Goal: Task Accomplishment & Management: Complete application form

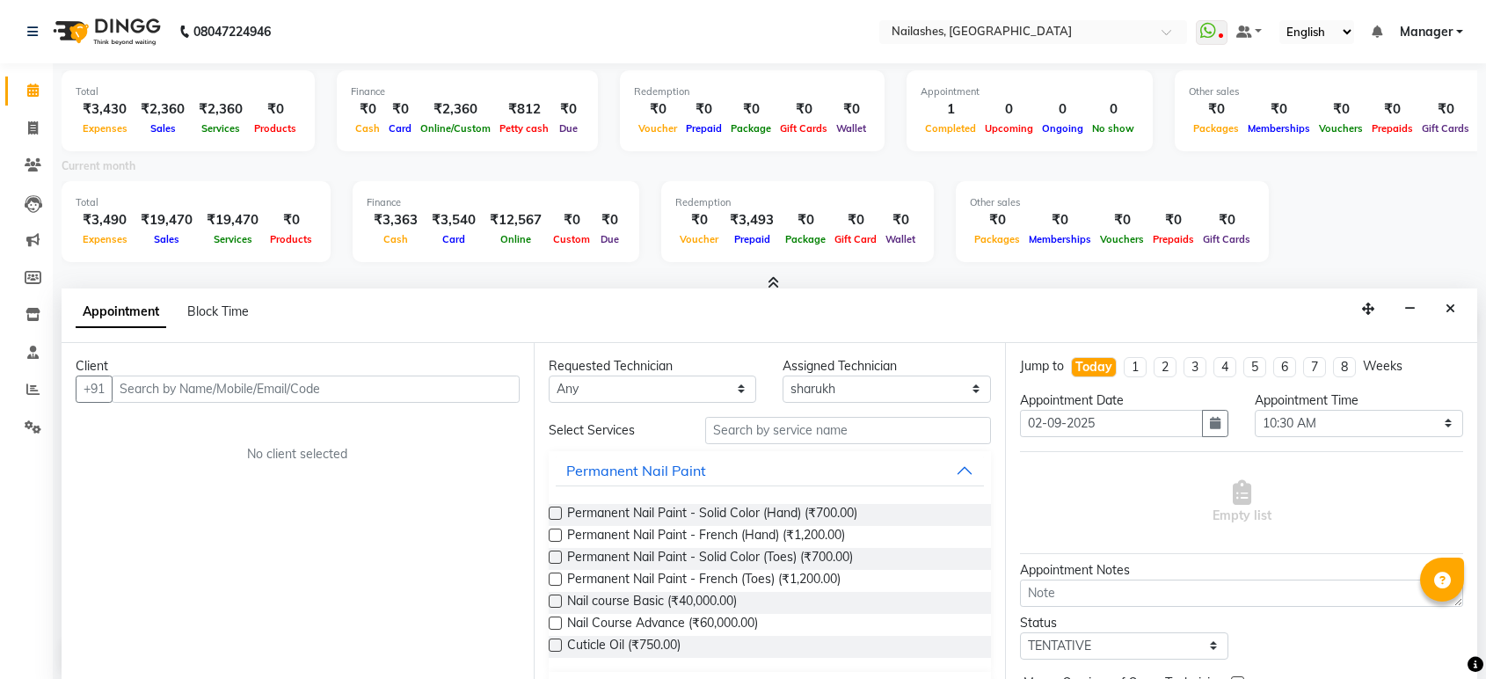
select select "78013"
select select "630"
select select "tentative"
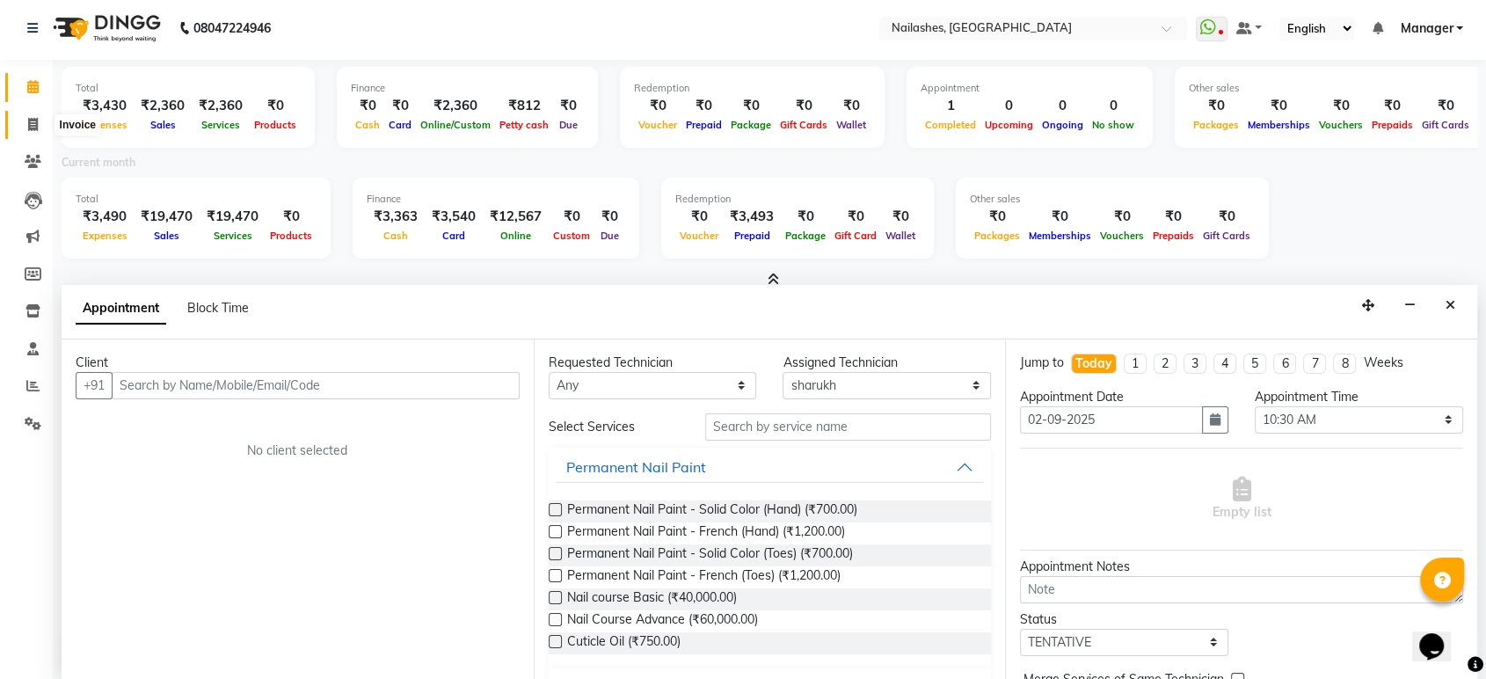
click at [35, 118] on icon at bounding box center [33, 124] width 10 height 13
select select "service"
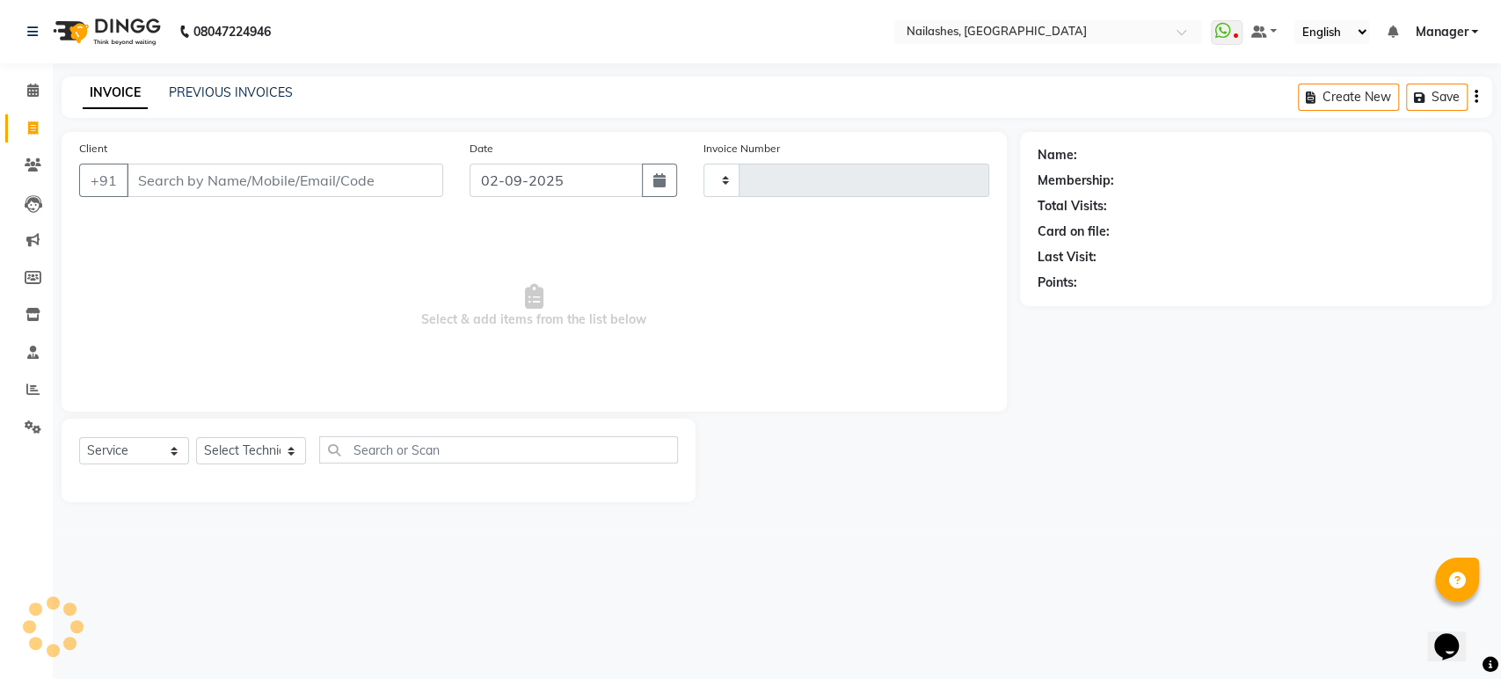
type input "1643"
select select "4251"
click at [179, 180] on input "Client" at bounding box center [285, 180] width 317 height 33
type input "9380151480"
click at [373, 181] on span "Add Client" at bounding box center [397, 180] width 69 height 18
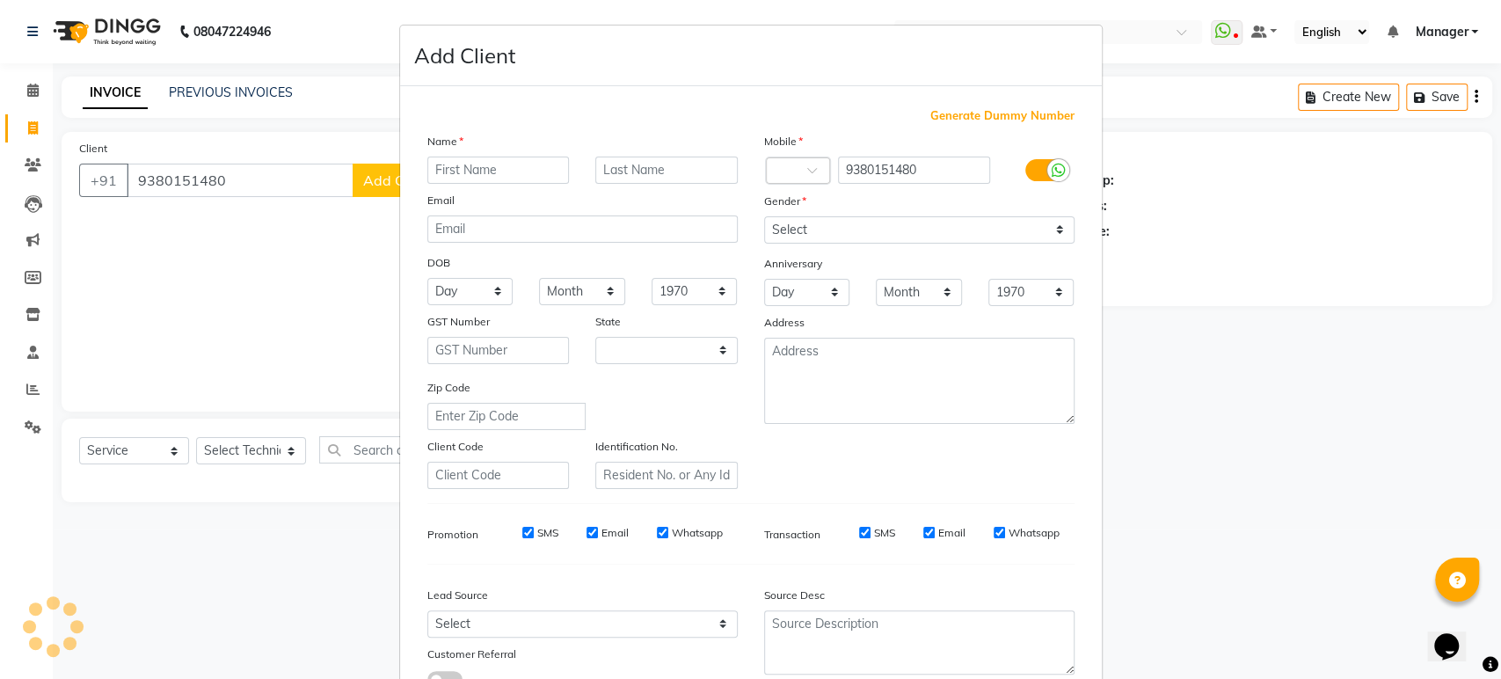
select select "21"
click at [440, 178] on input "[PERSON_NAME]" at bounding box center [498, 170] width 142 height 27
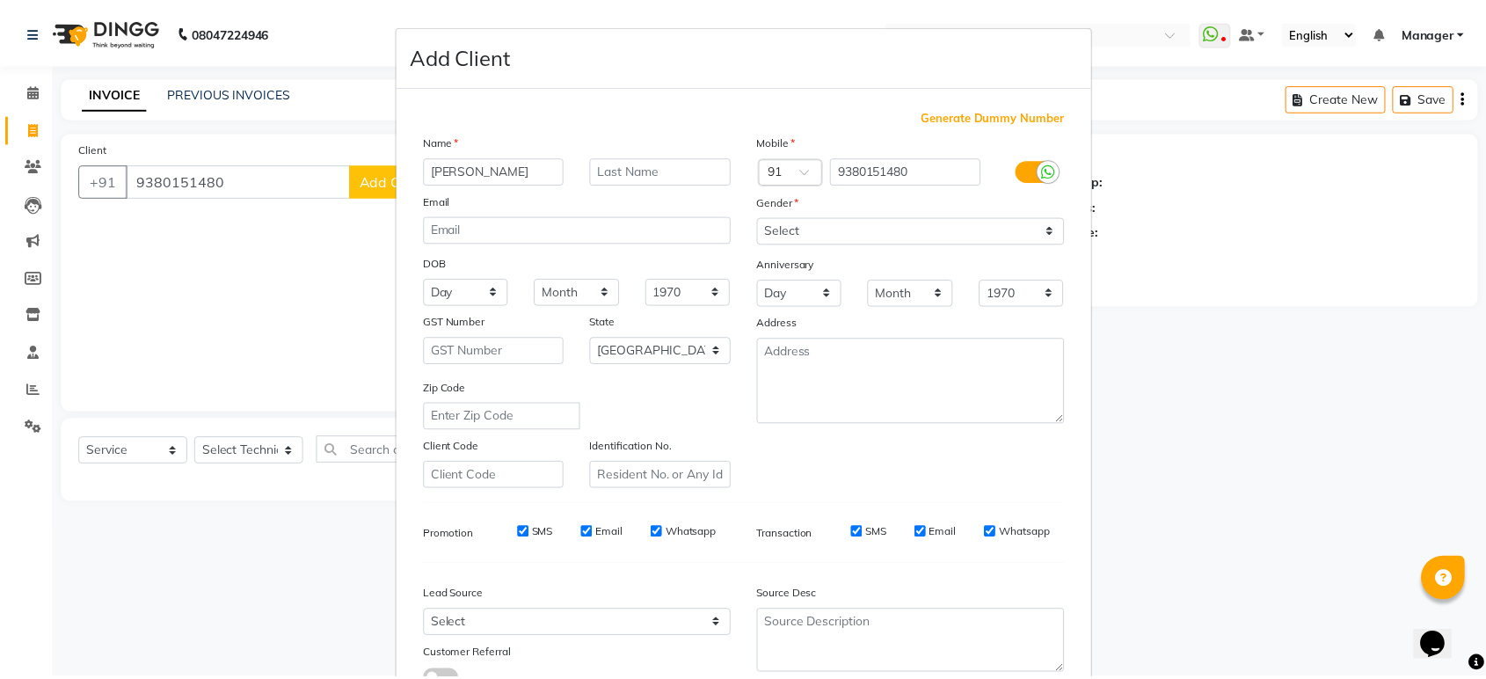
scroll to position [128, 0]
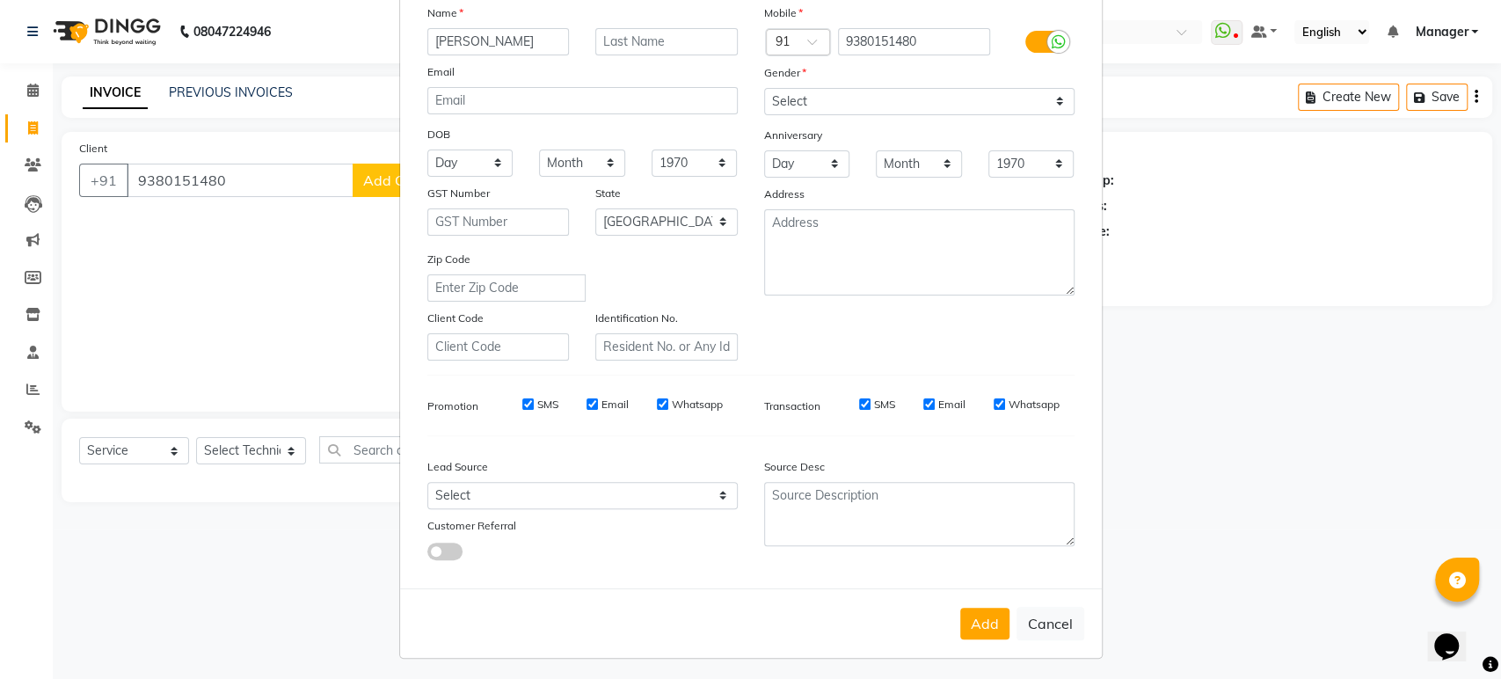
type input "[PERSON_NAME]"
click at [792, 110] on select "Select [DEMOGRAPHIC_DATA] [DEMOGRAPHIC_DATA] Other Prefer Not To Say" at bounding box center [919, 101] width 310 height 27
select select "[DEMOGRAPHIC_DATA]"
click at [764, 88] on select "Select [DEMOGRAPHIC_DATA] [DEMOGRAPHIC_DATA] Other Prefer Not To Say" at bounding box center [919, 101] width 310 height 27
click at [982, 624] on button "Add" at bounding box center [984, 624] width 49 height 32
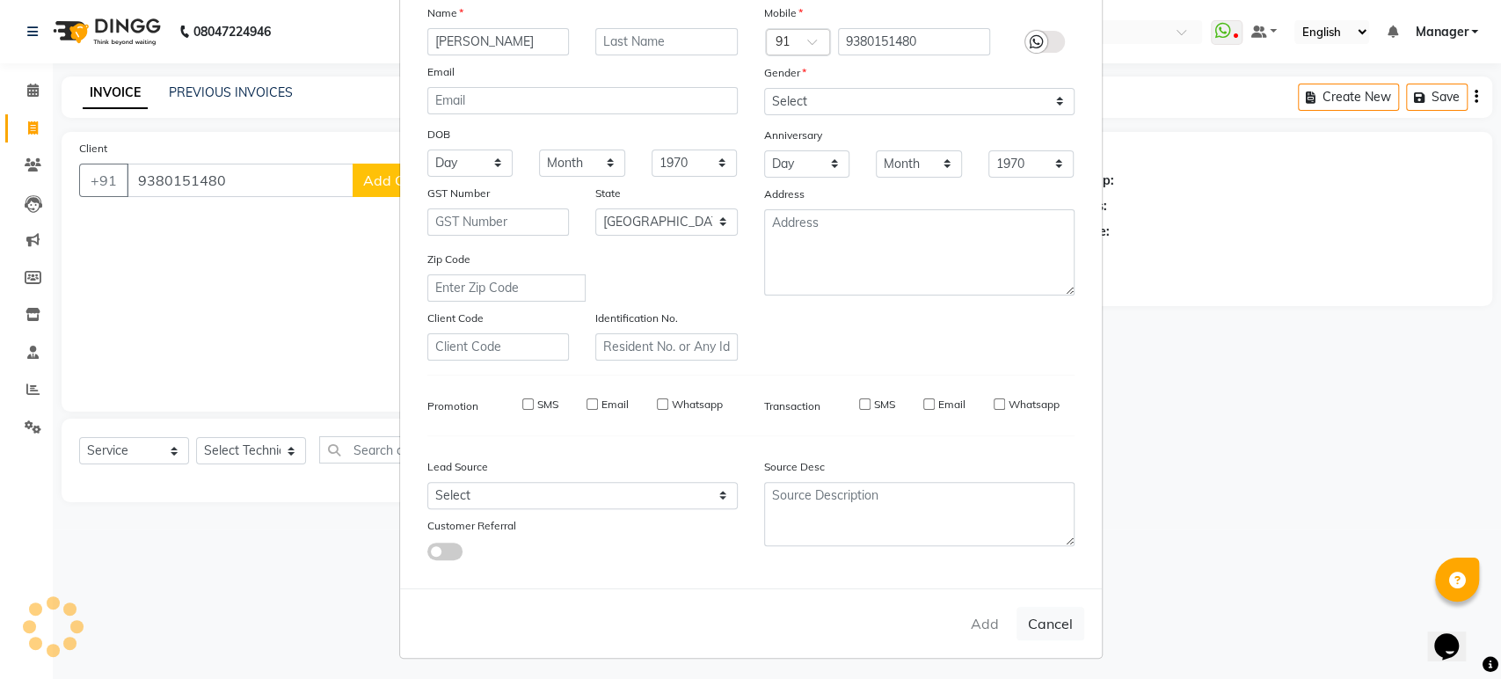
type input "93******80"
select select
select select "null"
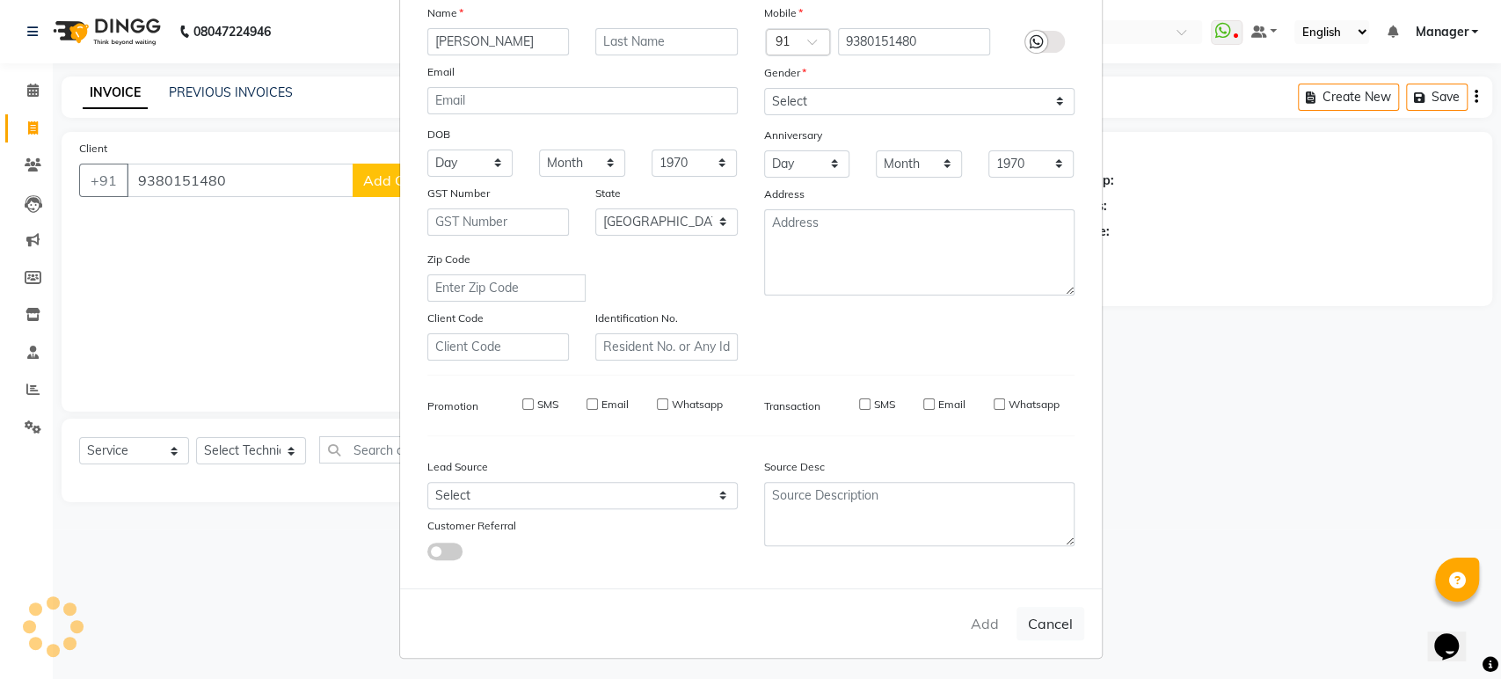
select select
checkbox input "false"
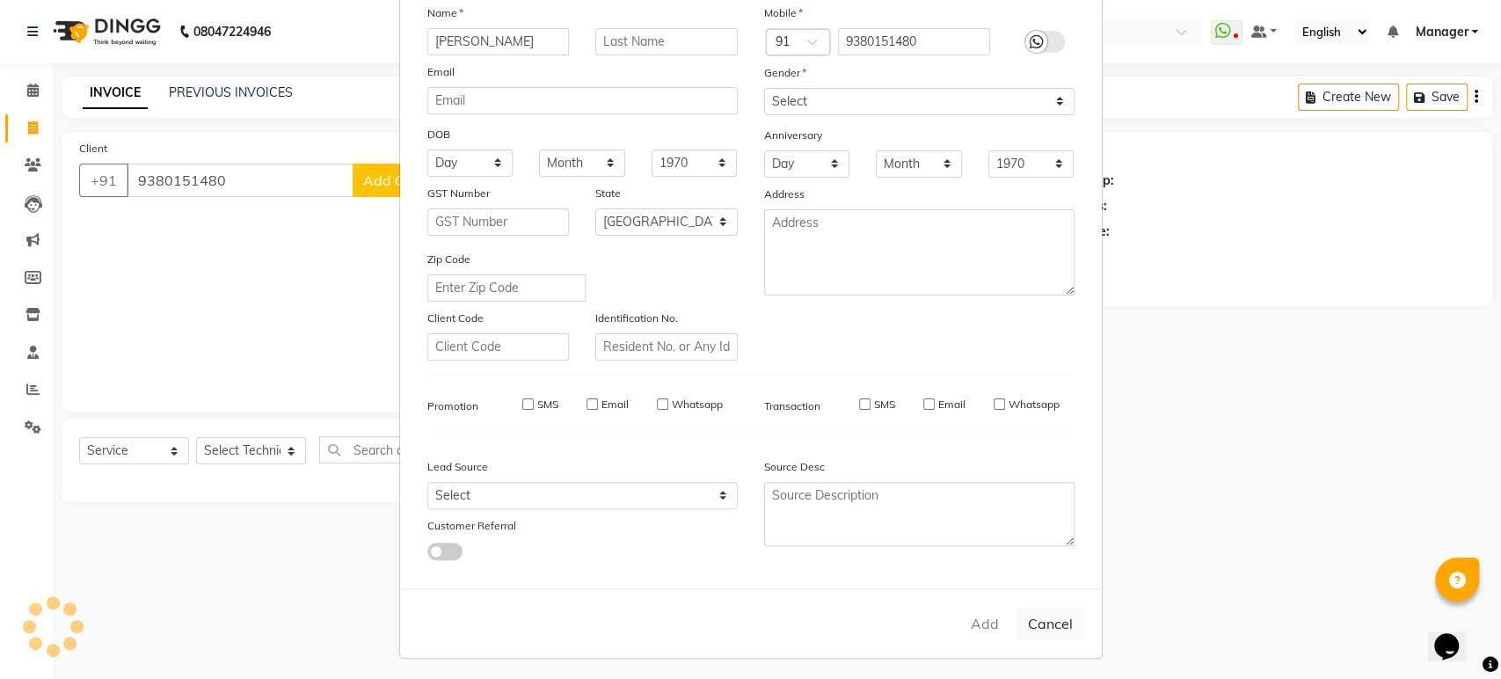
checkbox input "false"
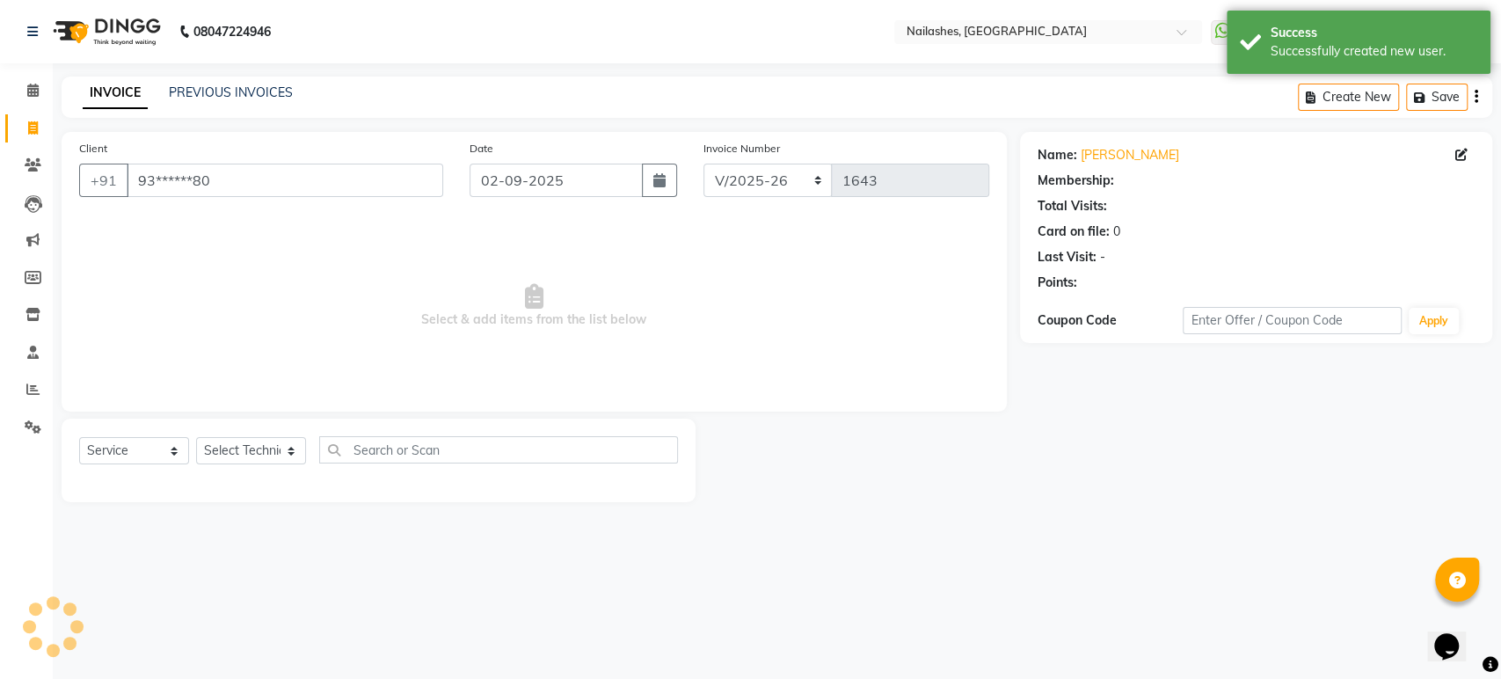
select select "1: Object"
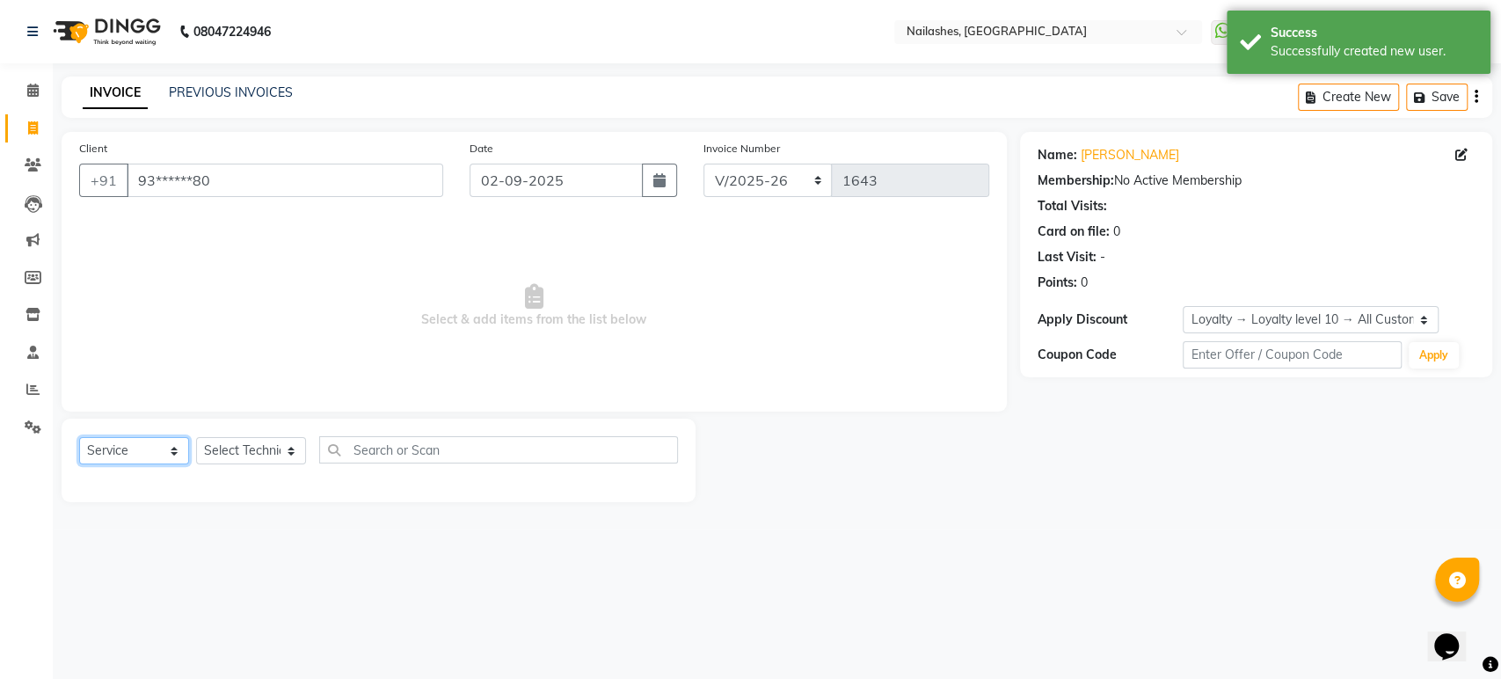
click at [113, 450] on select "Select Service Product Membership Package Voucher Prepaid Gift Card" at bounding box center [134, 450] width 110 height 27
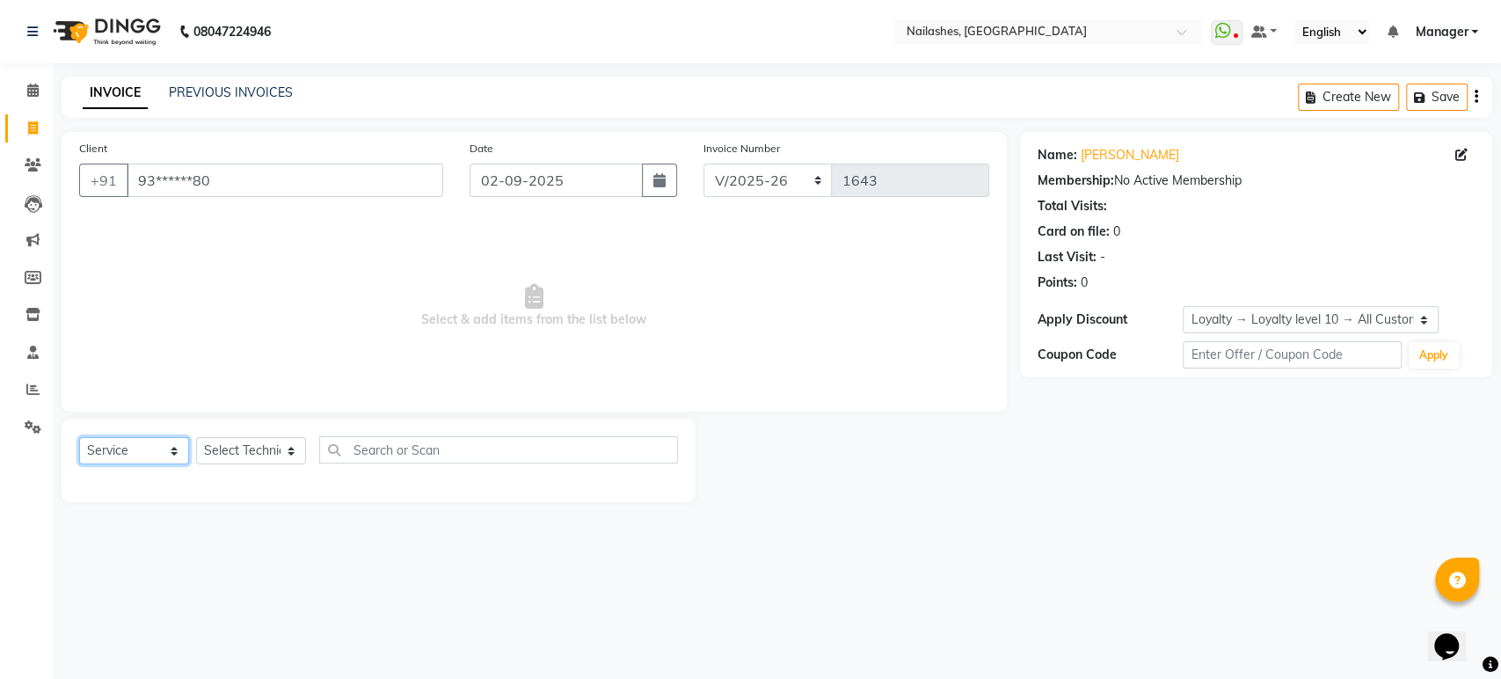
select select "P"
click at [79, 437] on select "Select Service Product Membership Package Voucher Prepaid Gift Card" at bounding box center [134, 450] width 110 height 27
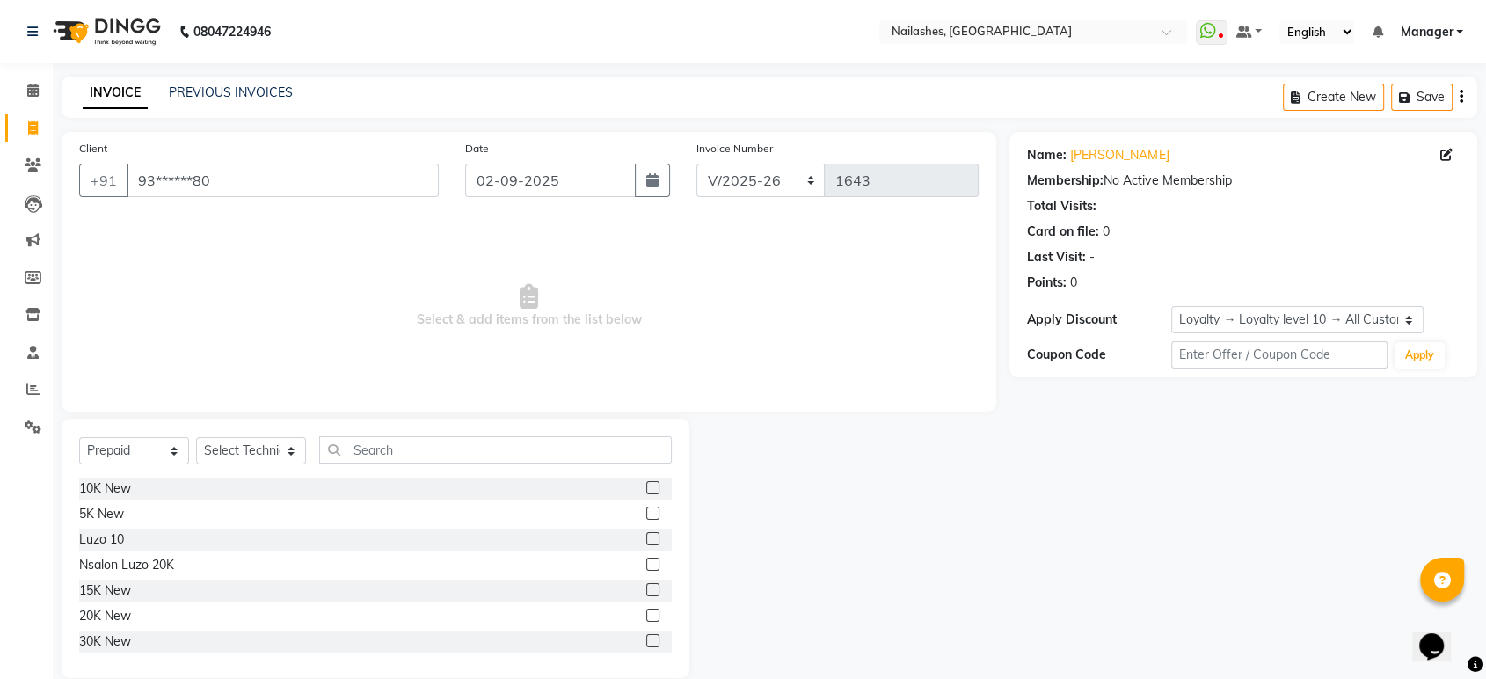
click at [178, 483] on div "10K New" at bounding box center [375, 488] width 593 height 22
click at [646, 493] on div at bounding box center [651, 490] width 11 height 18
click at [646, 484] on label at bounding box center [652, 487] width 13 height 13
click at [646, 484] on input "checkbox" at bounding box center [651, 488] width 11 height 11
checkbox input "false"
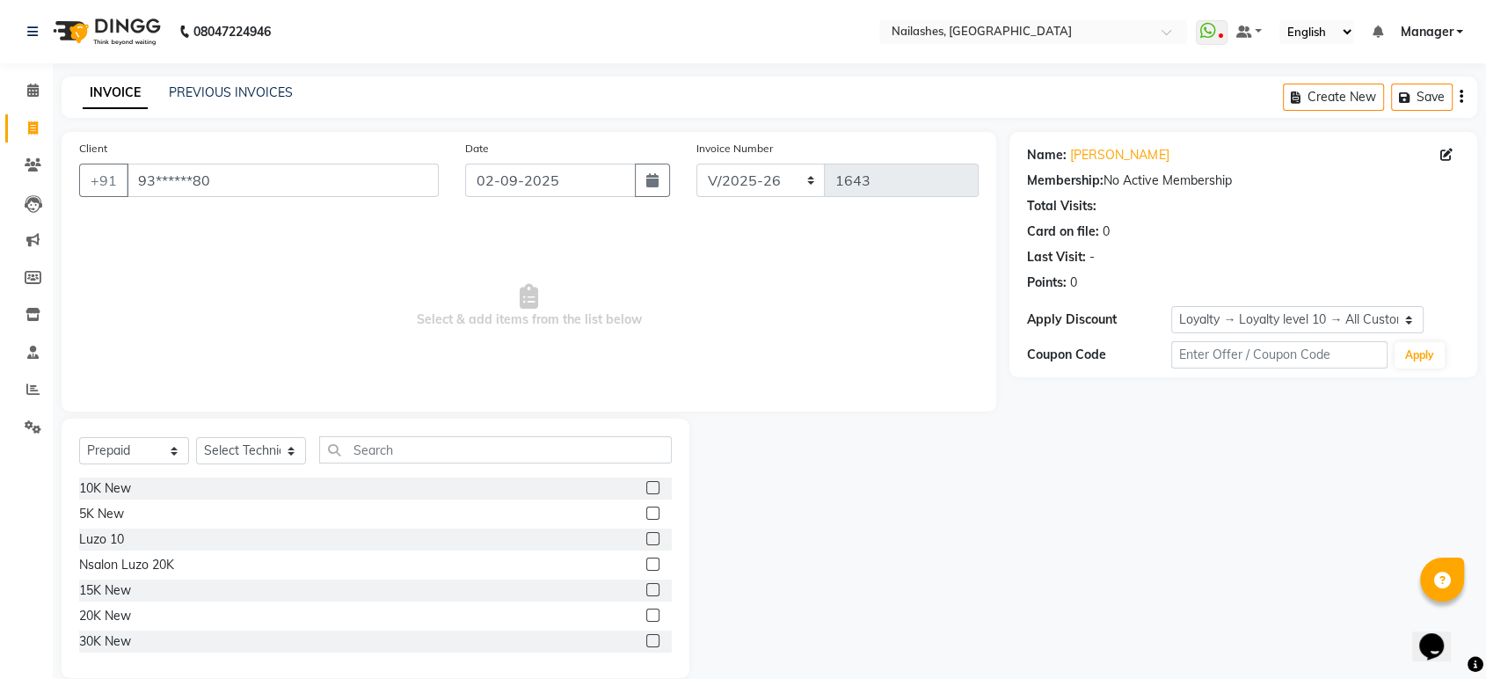
click at [483, 251] on span "Select & add items from the list below" at bounding box center [528, 306] width 899 height 176
click at [224, 442] on select "Select Technician [PERSON_NAME] [PERSON_NAME] Asid deepak HANMI [PERSON_NAME] M…" at bounding box center [251, 450] width 110 height 27
select select "61504"
click at [196, 437] on select "Select Technician [PERSON_NAME] [PERSON_NAME] Asid deepak HANMI [PERSON_NAME] M…" at bounding box center [251, 450] width 110 height 27
click at [646, 483] on label at bounding box center [652, 487] width 13 height 13
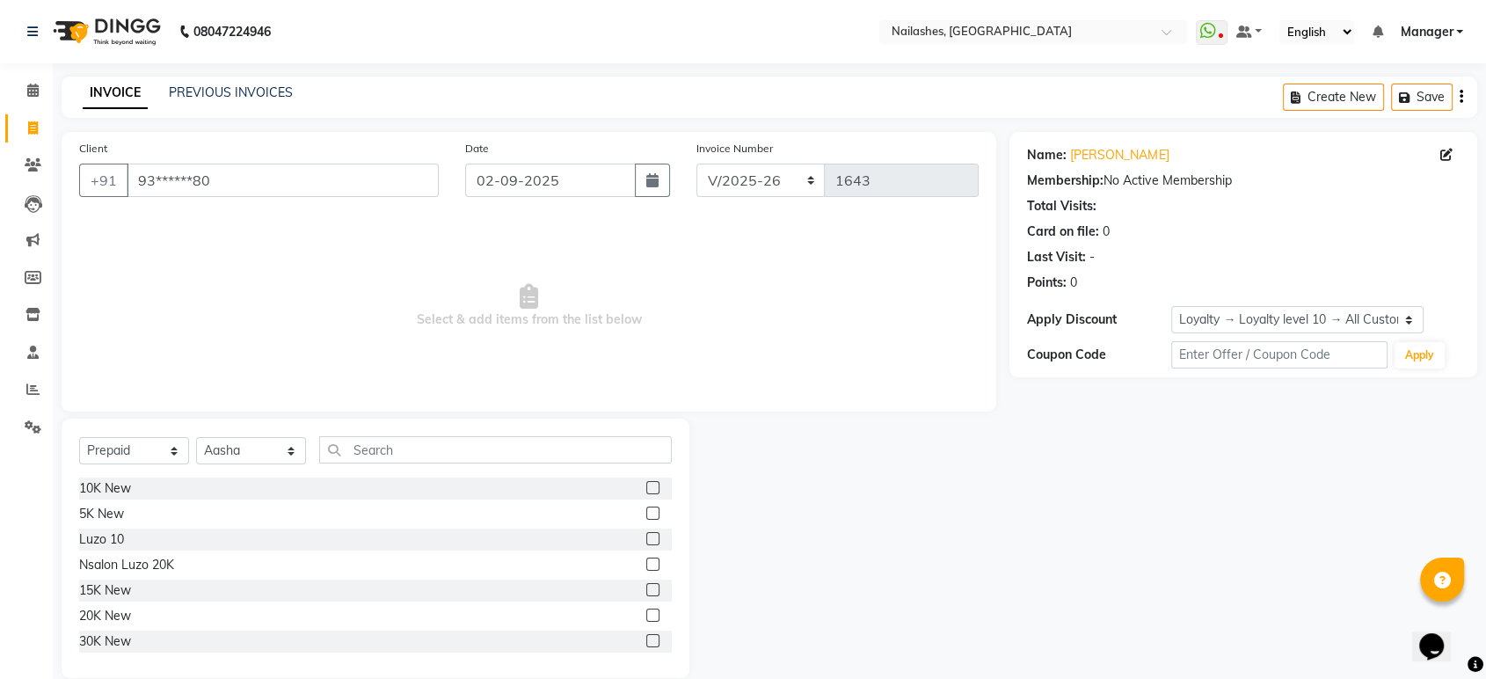
click at [646, 483] on input "checkbox" at bounding box center [651, 488] width 11 height 11
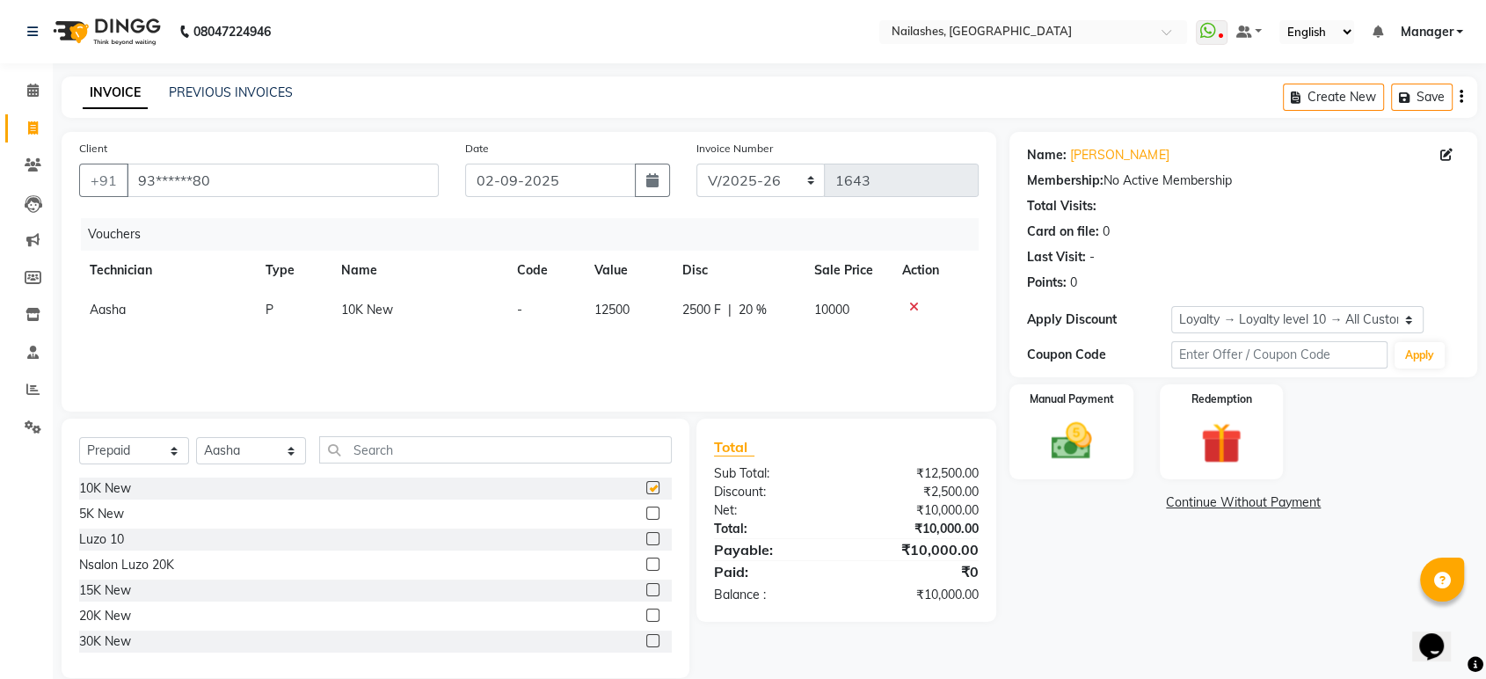
checkbox input "false"
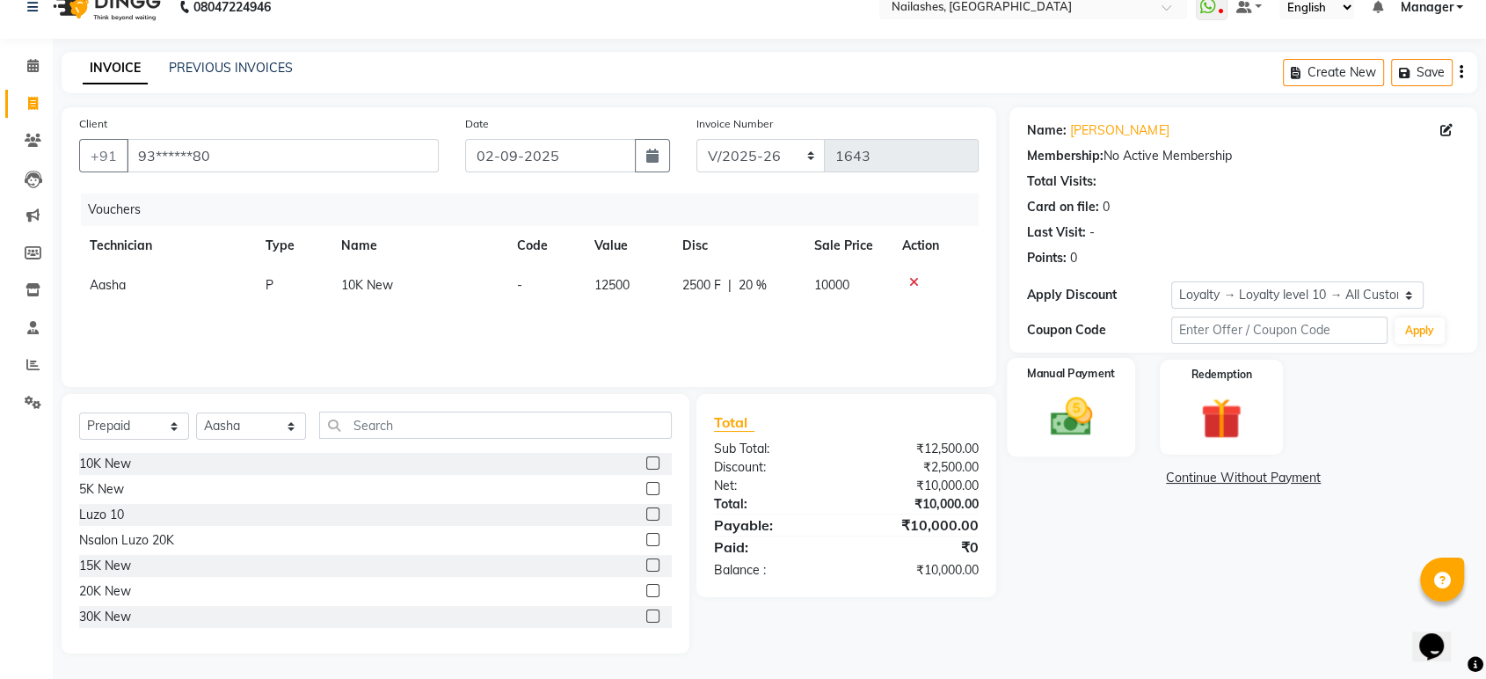
click at [1061, 418] on img at bounding box center [1071, 416] width 69 height 49
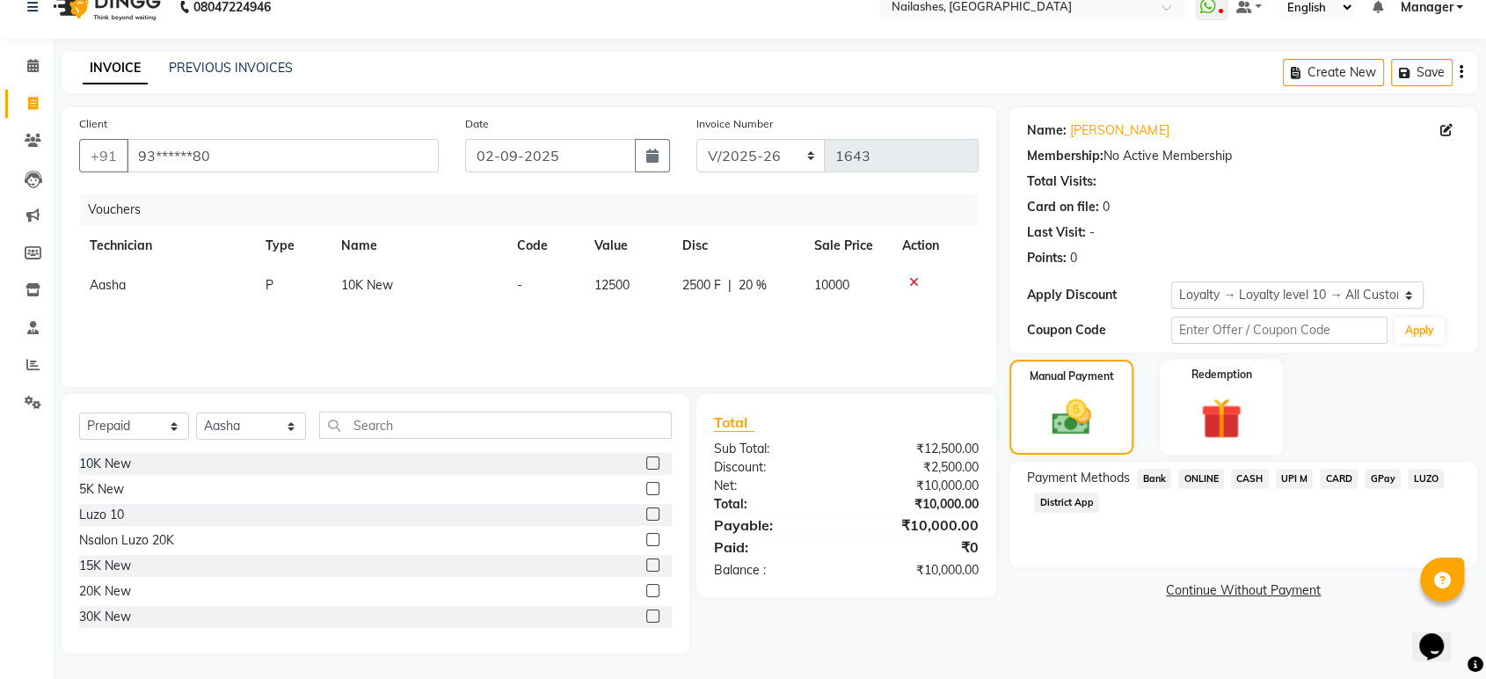
click at [1199, 474] on span "ONLINE" at bounding box center [1201, 479] width 46 height 20
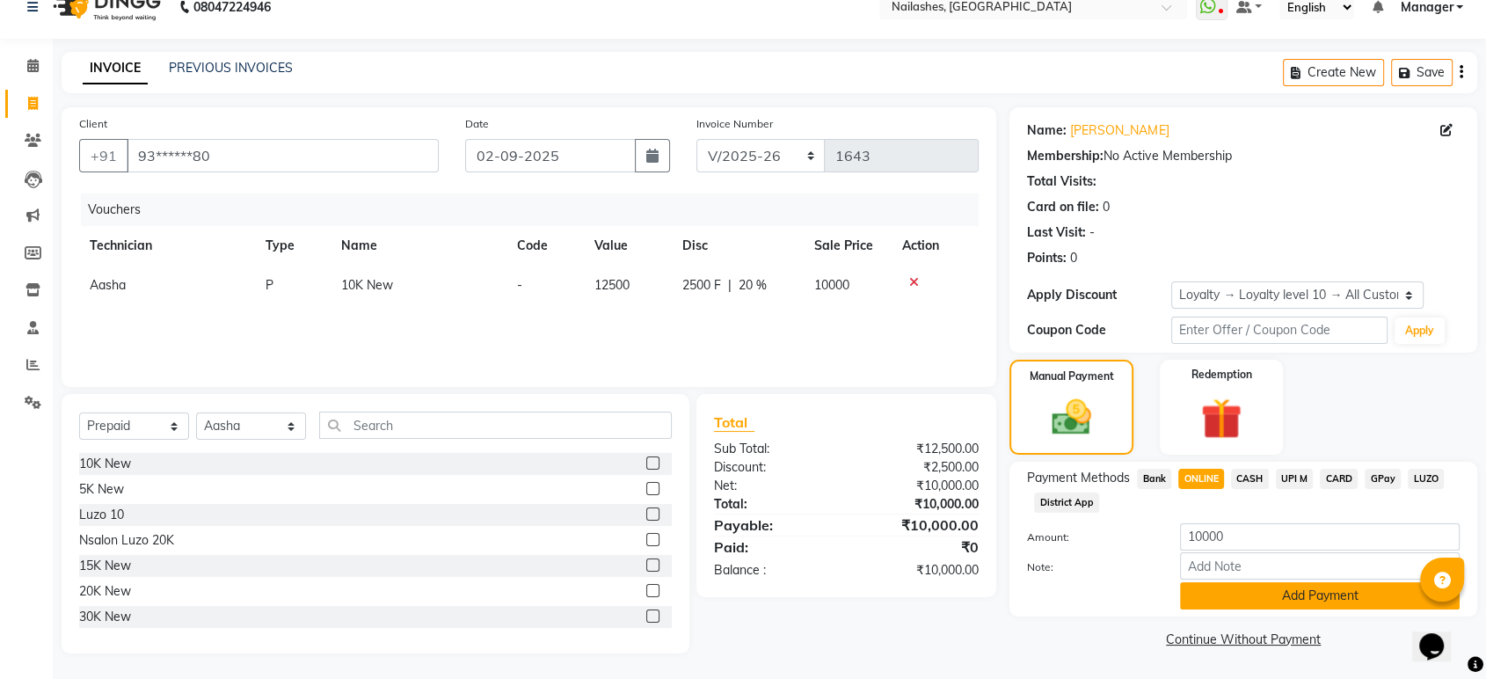
click at [1238, 602] on button "Add Payment" at bounding box center [1320, 595] width 280 height 27
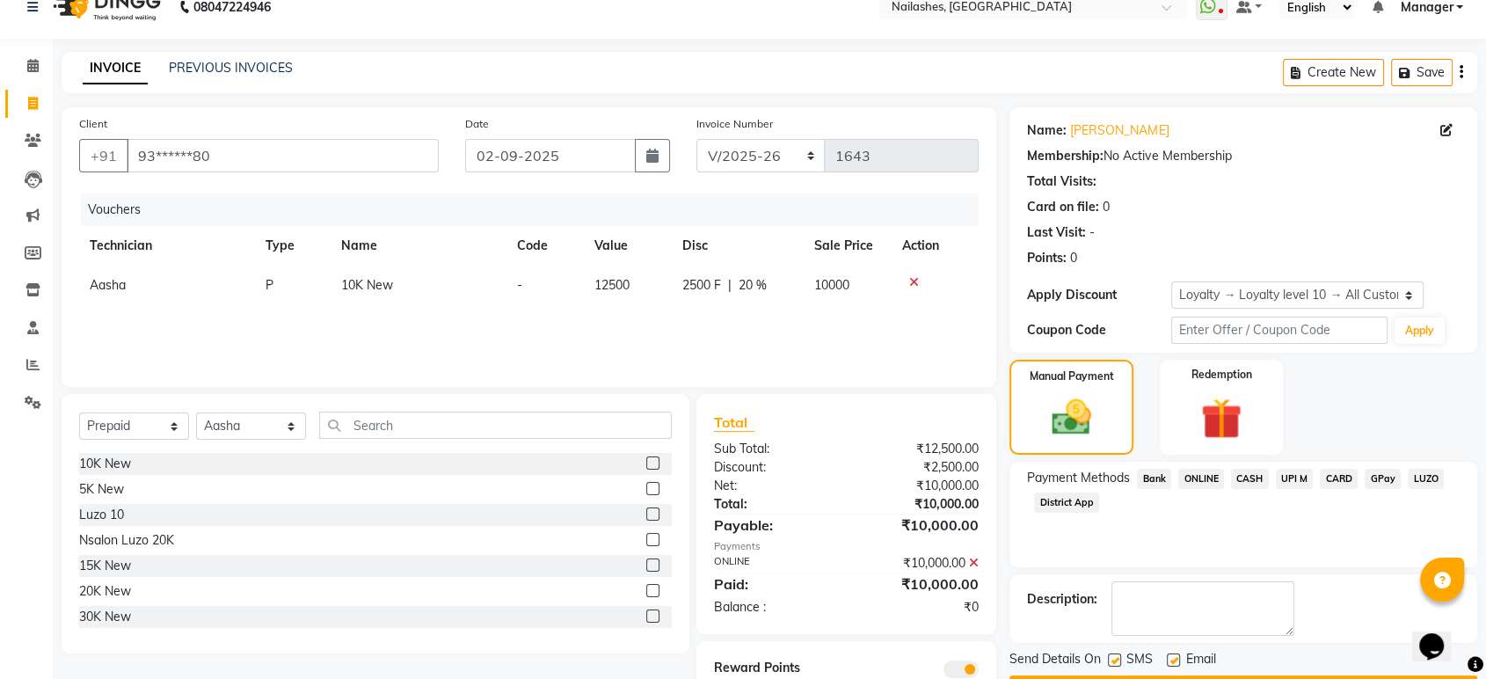
scroll to position [91, 0]
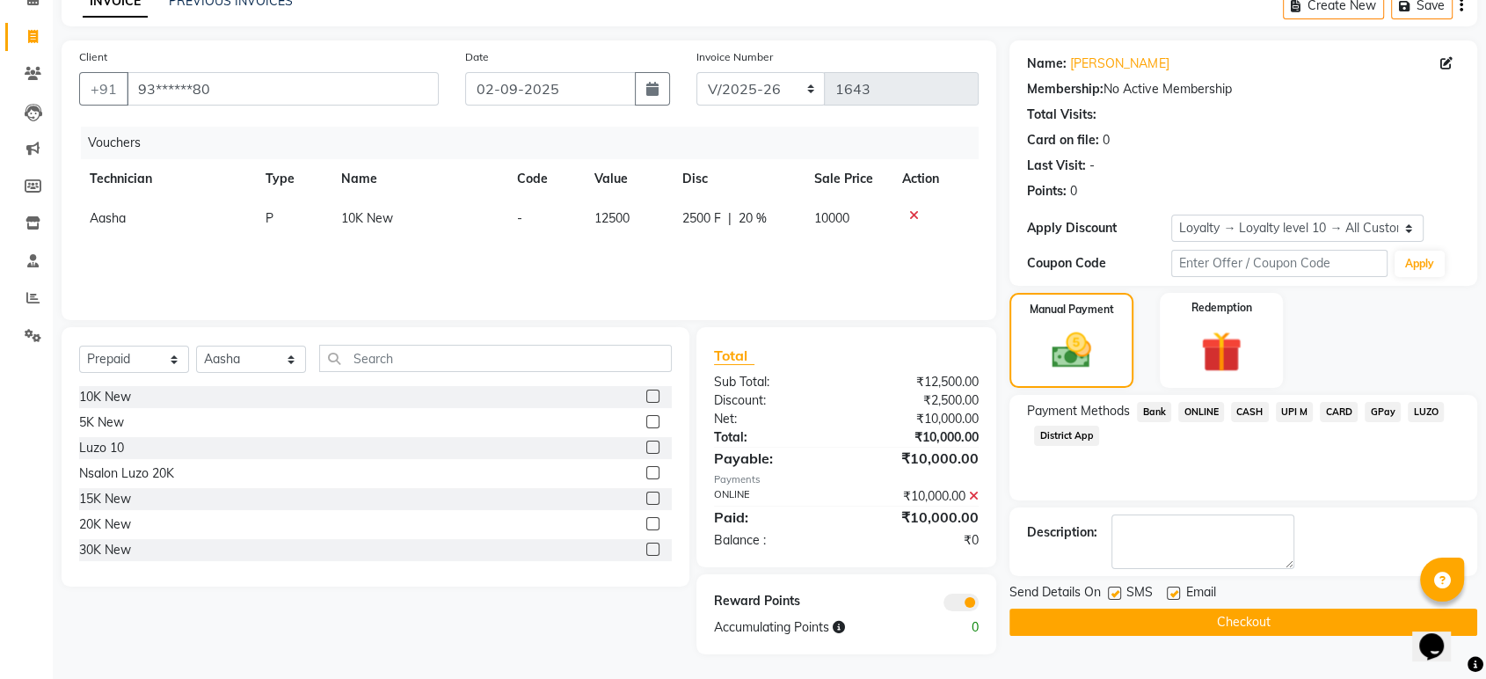
click at [1184, 622] on button "Checkout" at bounding box center [1243, 621] width 468 height 27
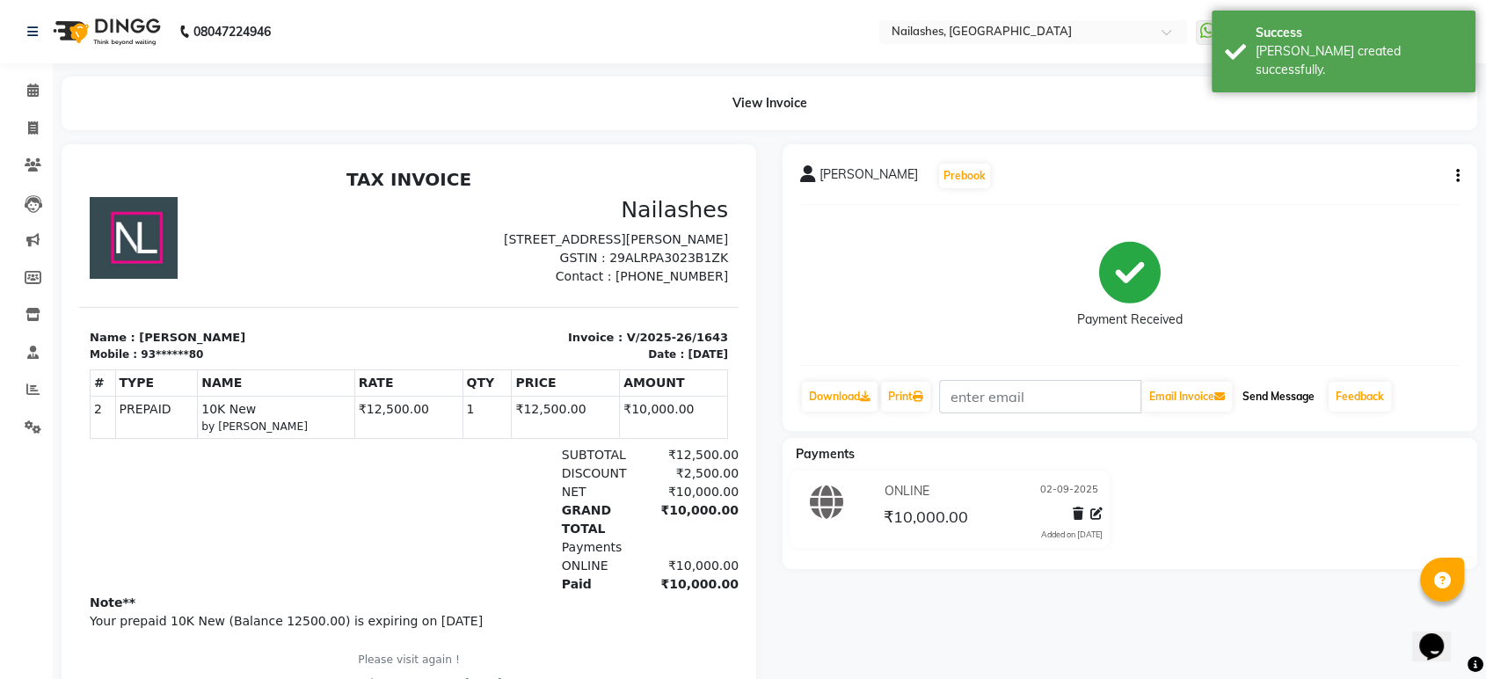
click at [1265, 397] on button "Send Message" at bounding box center [1278, 397] width 86 height 30
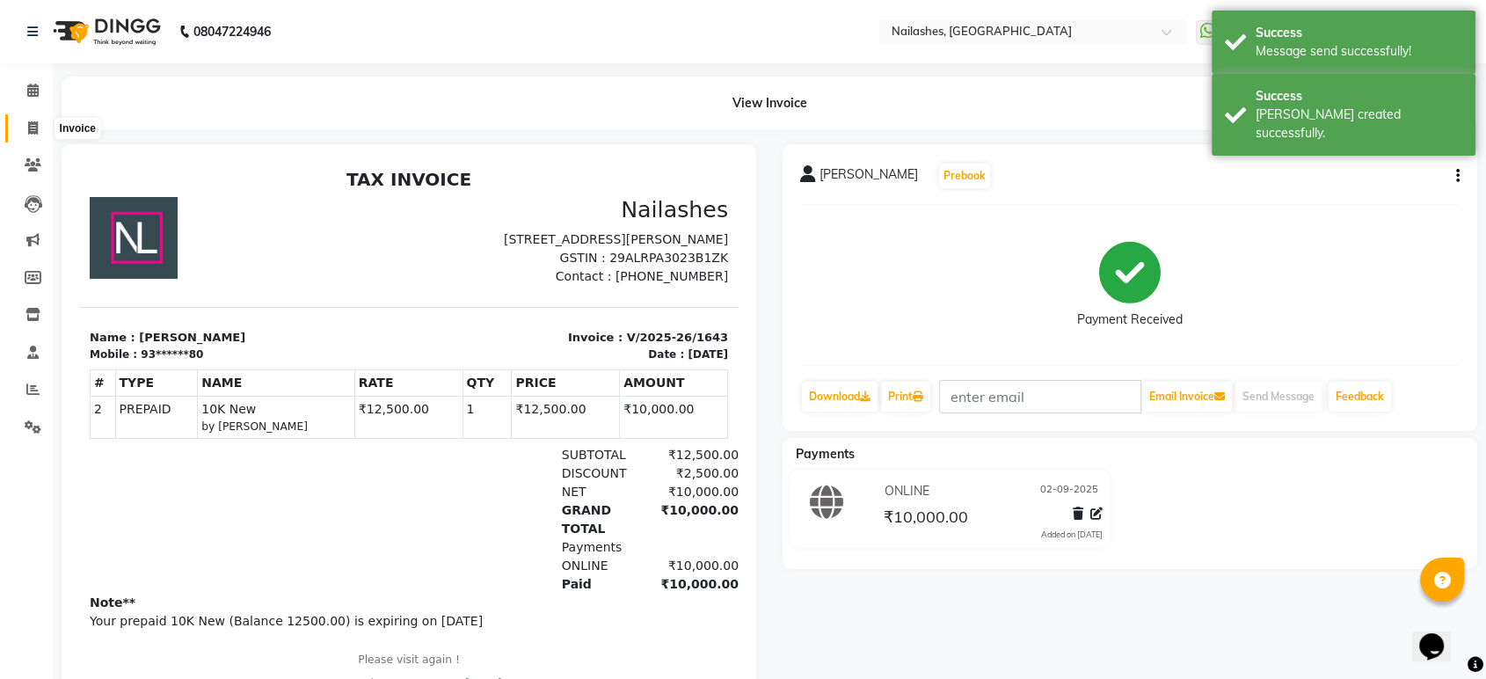
click at [33, 130] on icon at bounding box center [33, 127] width 10 height 13
select select "4251"
select select "service"
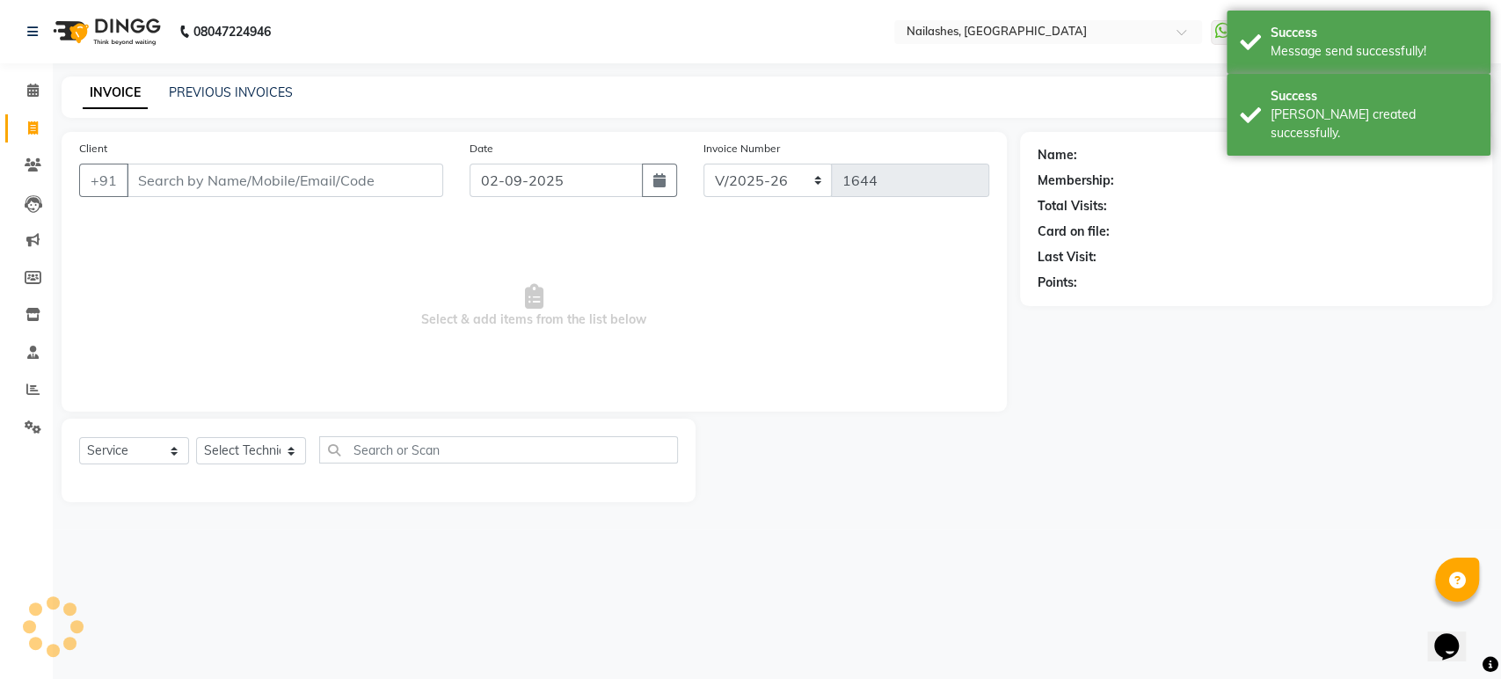
click at [187, 189] on input "Client" at bounding box center [285, 180] width 317 height 33
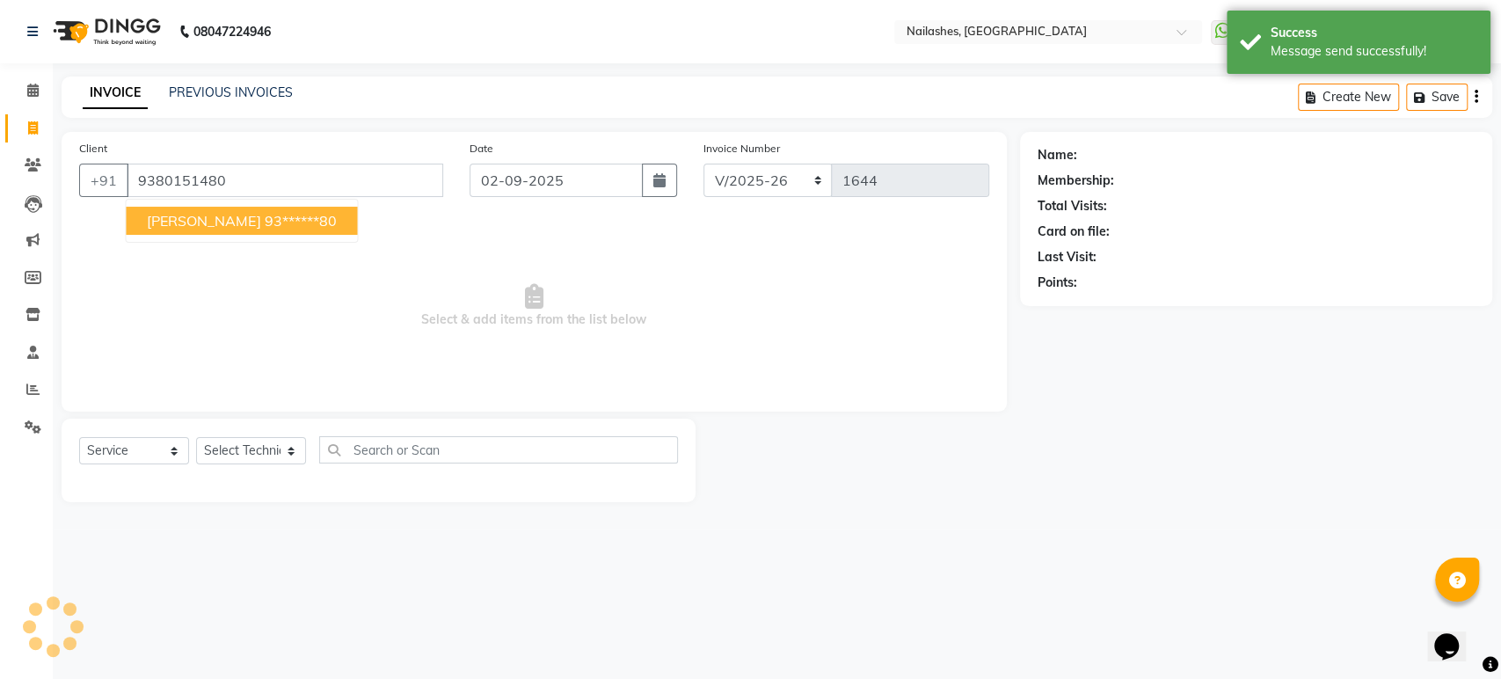
type input "9380151480"
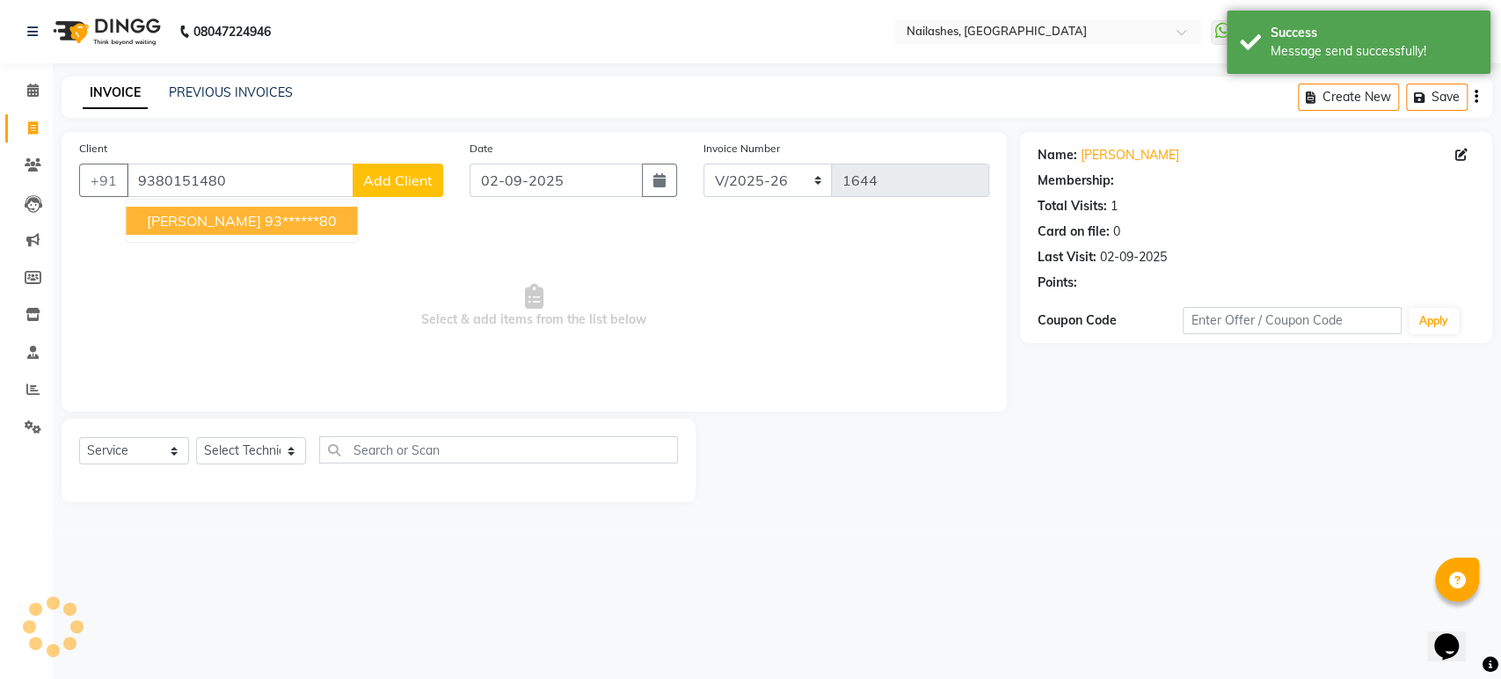
select select "1: Object"
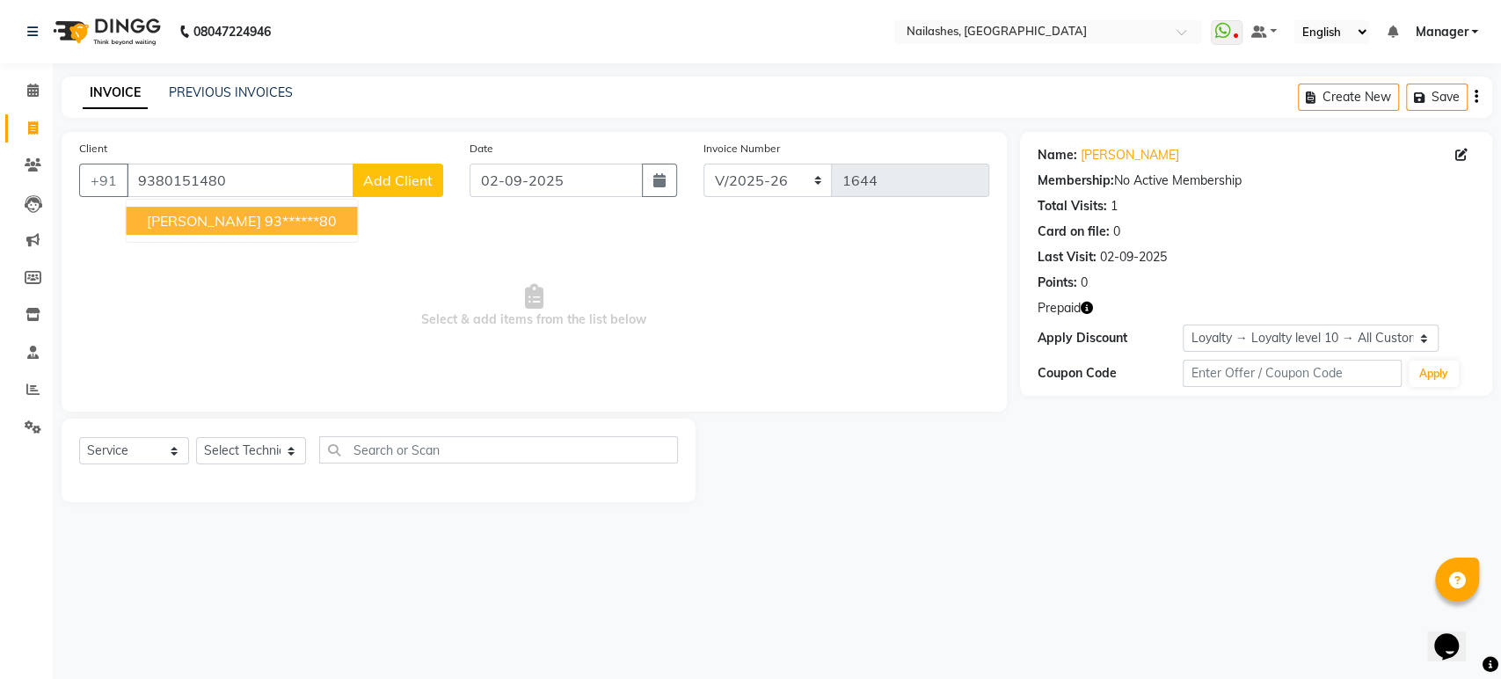
click at [193, 226] on span "[PERSON_NAME]" at bounding box center [203, 221] width 113 height 18
type input "93******80"
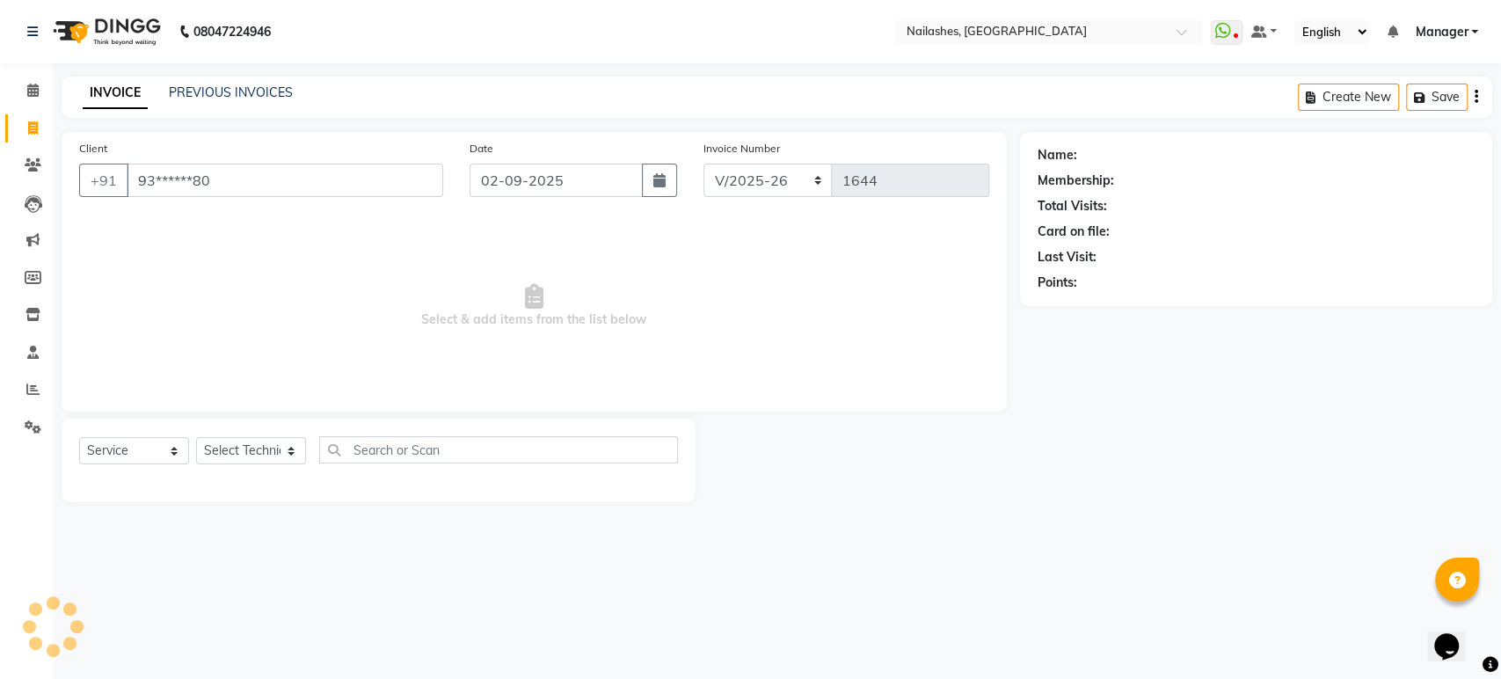
select select "1: Object"
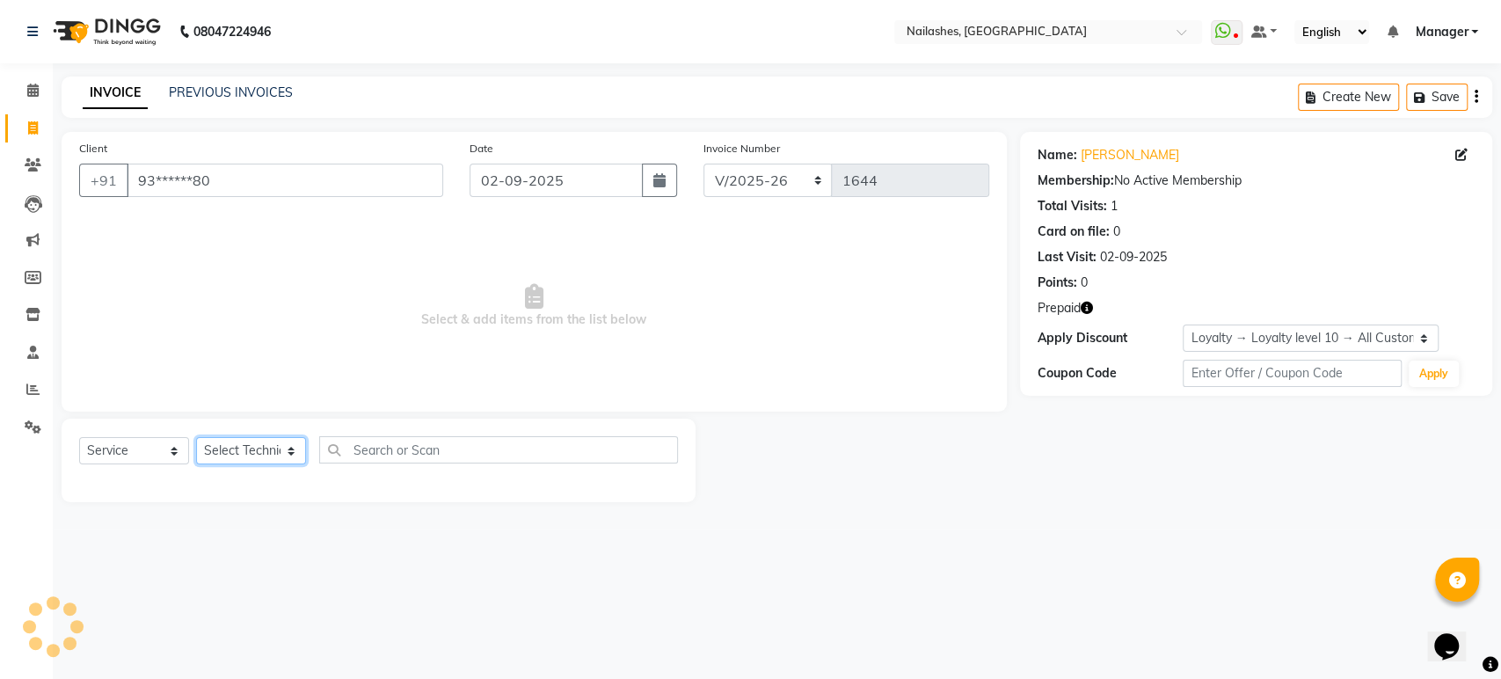
click at [223, 437] on select "Select Technician [PERSON_NAME] [PERSON_NAME] Asid deepak HANMI [PERSON_NAME] M…" at bounding box center [251, 450] width 110 height 27
select select "26128"
click at [196, 437] on select "Select Technician [PERSON_NAME] [PERSON_NAME] Asid deepak HANMI [PERSON_NAME] M…" at bounding box center [251, 450] width 110 height 27
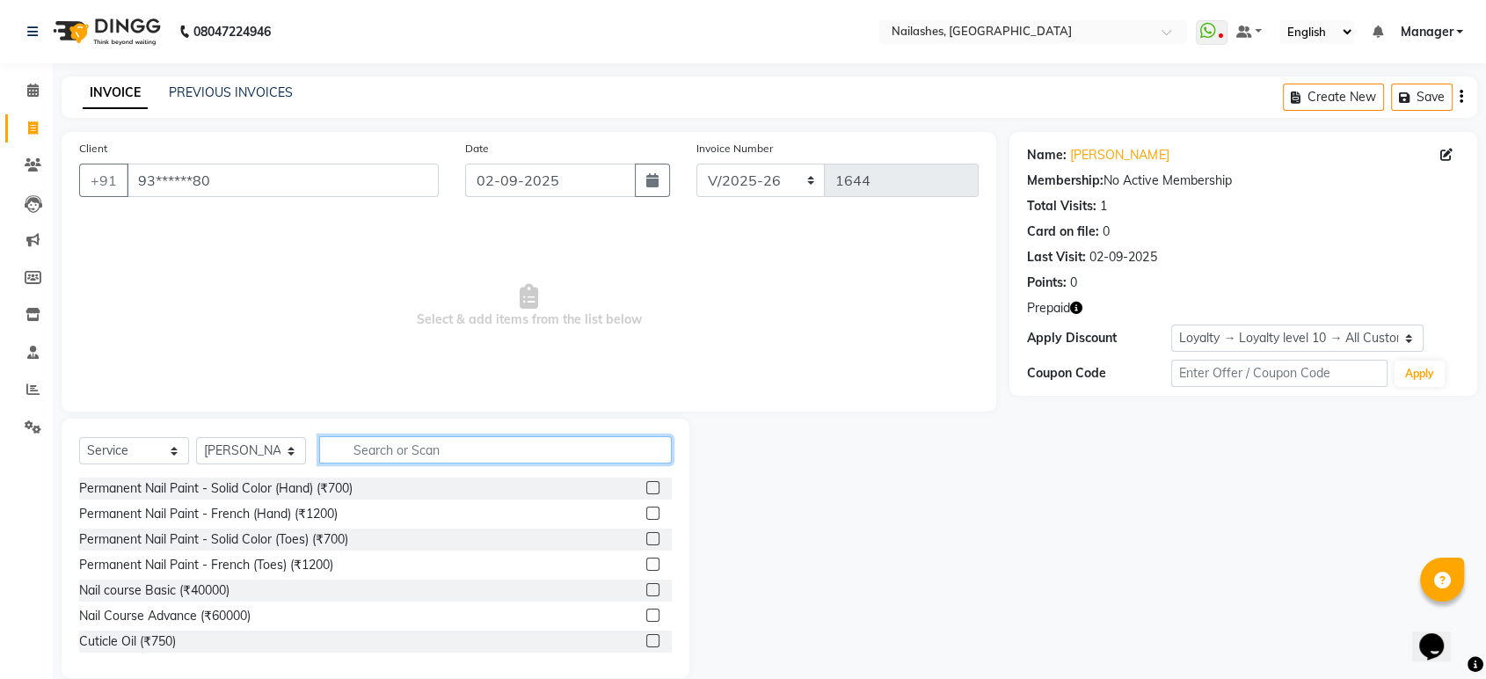
click at [394, 454] on input "text" at bounding box center [495, 449] width 353 height 27
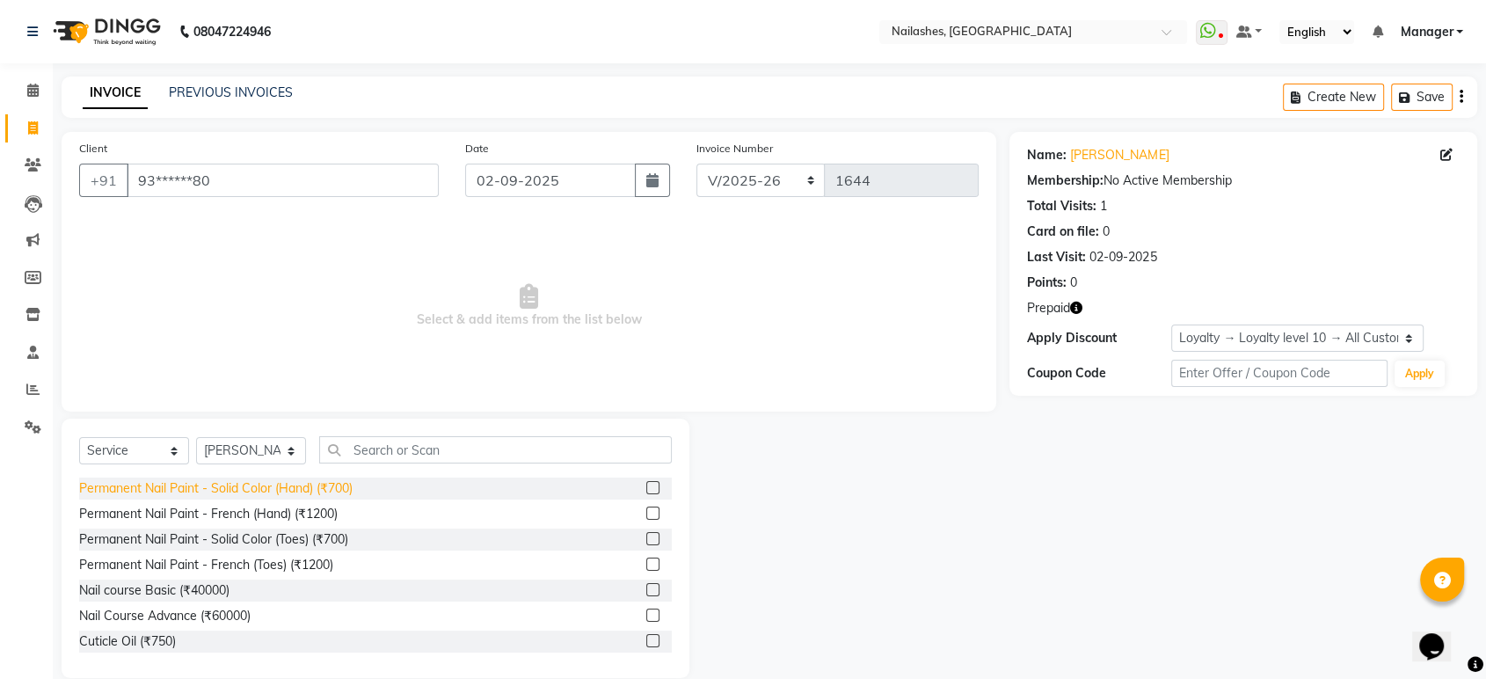
click at [235, 491] on div "Permanent Nail Paint - Solid Color (Hand) (₹700)" at bounding box center [215, 488] width 273 height 18
checkbox input "false"
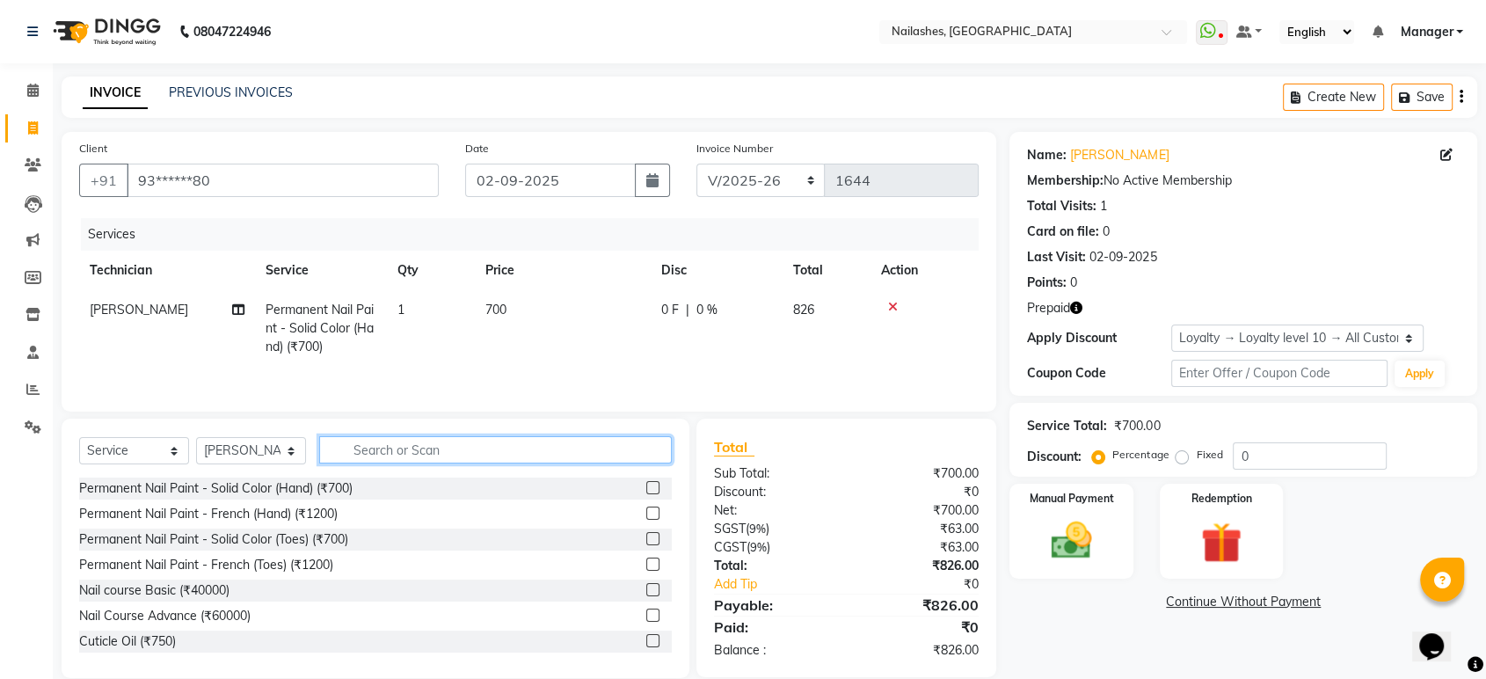
click at [440, 448] on input "text" at bounding box center [495, 449] width 353 height 27
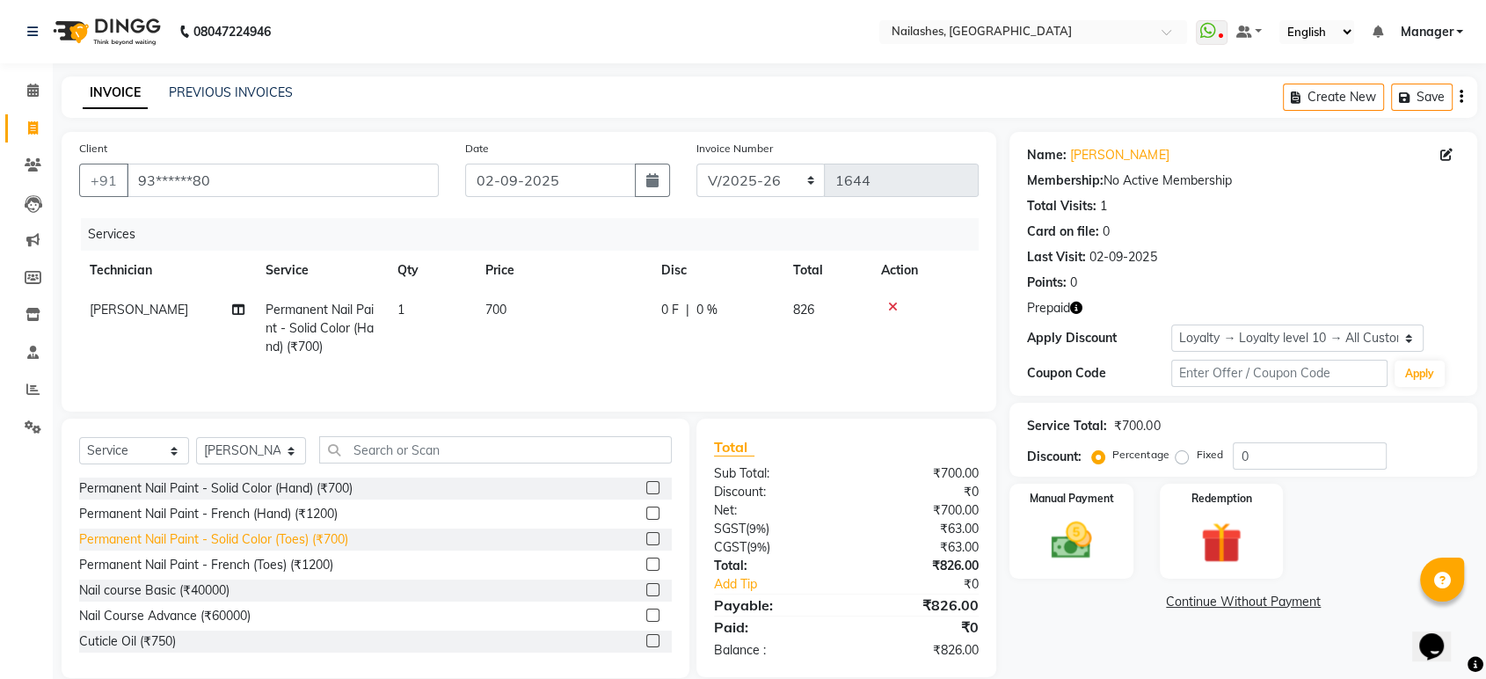
click at [258, 545] on div "Permanent Nail Paint - Solid Color (Toes) (₹700)" at bounding box center [213, 539] width 269 height 18
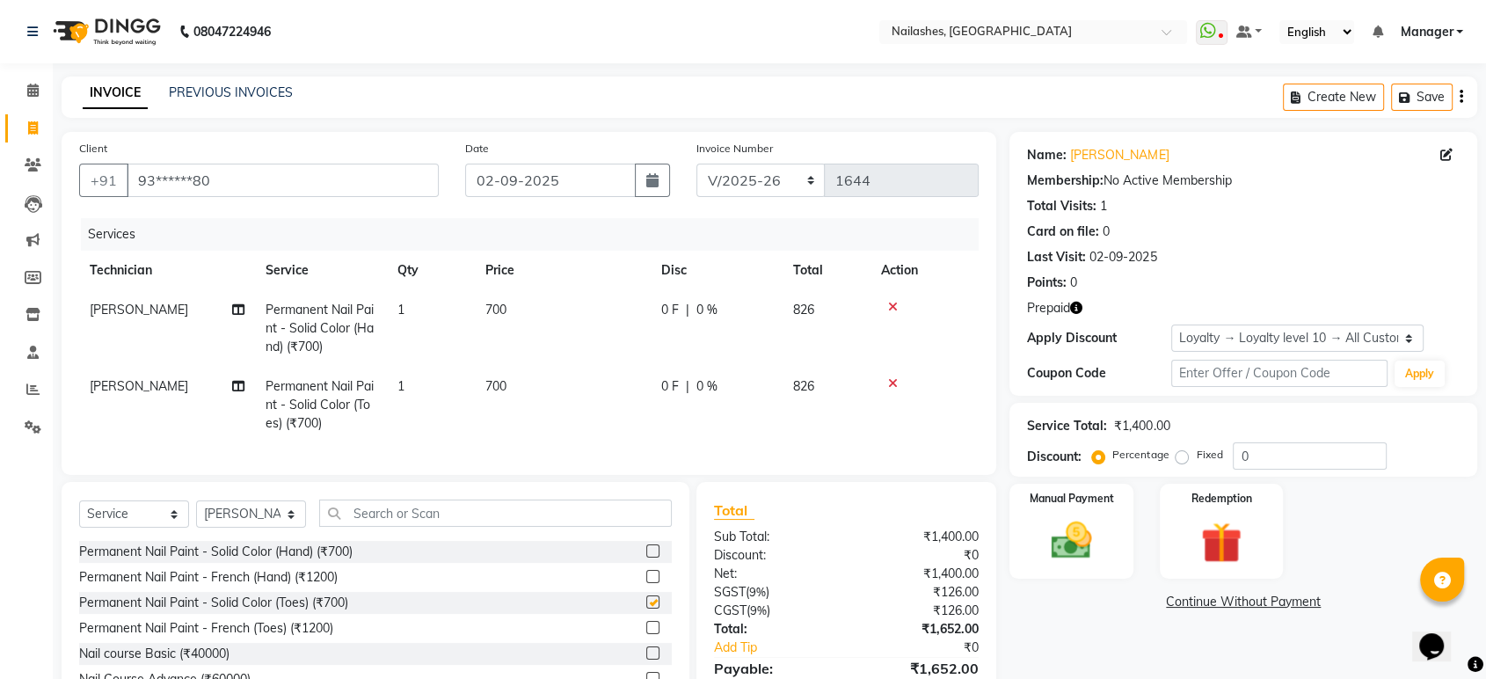
checkbox input "false"
click at [244, 528] on select "Select Technician [PERSON_NAME] [PERSON_NAME] Asid deepak HANMI [PERSON_NAME] M…" at bounding box center [251, 513] width 110 height 27
select select "36442"
click at [196, 515] on select "Select Technician [PERSON_NAME] [PERSON_NAME] Asid deepak HANMI [PERSON_NAME] M…" at bounding box center [251, 513] width 110 height 27
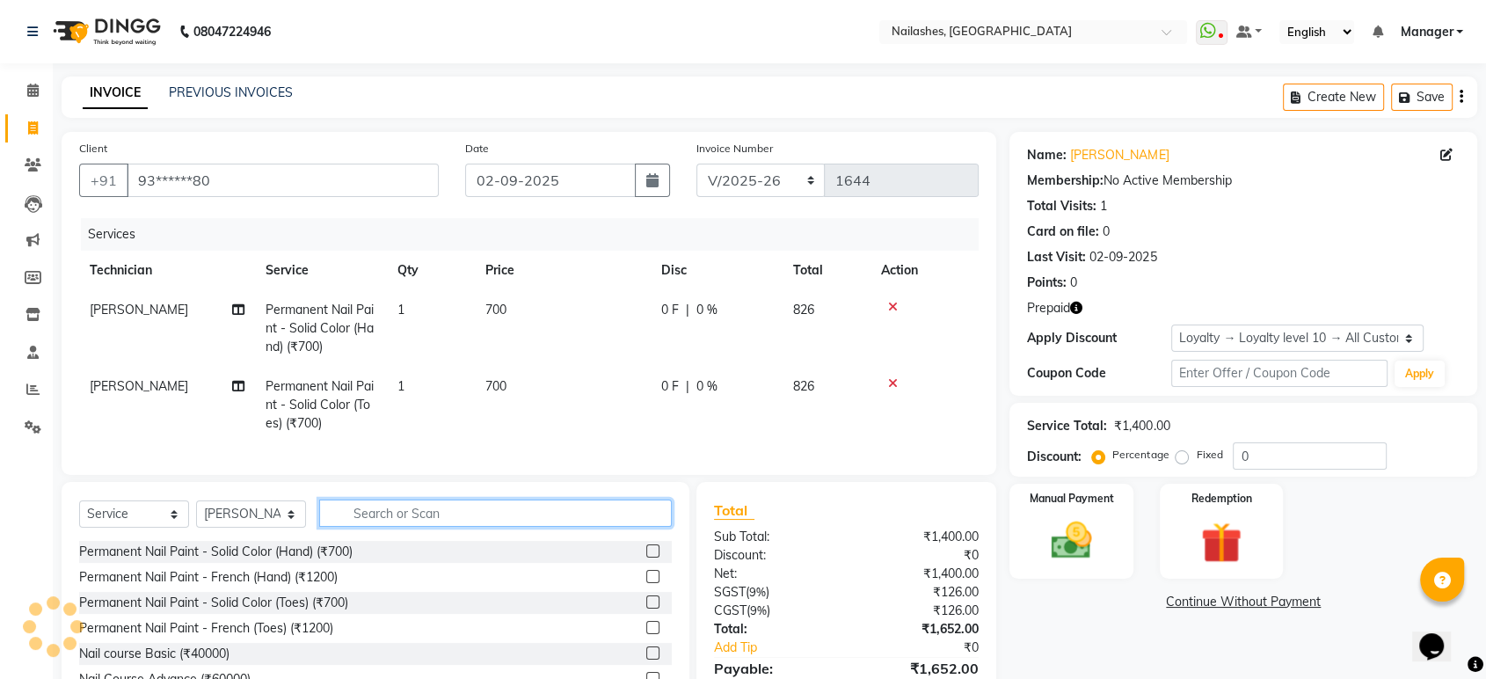
click at [381, 519] on input "text" at bounding box center [495, 512] width 353 height 27
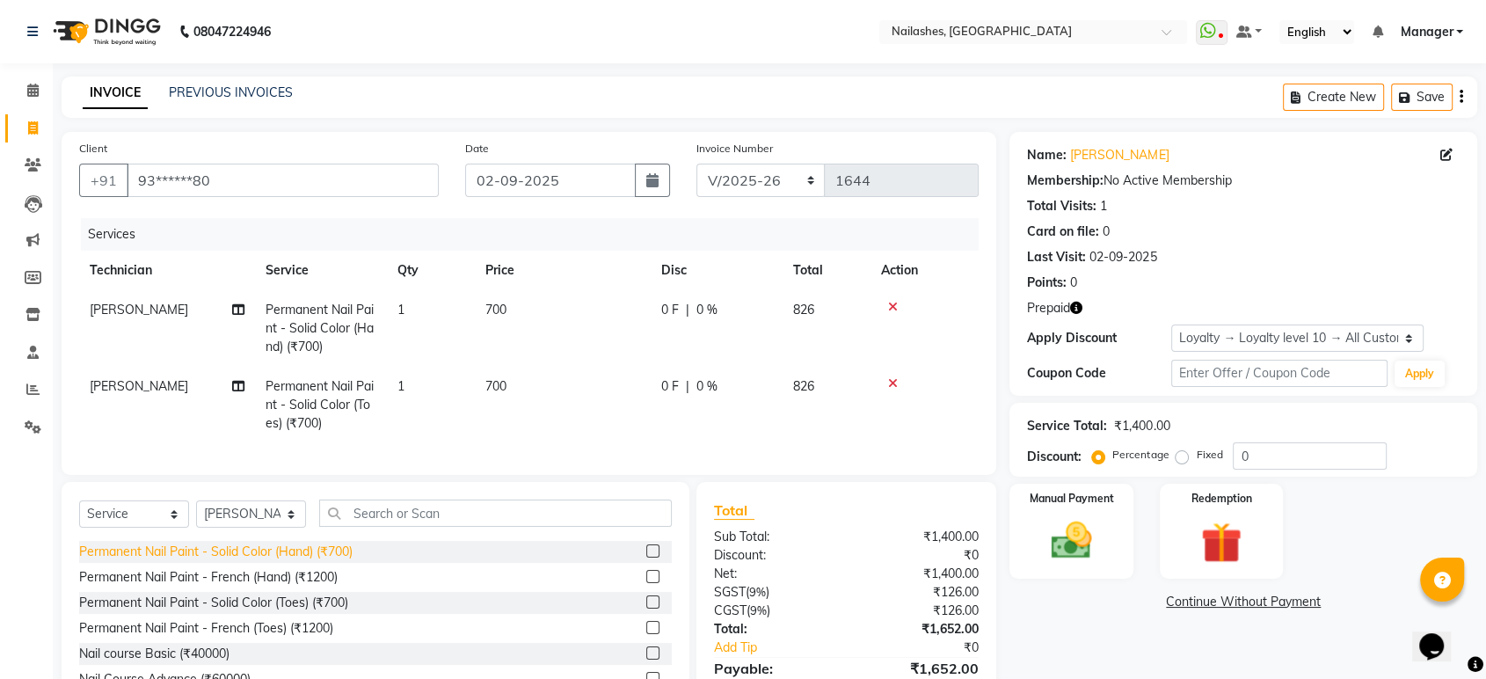
click at [344, 561] on div "Permanent Nail Paint - Solid Color (Hand) (₹700)" at bounding box center [215, 551] width 273 height 18
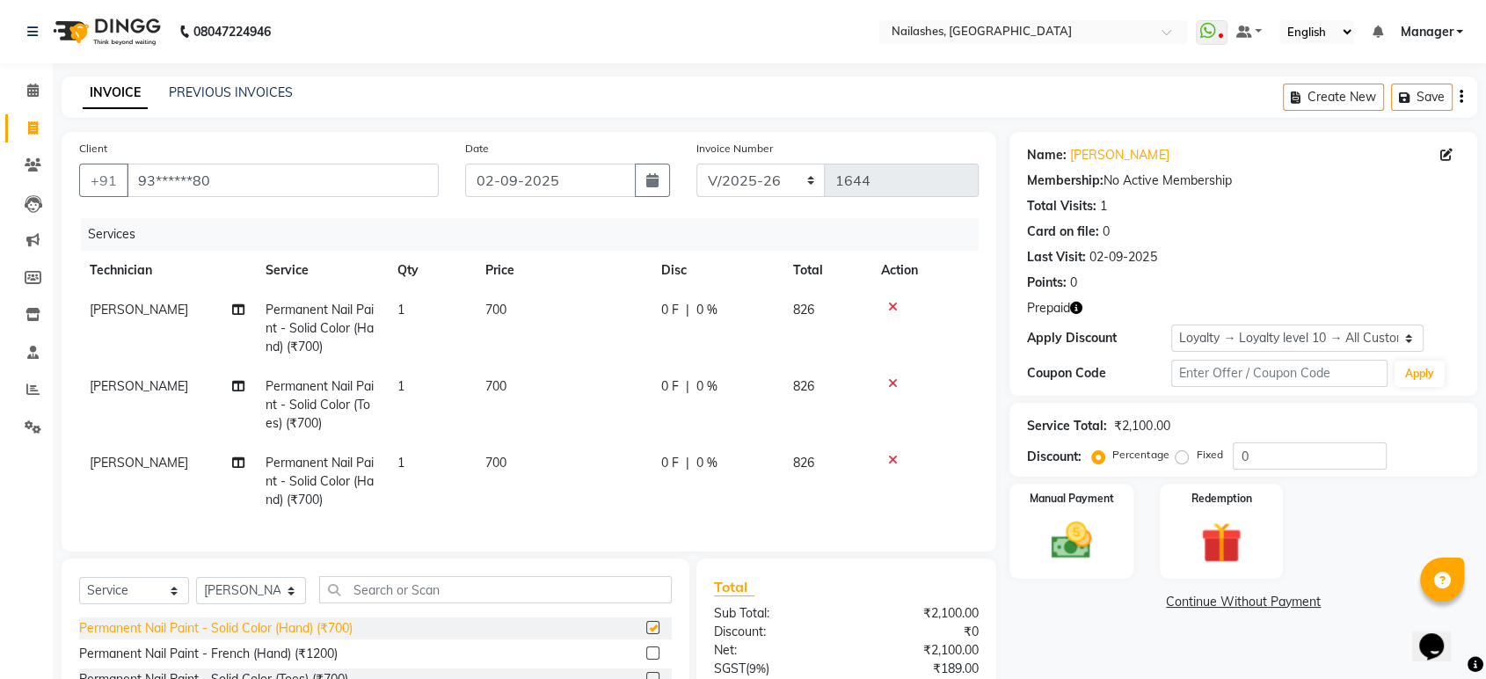
checkbox input "false"
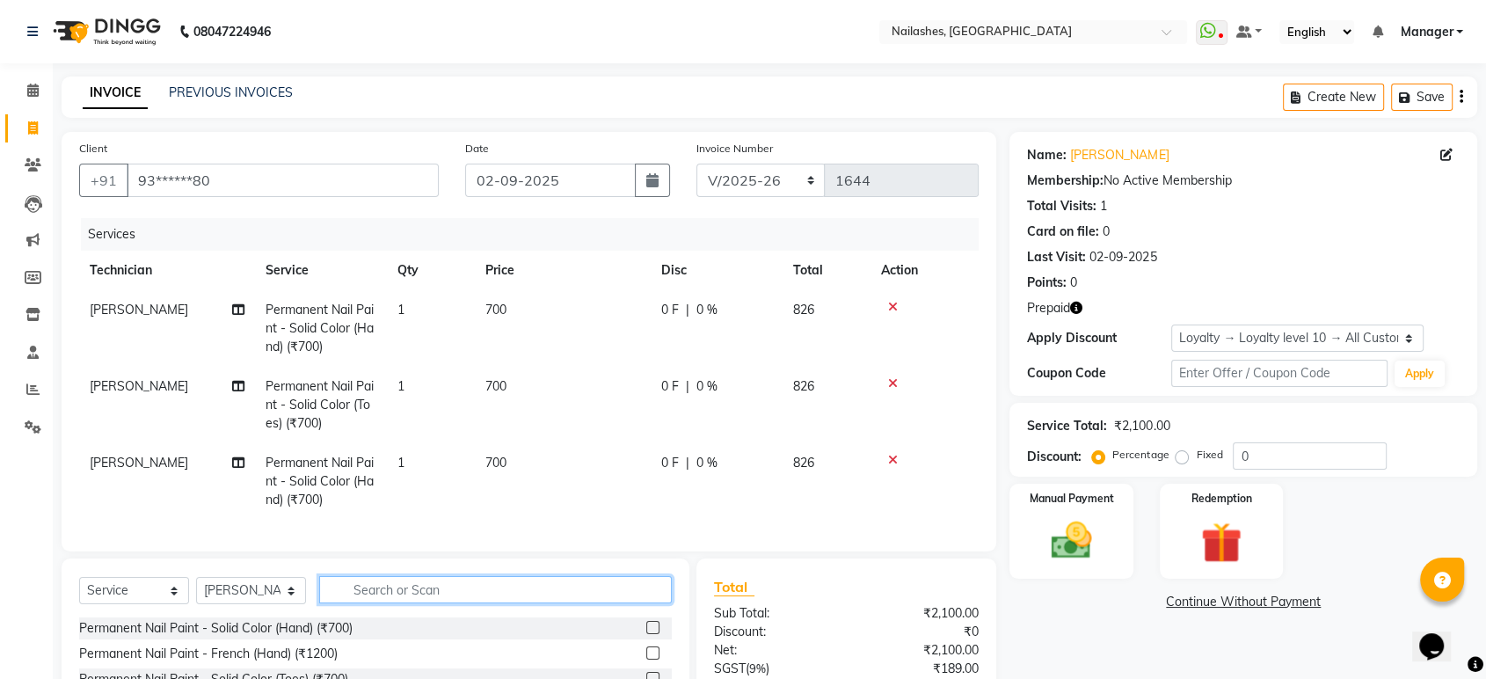
click at [443, 603] on input "text" at bounding box center [495, 589] width 353 height 27
type input "remo"
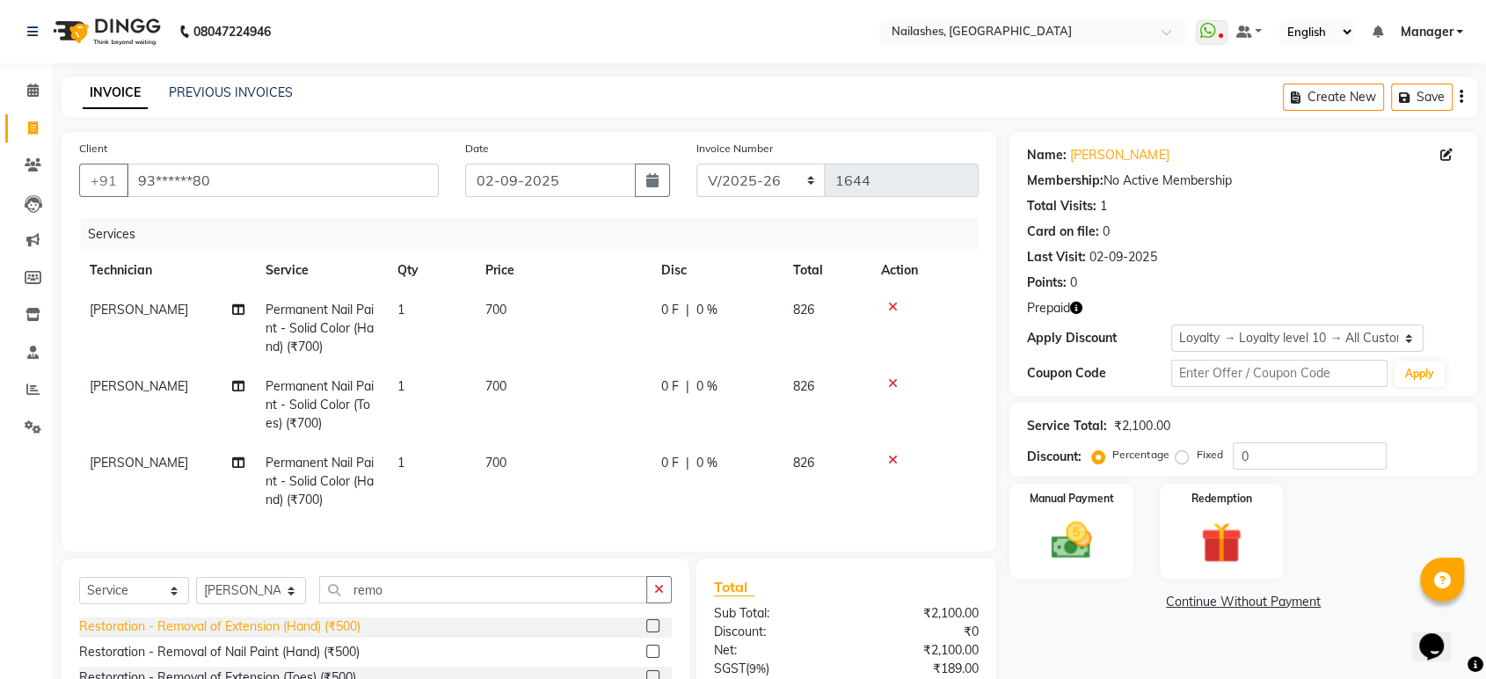
click at [282, 636] on div "Restoration - Removal of Extension (Hand) (₹500)" at bounding box center [219, 626] width 281 height 18
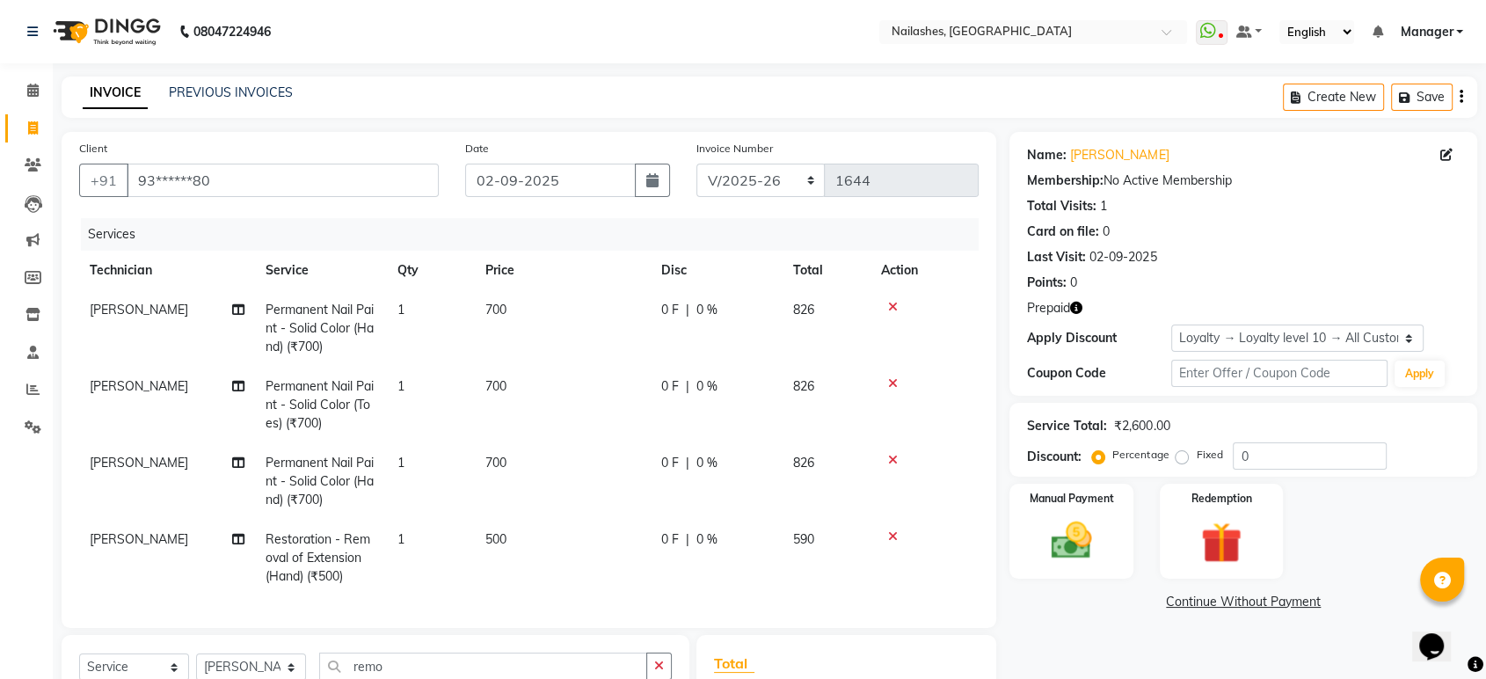
checkbox input "false"
click at [659, 539] on td "0 F | 0 %" at bounding box center [717, 558] width 132 height 76
select select "36442"
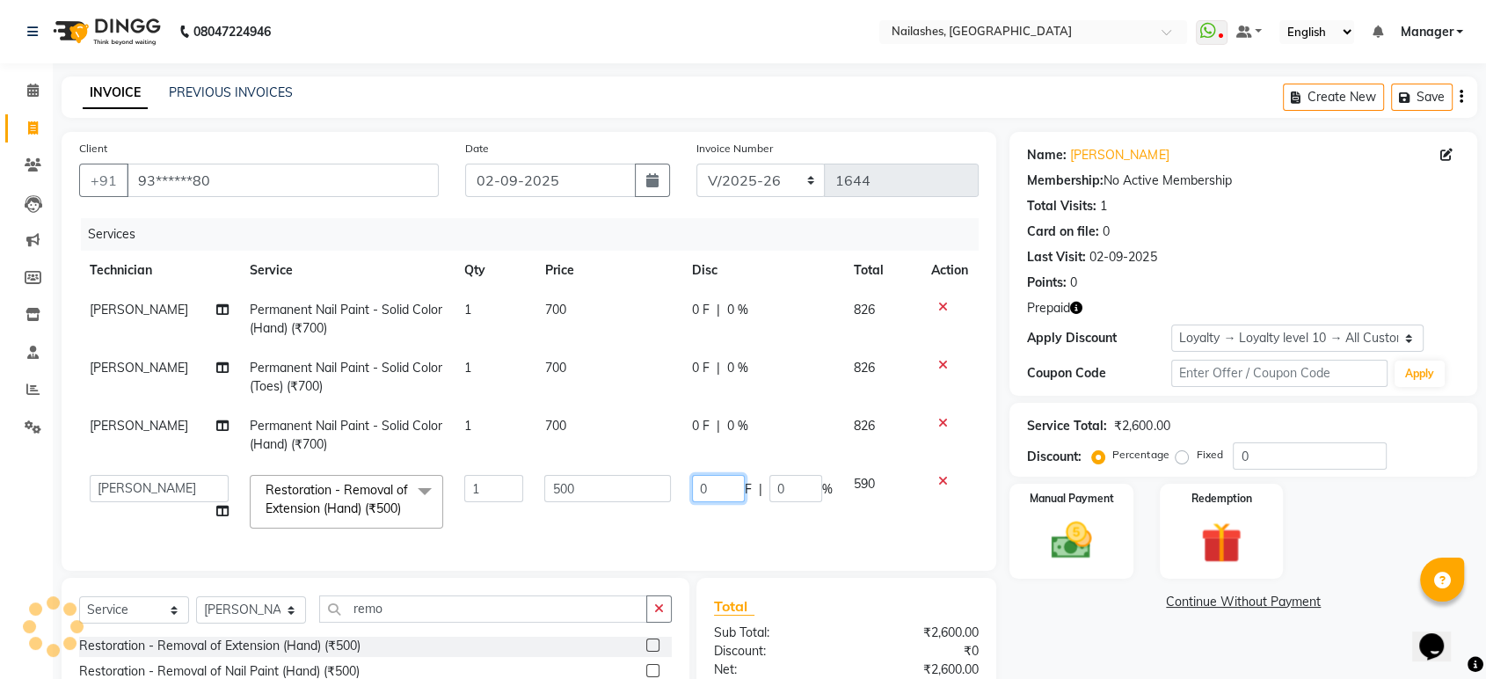
click at [716, 489] on input "0" at bounding box center [718, 488] width 53 height 27
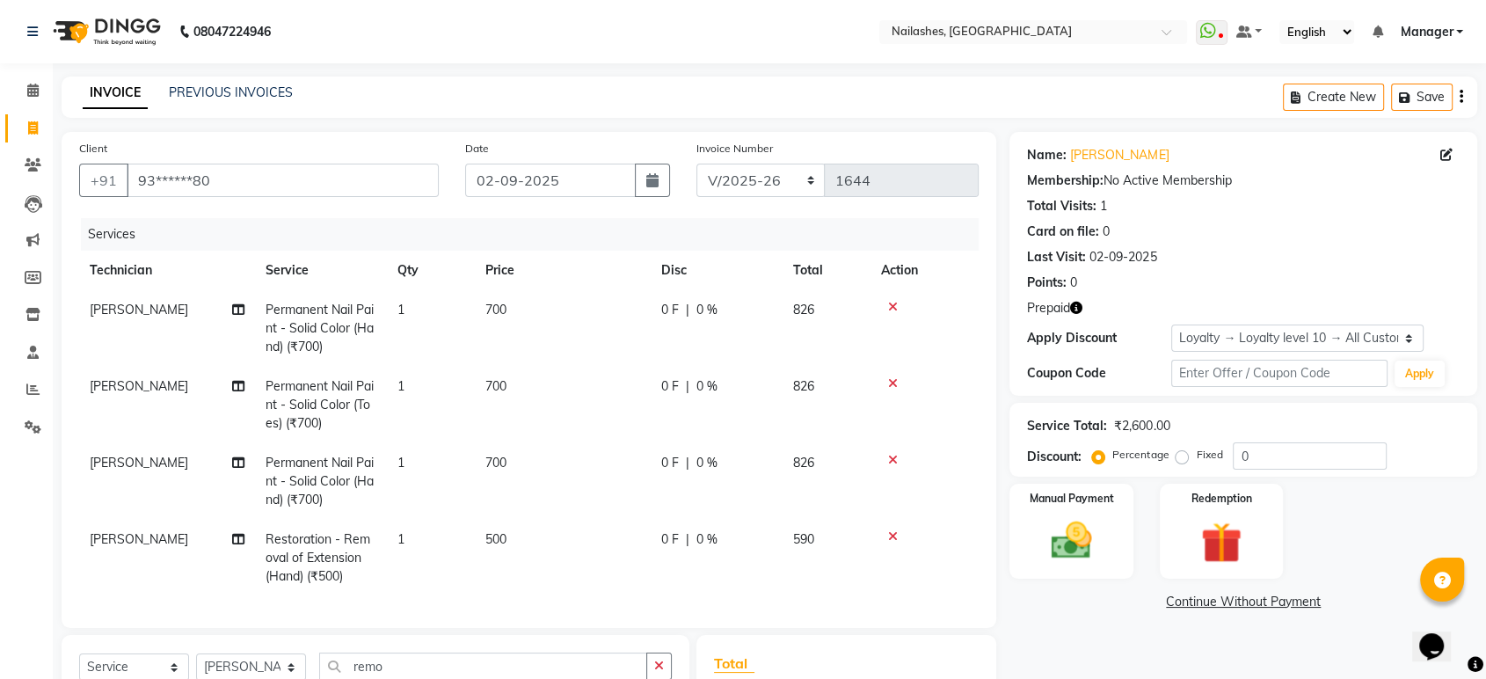
click at [702, 533] on span "0 %" at bounding box center [706, 539] width 21 height 18
select select "36442"
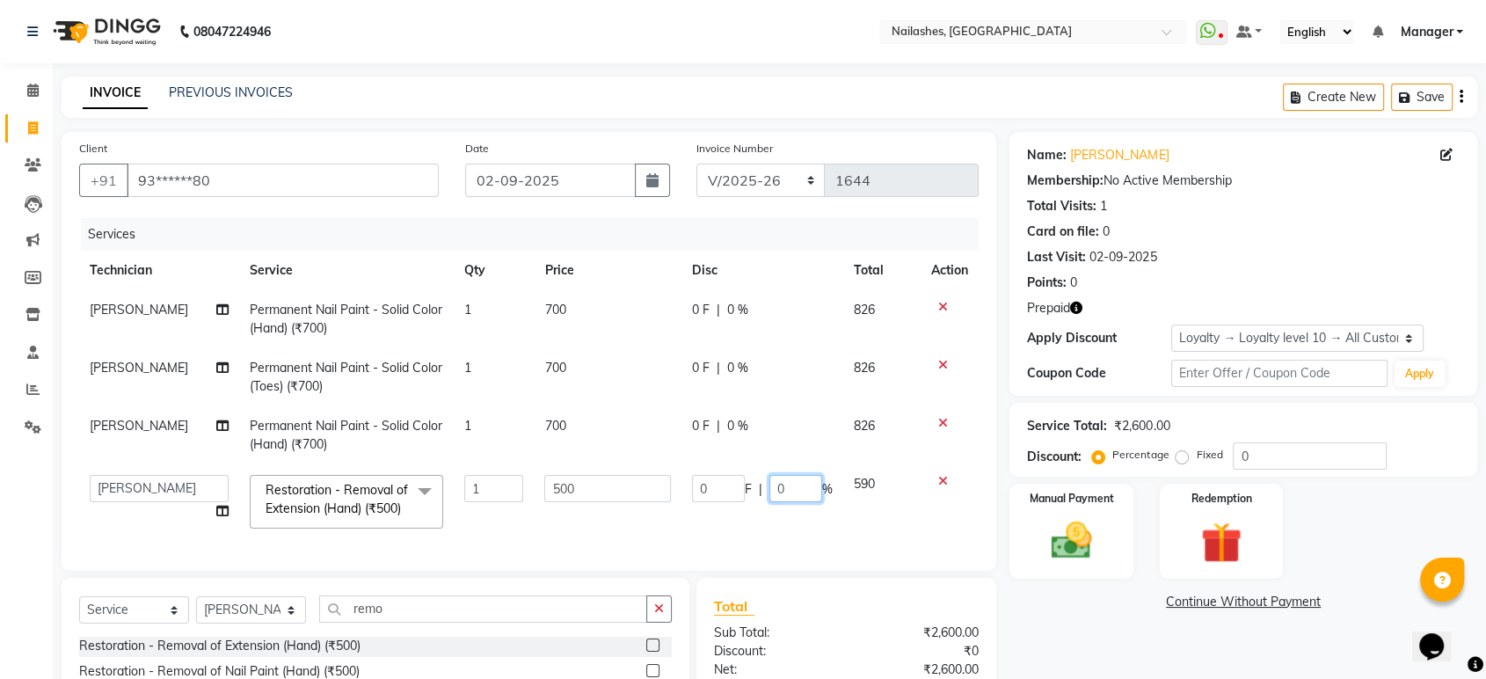
click at [815, 477] on input "0" at bounding box center [795, 488] width 53 height 27
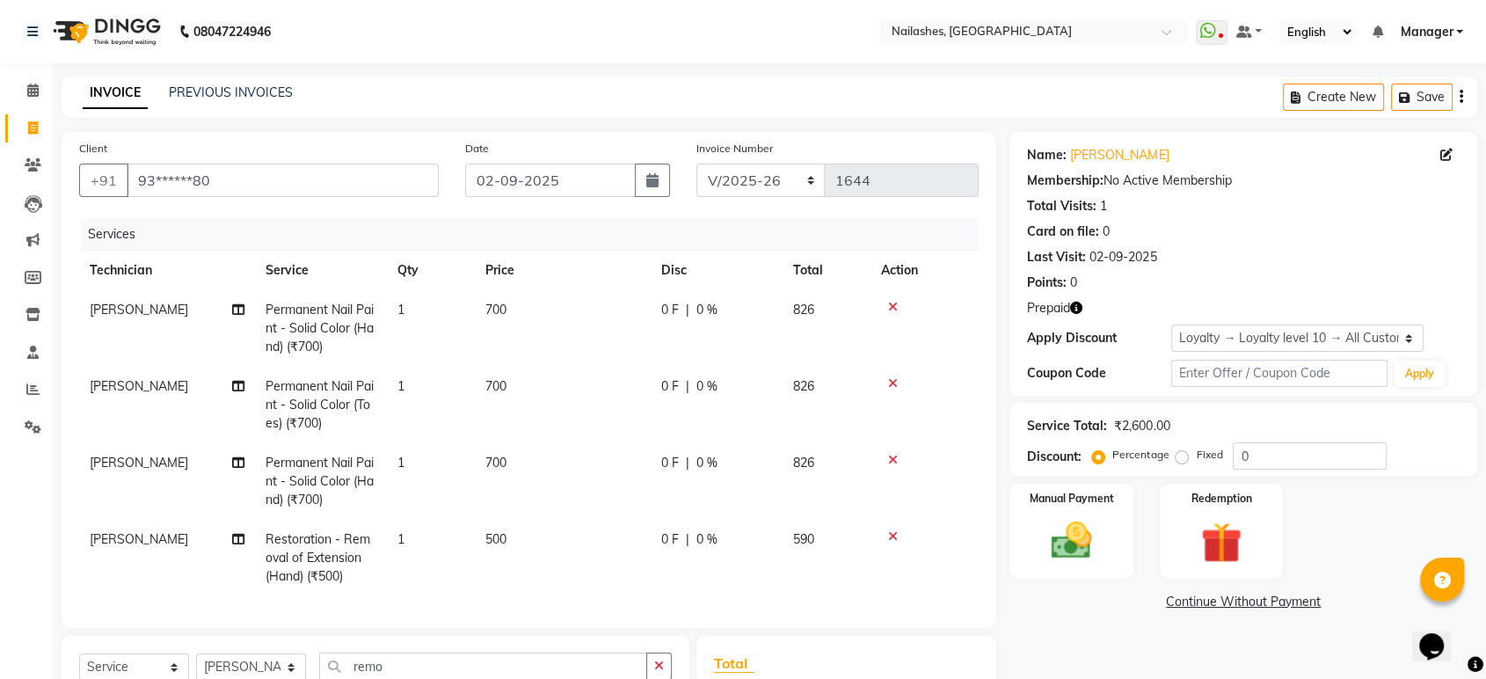
click at [672, 538] on span "0 F" at bounding box center [670, 539] width 18 height 18
select select "36442"
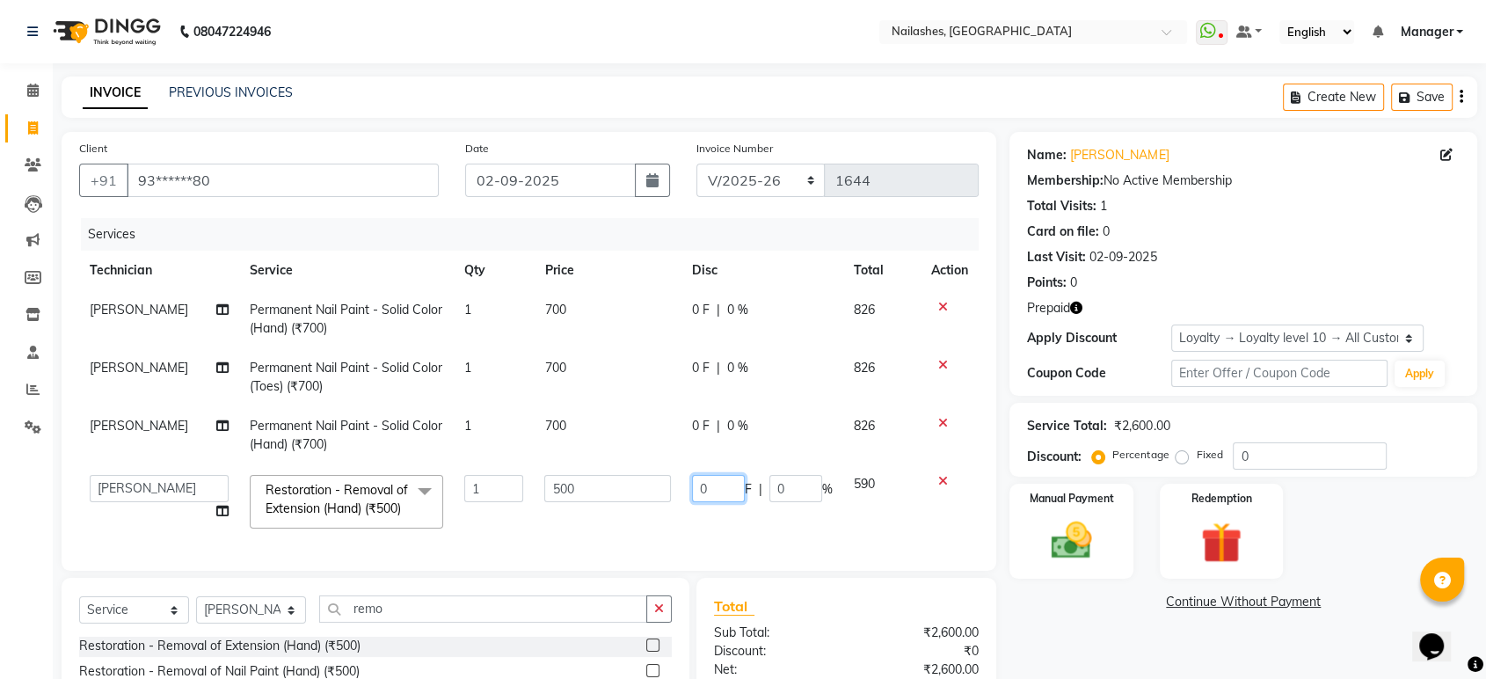
click at [717, 491] on input "0" at bounding box center [718, 488] width 53 height 27
type input "499"
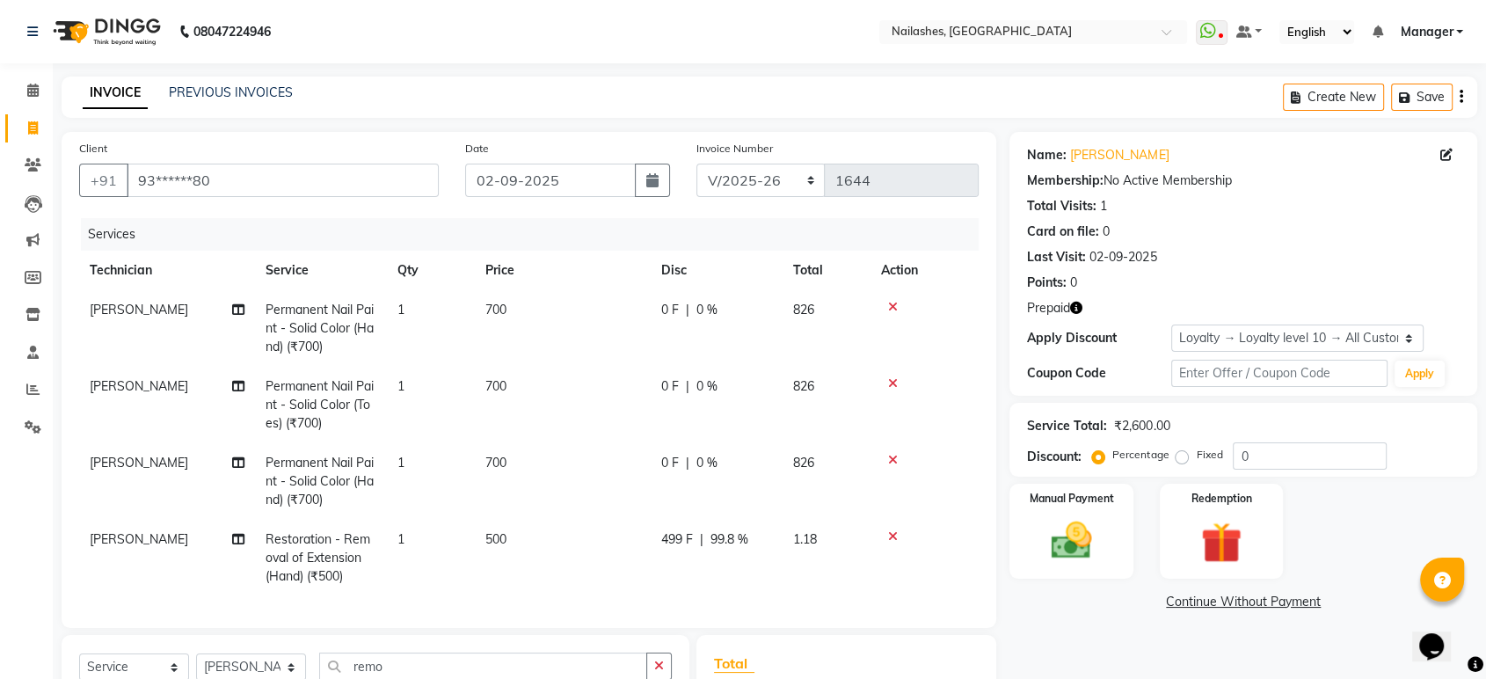
click at [690, 528] on td "499 F | 99.8 %" at bounding box center [717, 558] width 132 height 76
select select "36442"
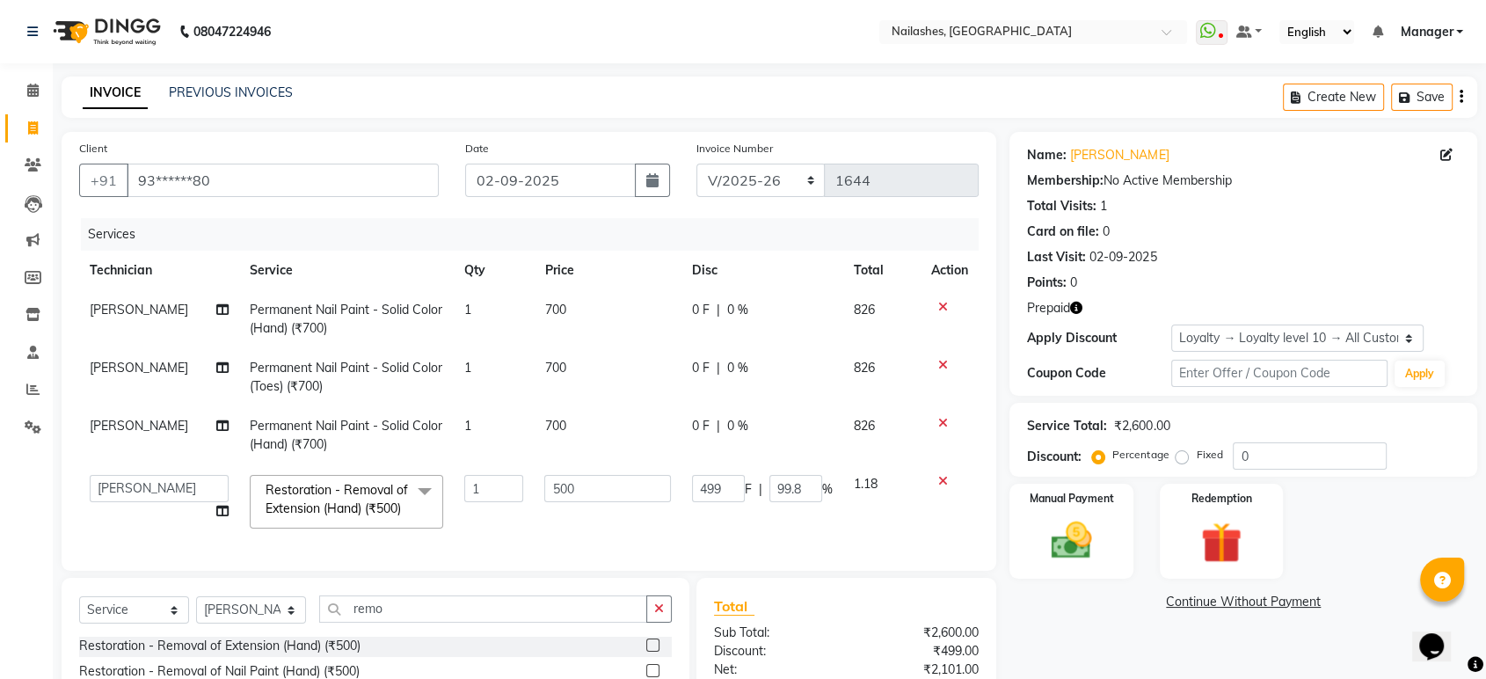
scroll to position [217, 0]
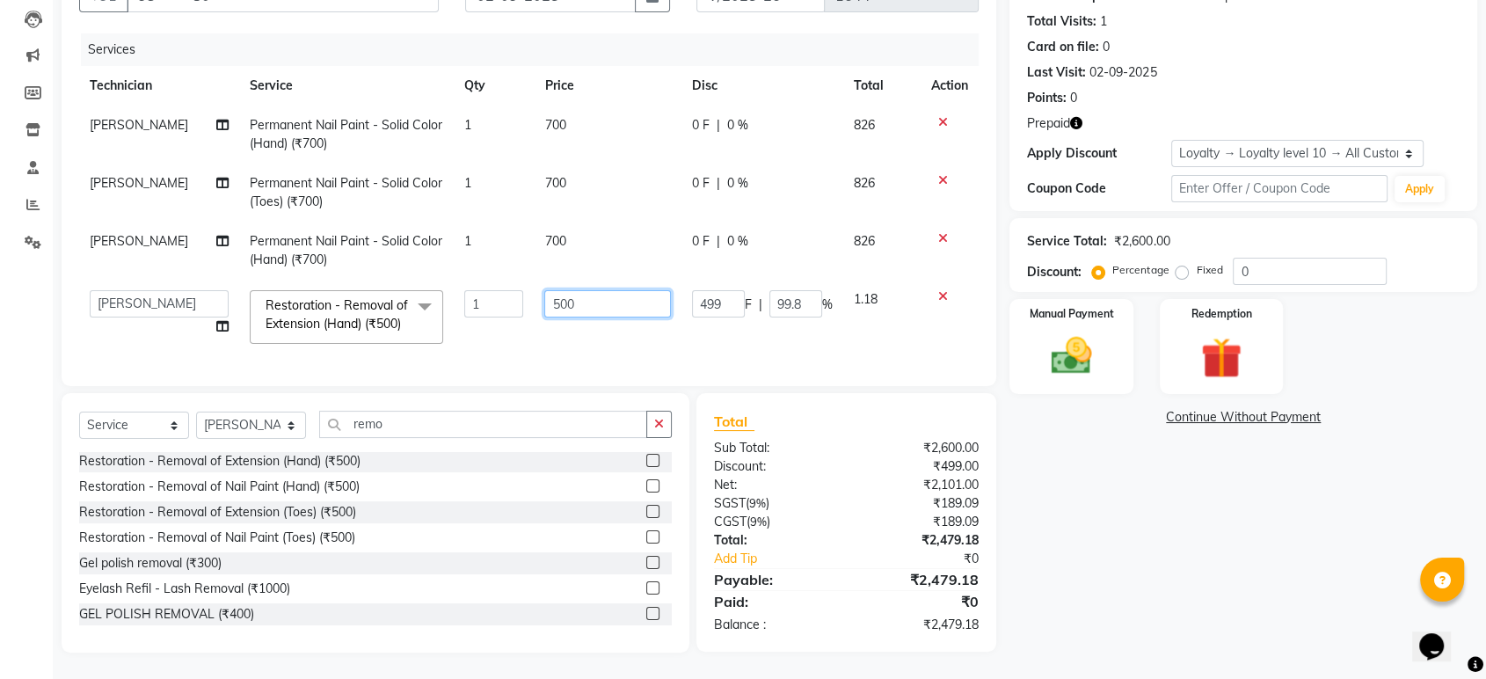
drag, startPoint x: 543, startPoint y: 273, endPoint x: 603, endPoint y: 271, distance: 59.8
click at [545, 290] on input "500" at bounding box center [607, 303] width 127 height 27
click at [603, 290] on input "500" at bounding box center [607, 303] width 127 height 27
type input "5"
type input "300"
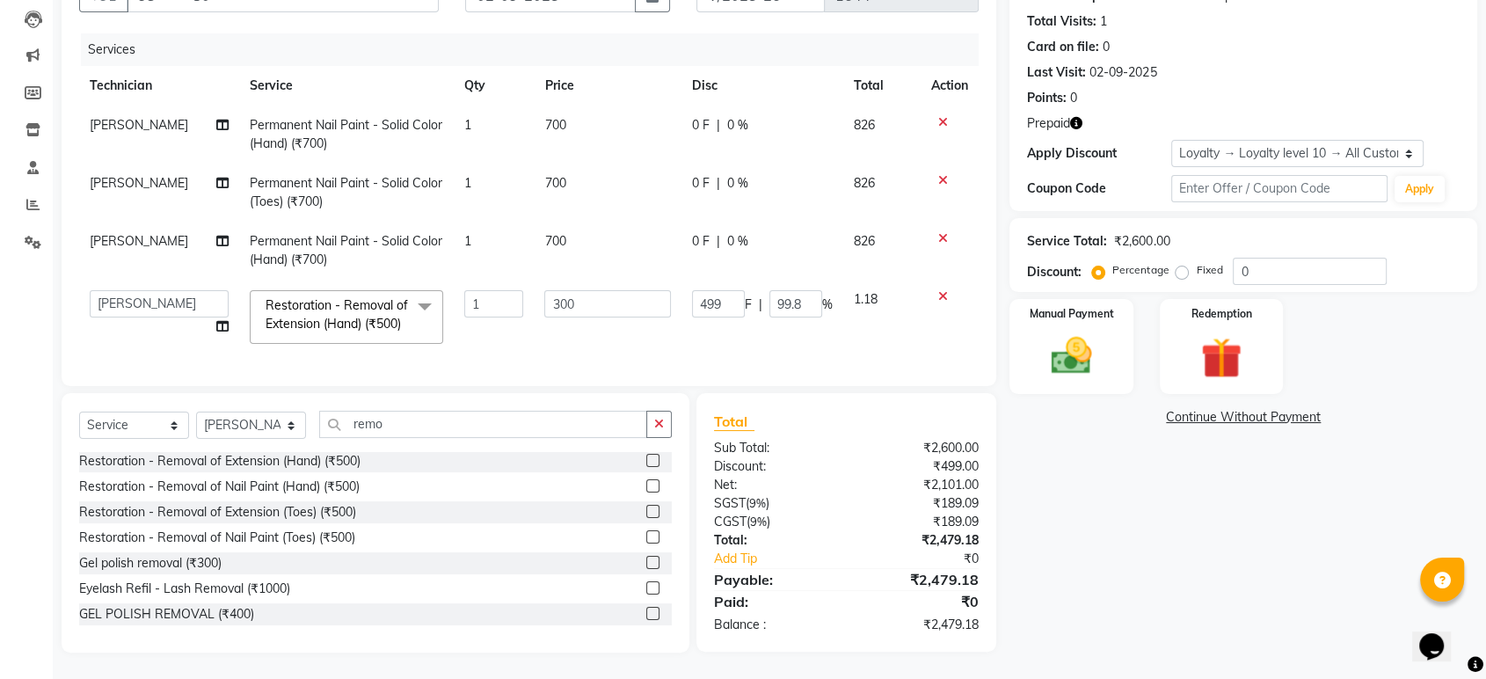
click at [654, 314] on tr "[PERSON_NAME] [PERSON_NAME] Asid deepak HANMI [PERSON_NAME] Manager [PERSON_NAM…" at bounding box center [528, 317] width 899 height 75
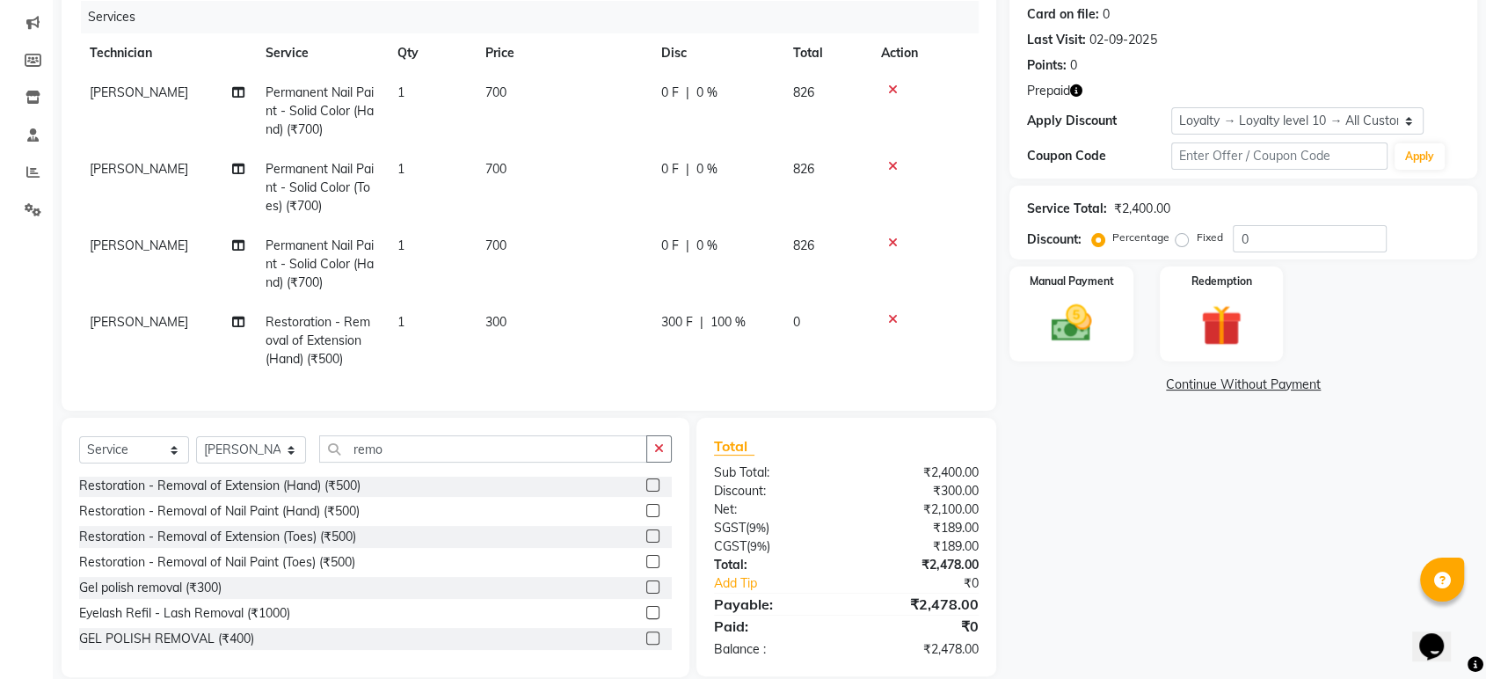
click at [677, 321] on span "300 F" at bounding box center [677, 322] width 32 height 18
select select "36442"
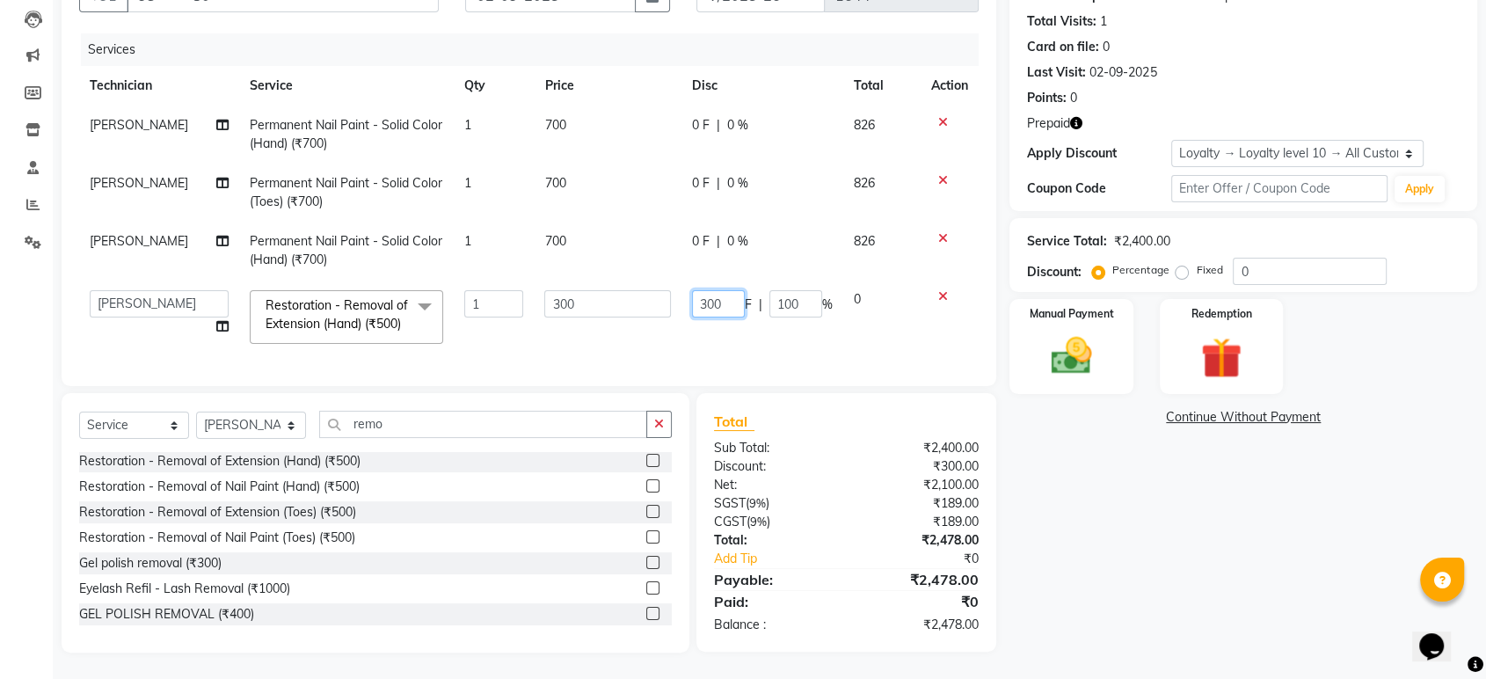
click at [735, 290] on input "300" at bounding box center [718, 303] width 53 height 27
type input "3"
type input "299"
click at [720, 326] on td "299 F | 100 %" at bounding box center [762, 317] width 162 height 75
select select "36442"
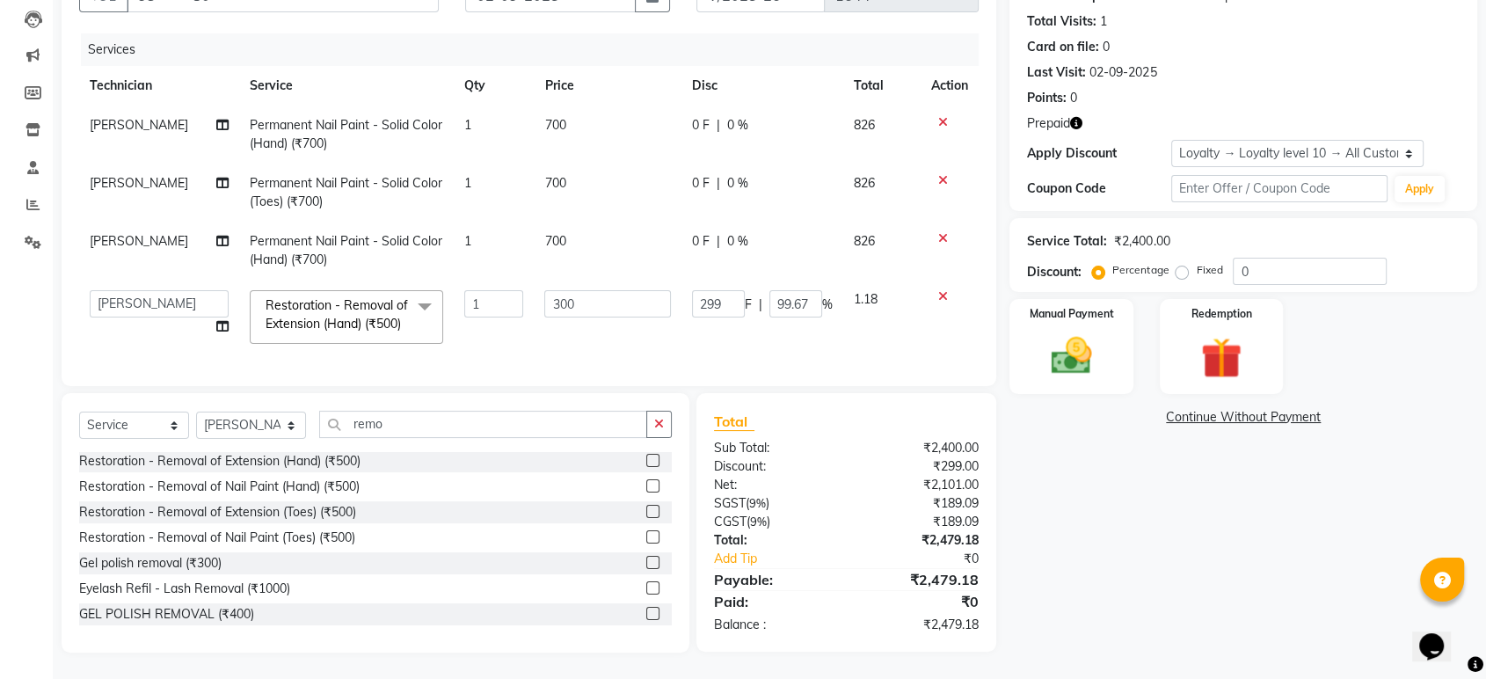
click at [1396, 541] on div "Name: [PERSON_NAME] Membership: No Active Membership Total Visits: 1 Card on fi…" at bounding box center [1249, 299] width 481 height 705
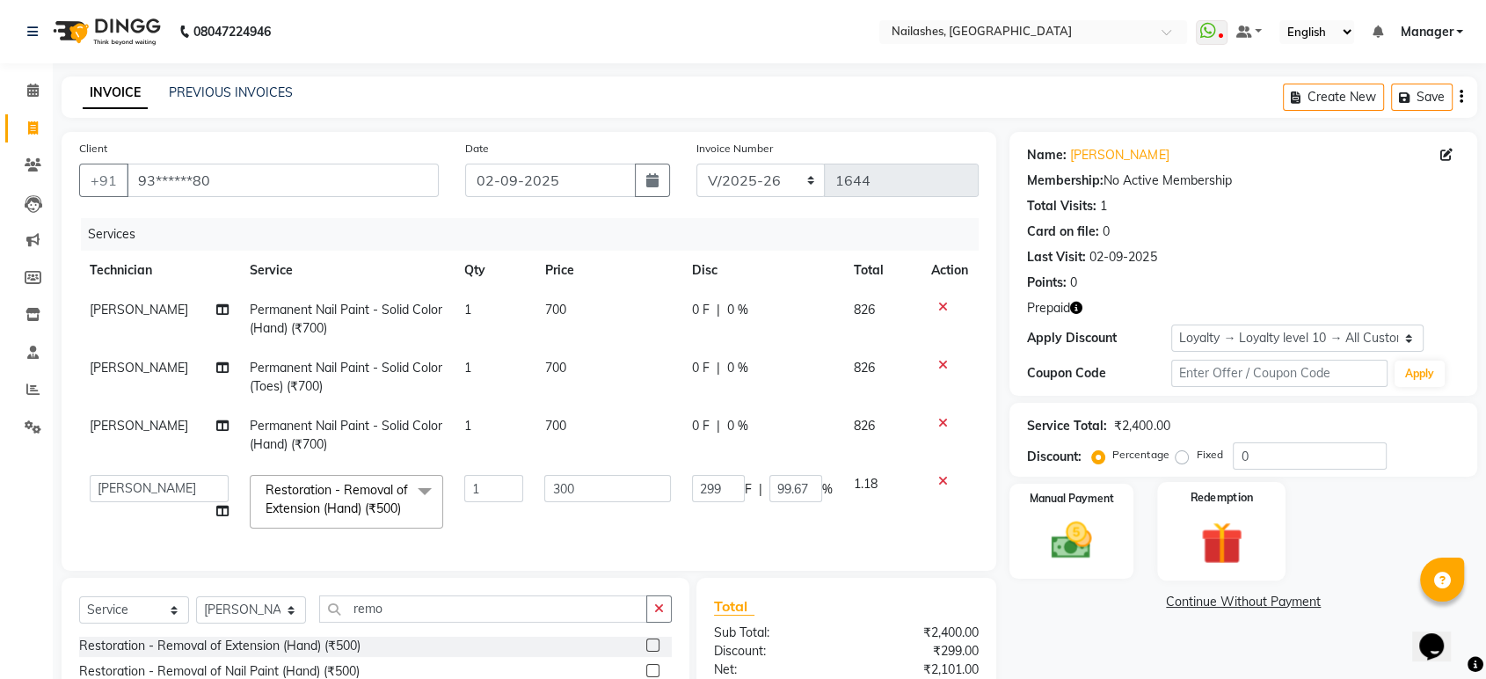
click at [1203, 528] on img at bounding box center [1221, 542] width 69 height 53
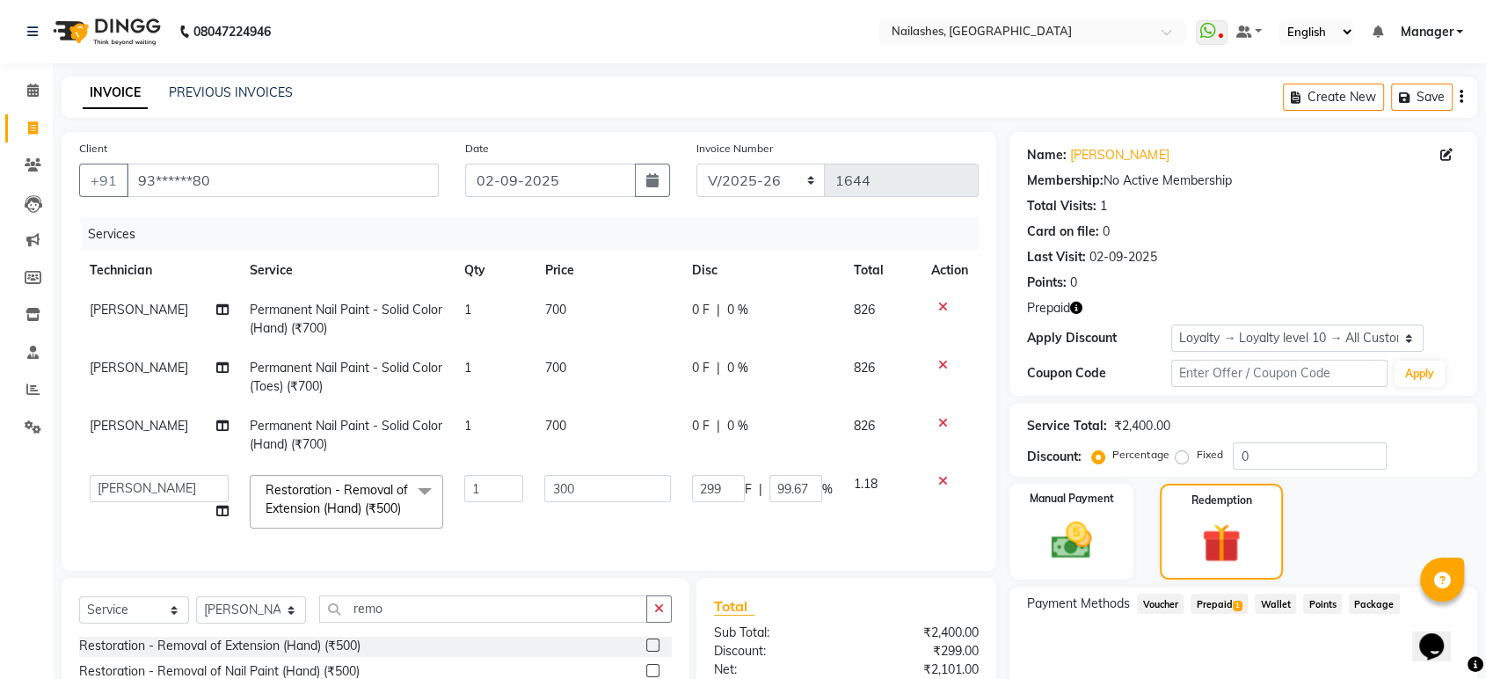
click at [1231, 600] on span "Prepaid 1" at bounding box center [1218, 603] width 57 height 20
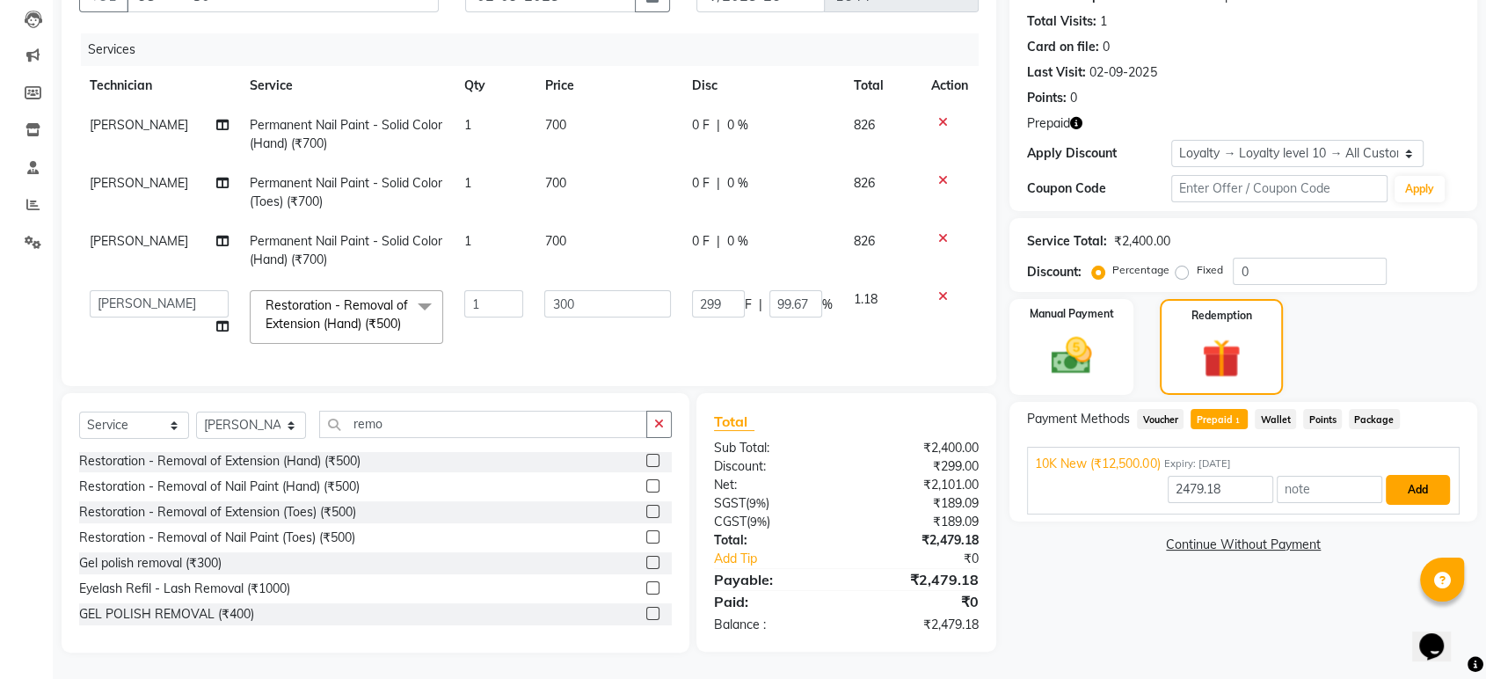
click at [1401, 475] on button "Add" at bounding box center [1418, 490] width 64 height 30
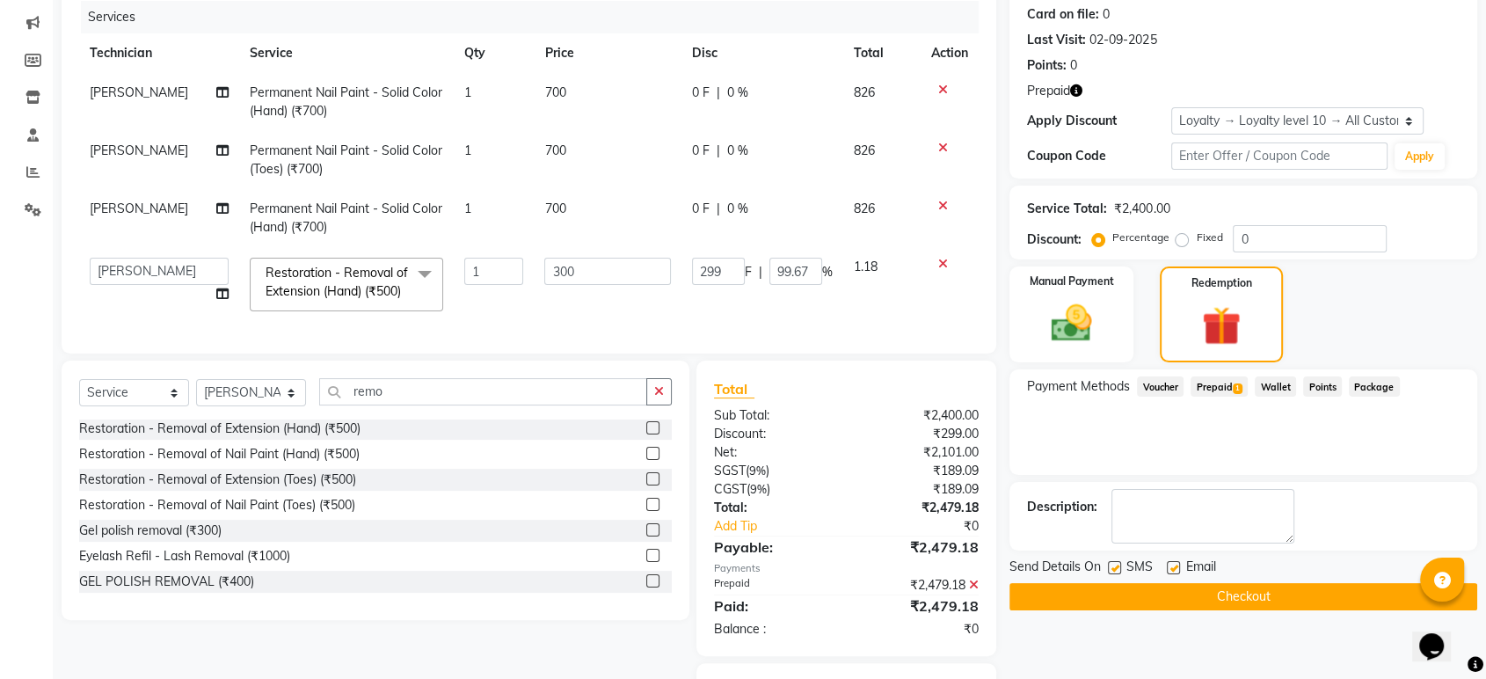
scroll to position [339, 0]
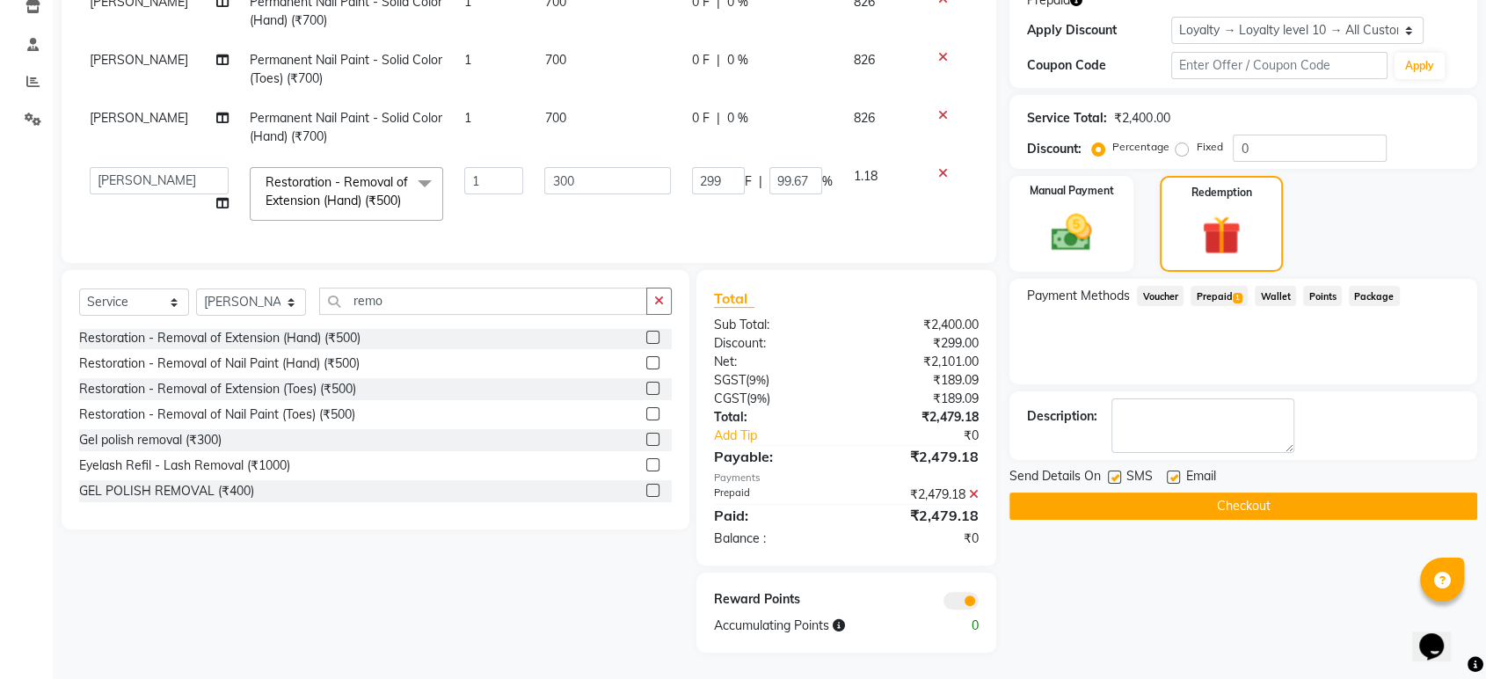
click at [1211, 492] on button "Checkout" at bounding box center [1243, 505] width 468 height 27
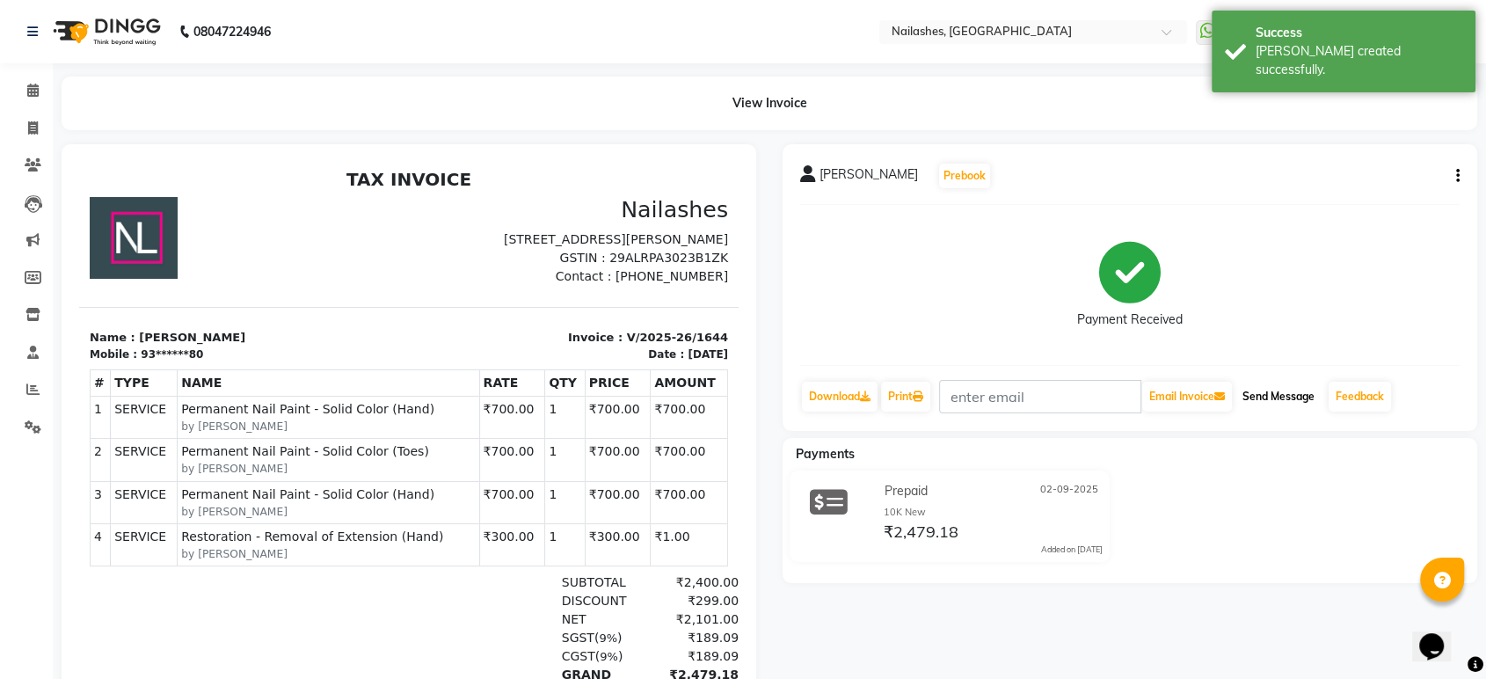
click at [1275, 397] on button "Send Message" at bounding box center [1278, 397] width 86 height 30
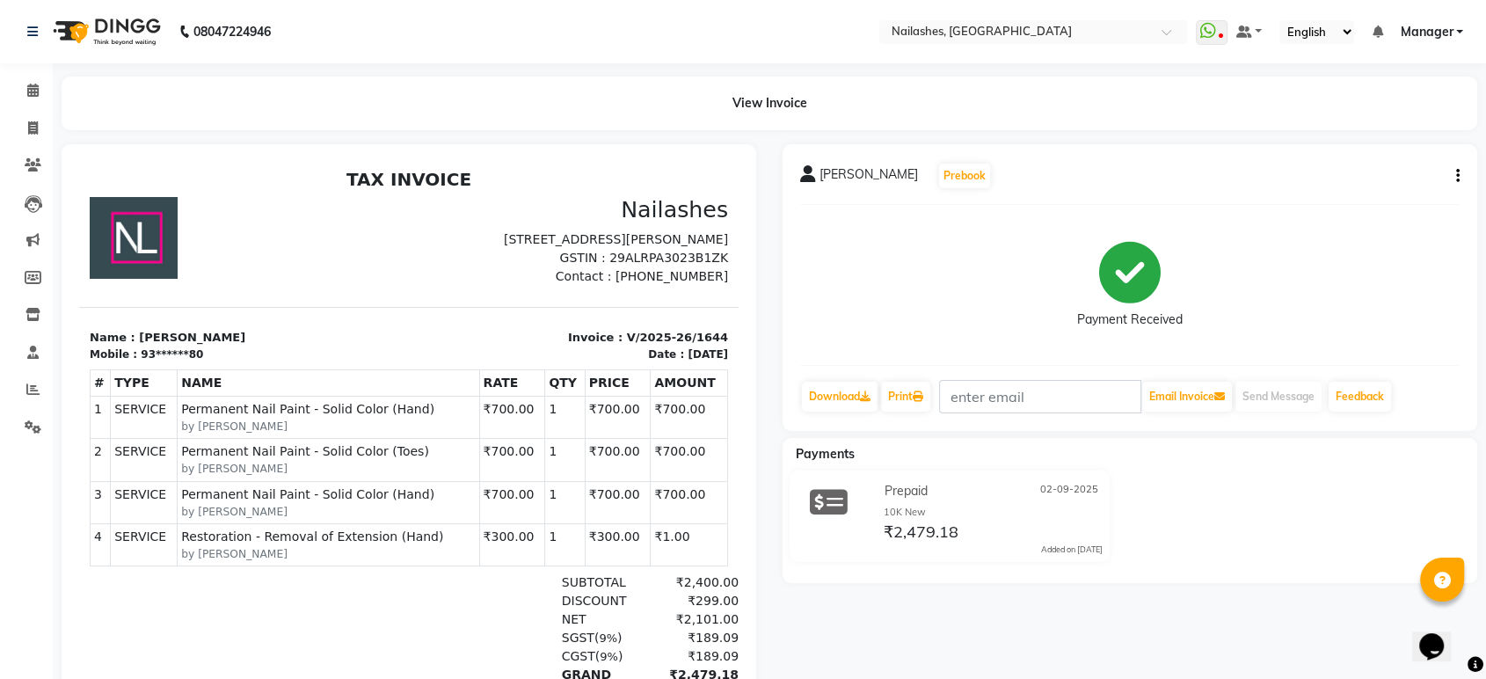
click at [651, 429] on td "₹700.00" at bounding box center [689, 417] width 77 height 42
click at [585, 426] on td "₹700.00" at bounding box center [618, 417] width 66 height 42
click at [585, 470] on td "₹700.00" at bounding box center [618, 460] width 66 height 42
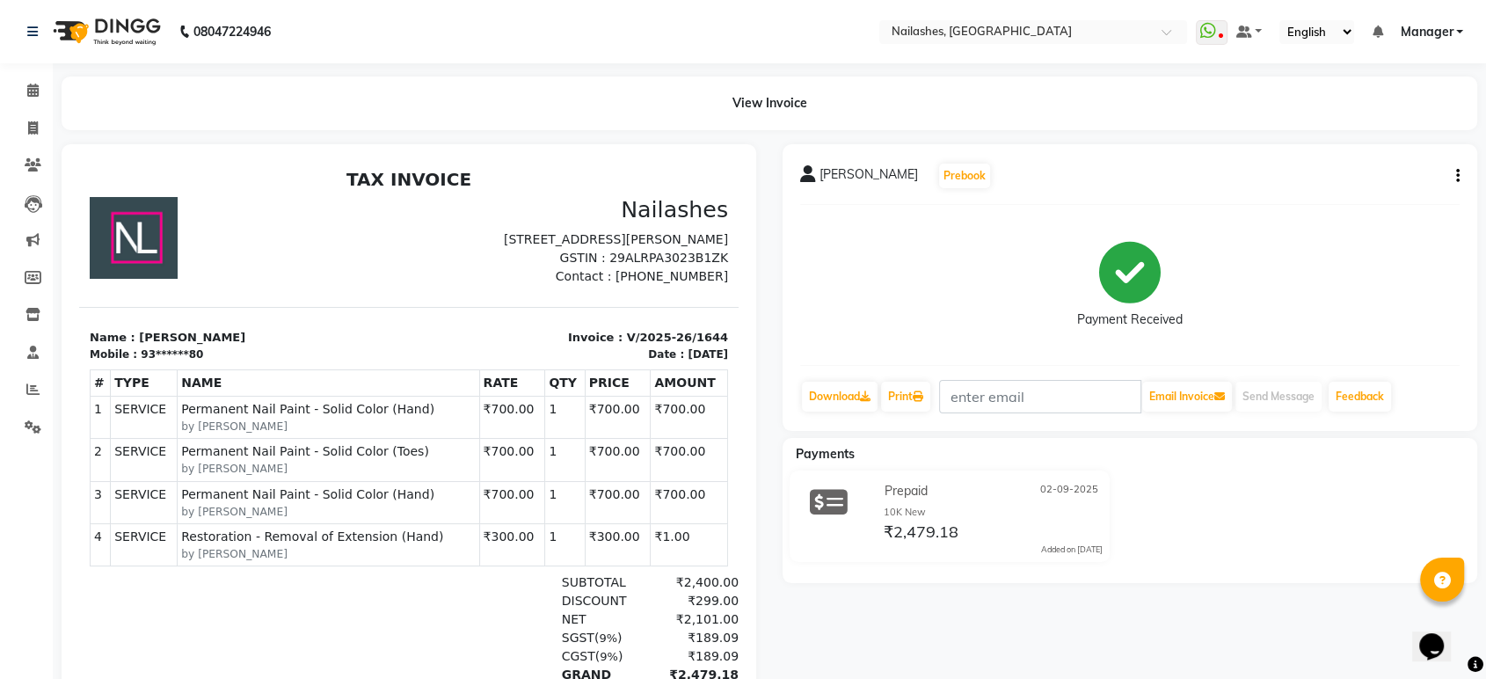
click at [585, 470] on td "₹700.00" at bounding box center [618, 460] width 66 height 42
click at [592, 425] on td "₹700.00" at bounding box center [618, 417] width 66 height 42
click at [585, 474] on td "₹700.00" at bounding box center [618, 460] width 66 height 42
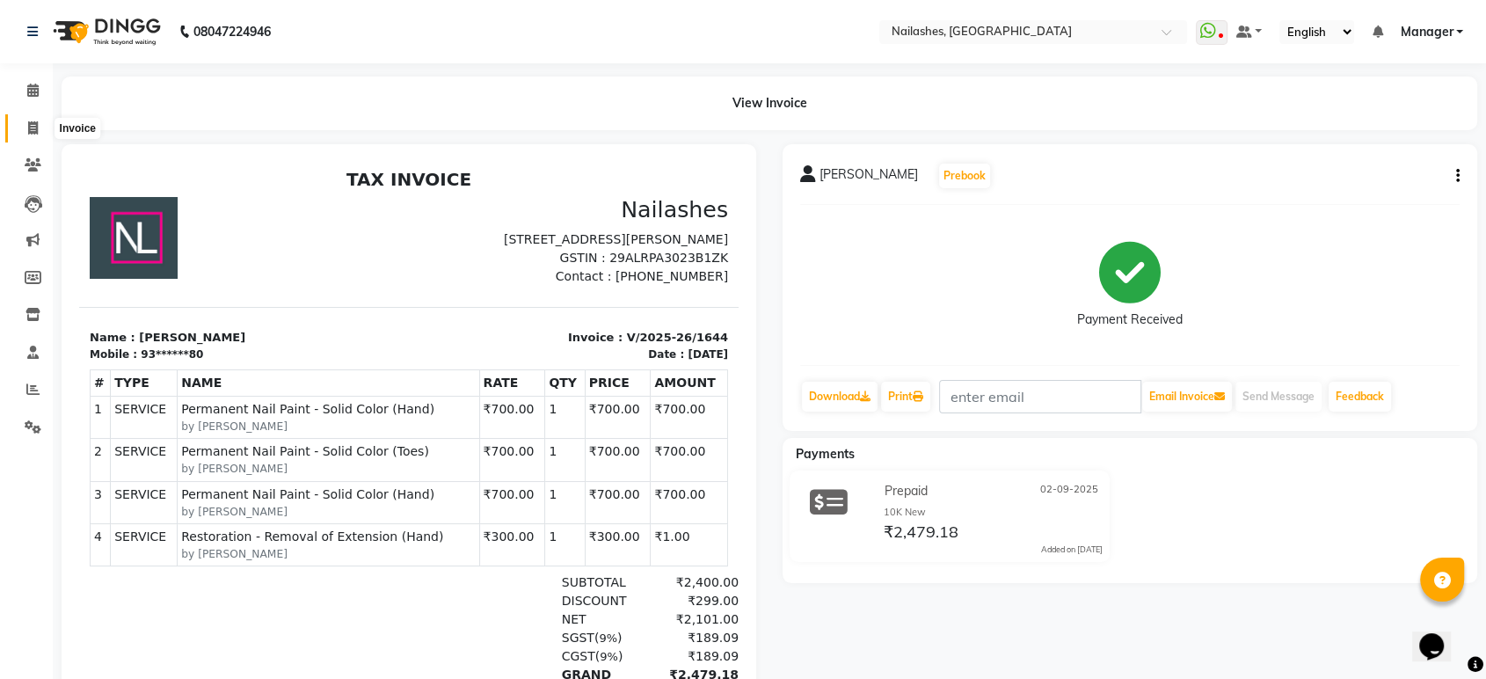
click at [32, 131] on icon at bounding box center [33, 127] width 10 height 13
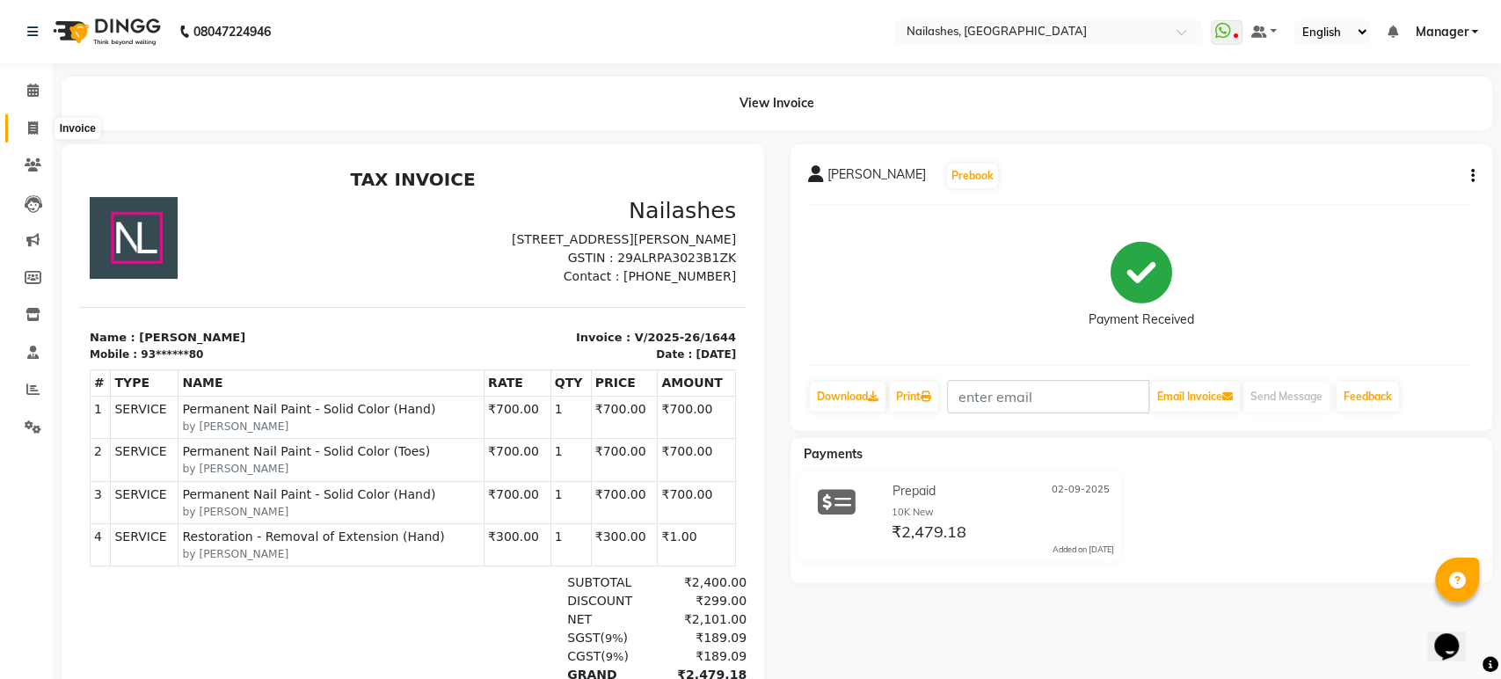
select select "4251"
select select "service"
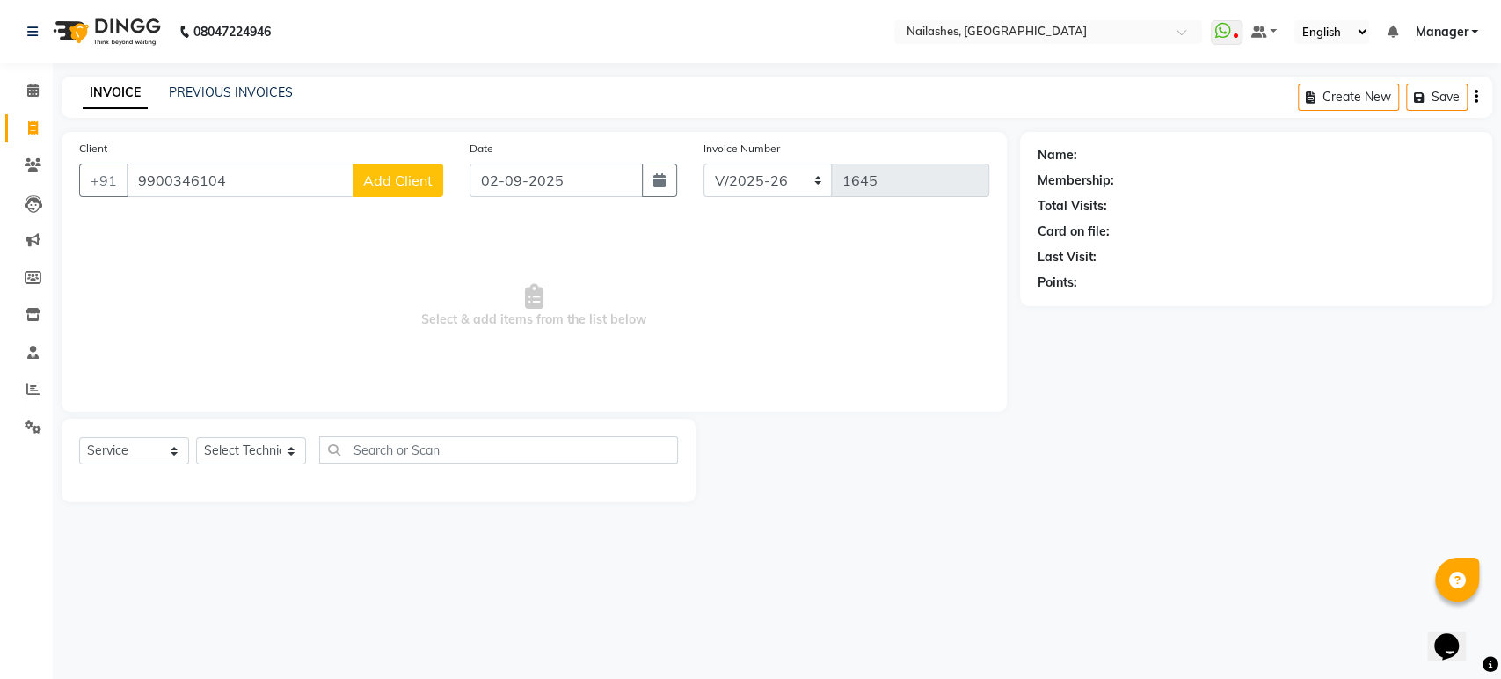
type input "9900346104"
click at [401, 192] on button "Add Client" at bounding box center [398, 180] width 91 height 33
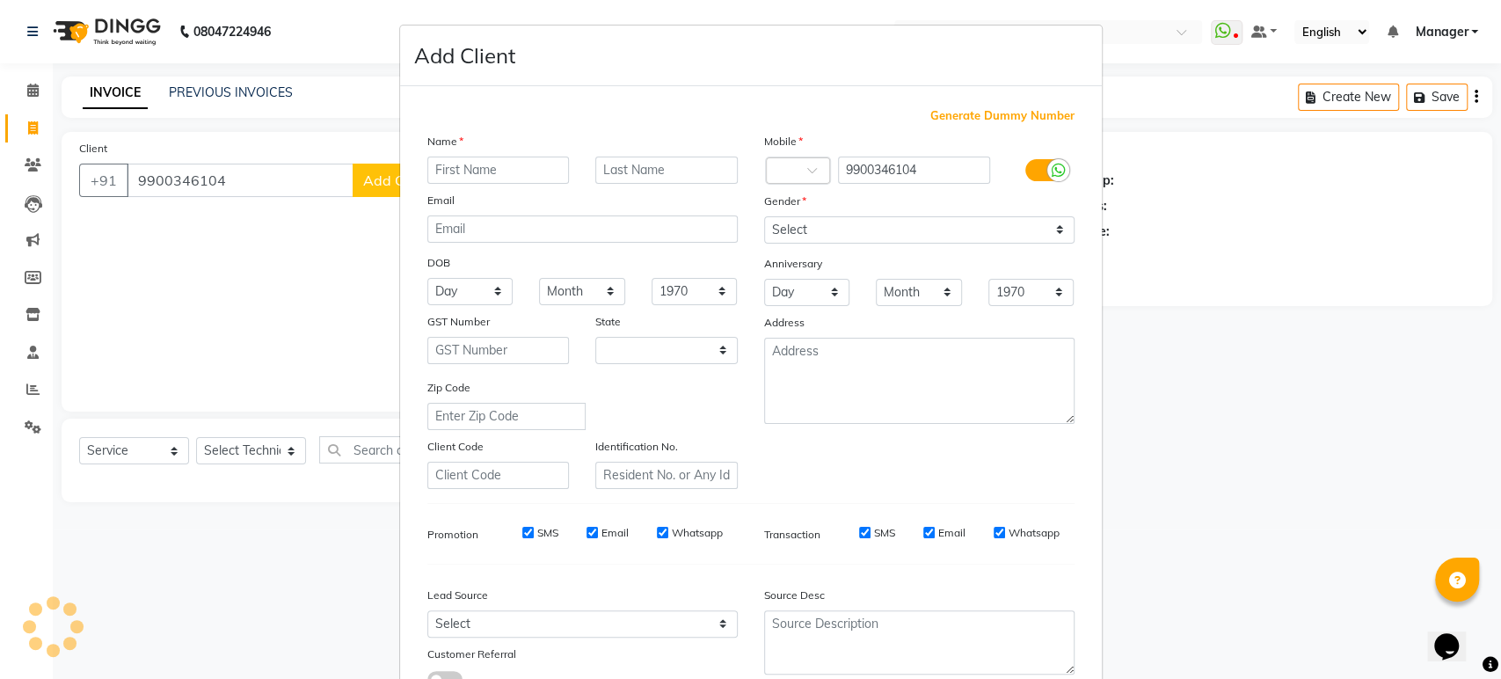
select select "21"
click at [486, 170] on input "text" at bounding box center [498, 170] width 142 height 27
type input "[PERSON_NAME]"
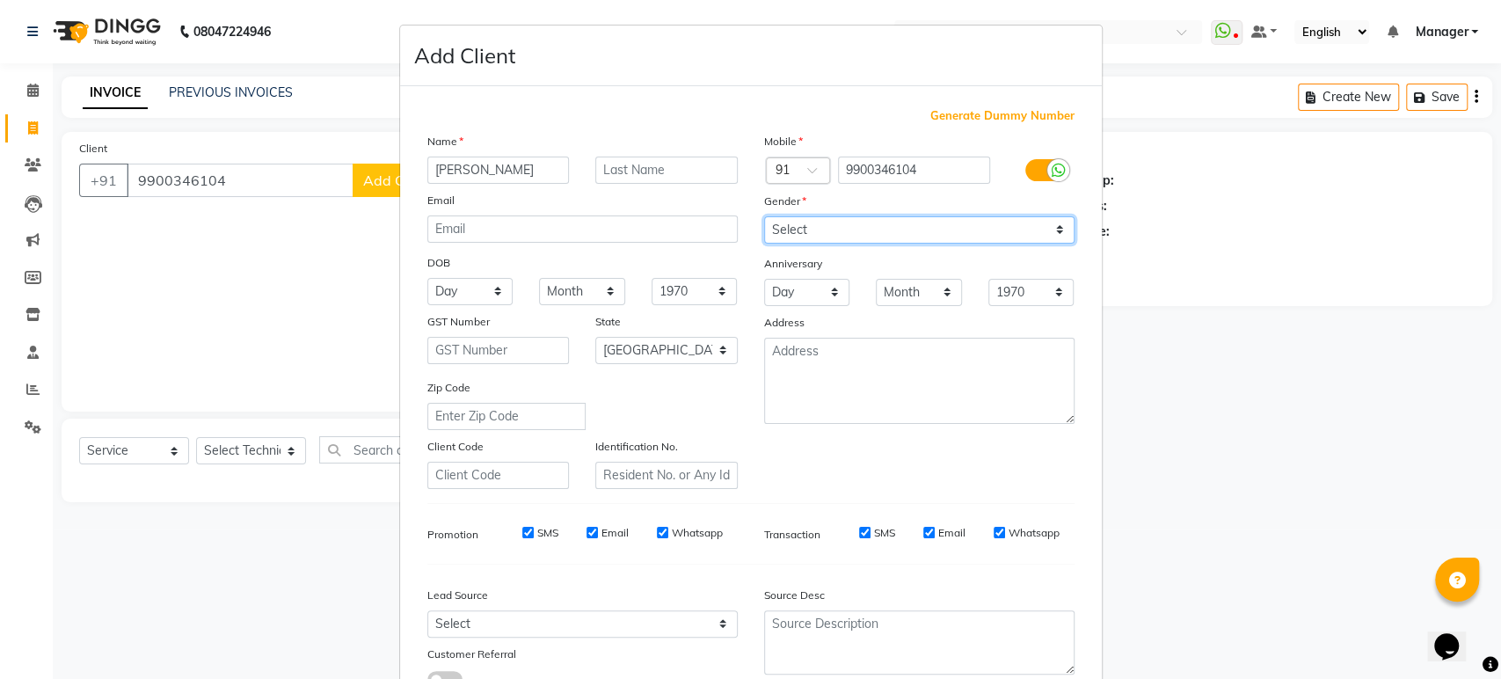
click at [865, 231] on select "Select [DEMOGRAPHIC_DATA] [DEMOGRAPHIC_DATA] Other Prefer Not To Say" at bounding box center [919, 229] width 310 height 27
select select "[DEMOGRAPHIC_DATA]"
click at [764, 216] on select "Select [DEMOGRAPHIC_DATA] [DEMOGRAPHIC_DATA] Other Prefer Not To Say" at bounding box center [919, 229] width 310 height 27
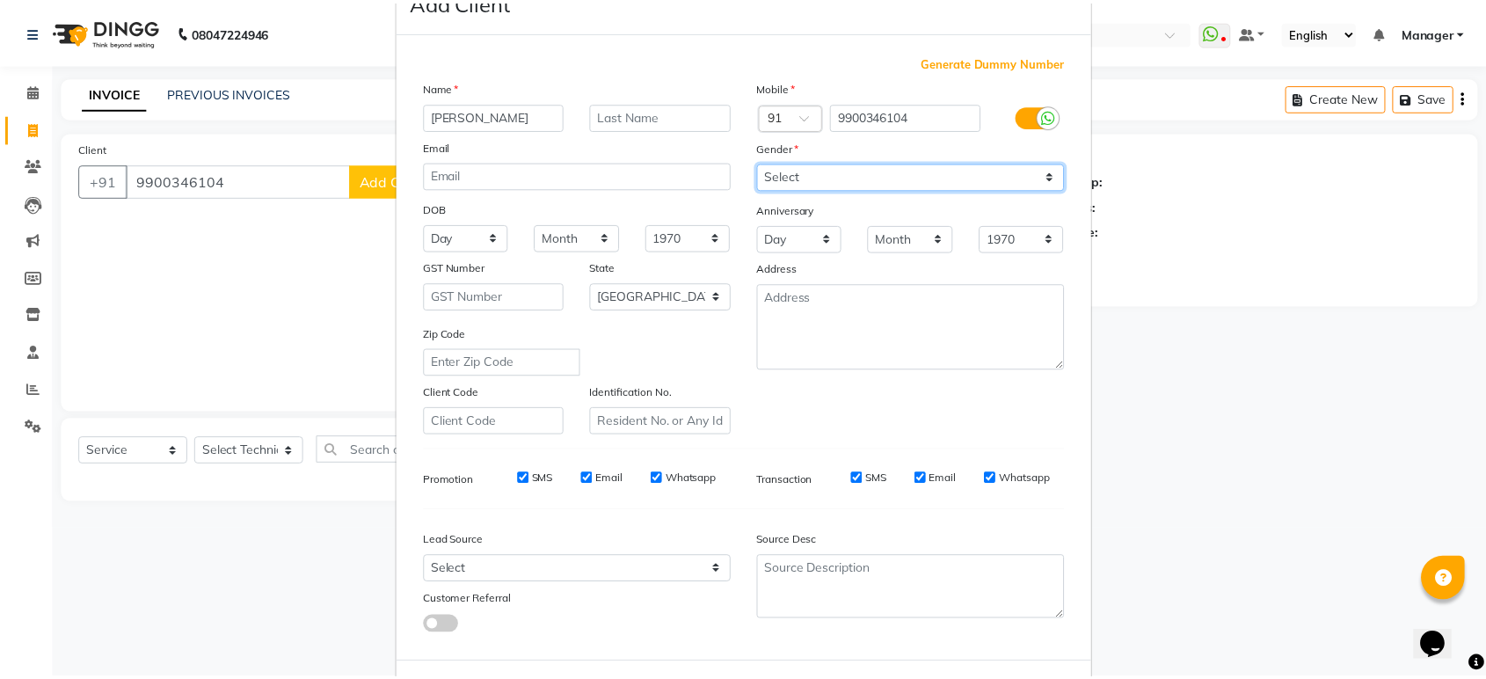
scroll to position [128, 0]
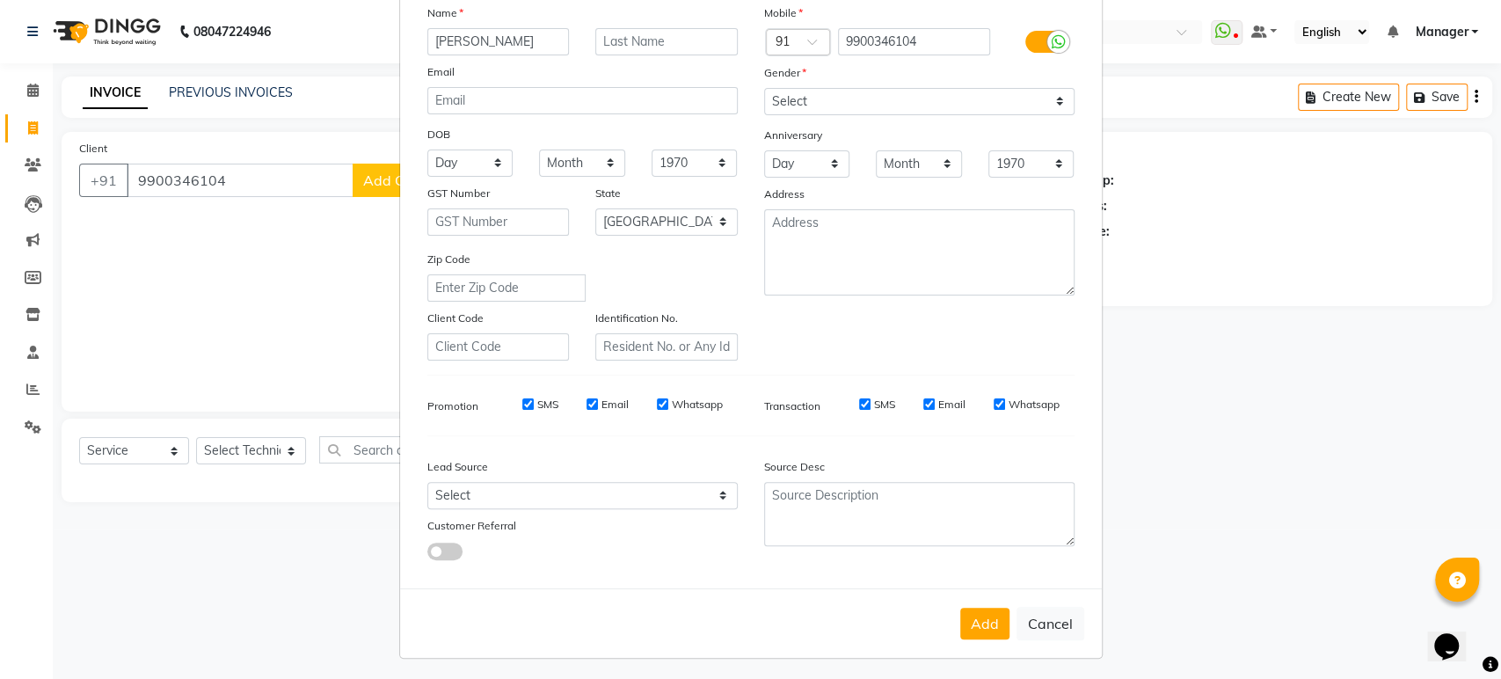
click at [998, 631] on button "Add" at bounding box center [984, 624] width 49 height 32
type input "99******04"
select select
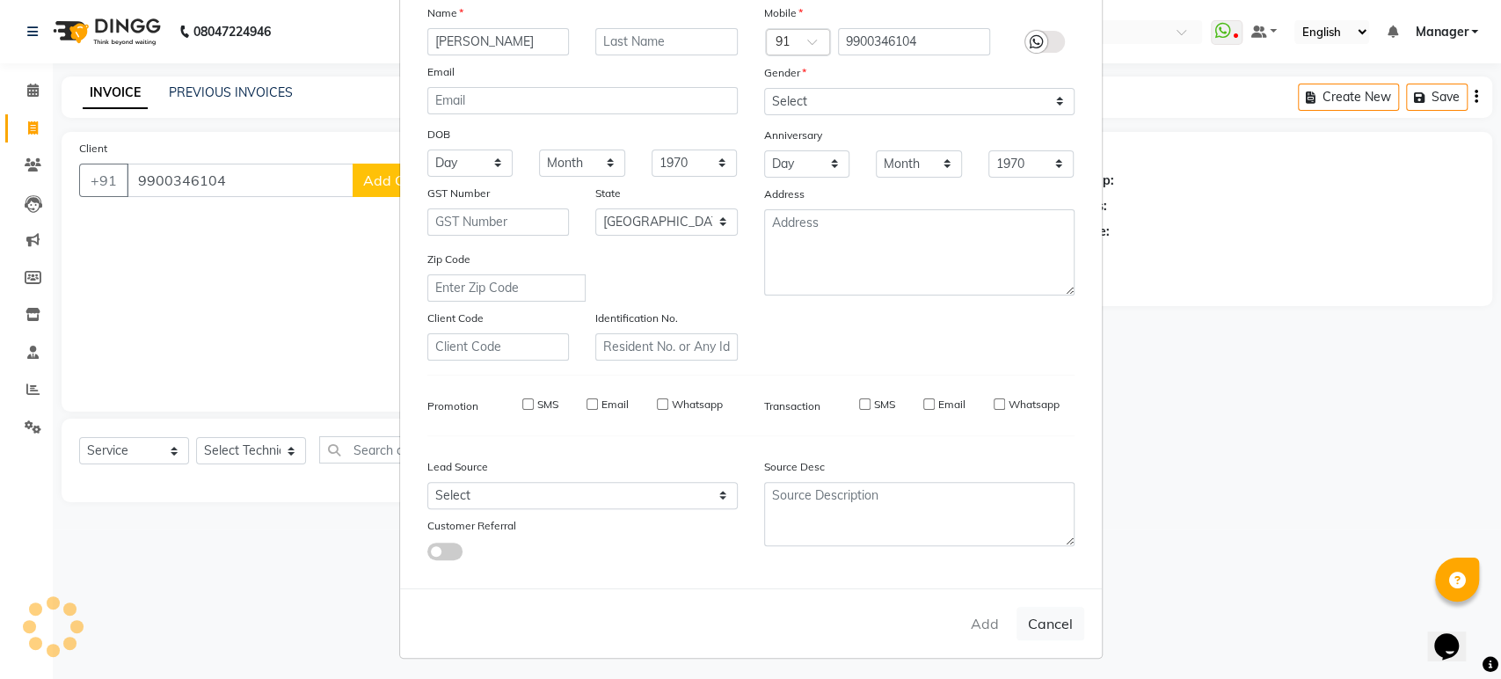
select select "null"
select select
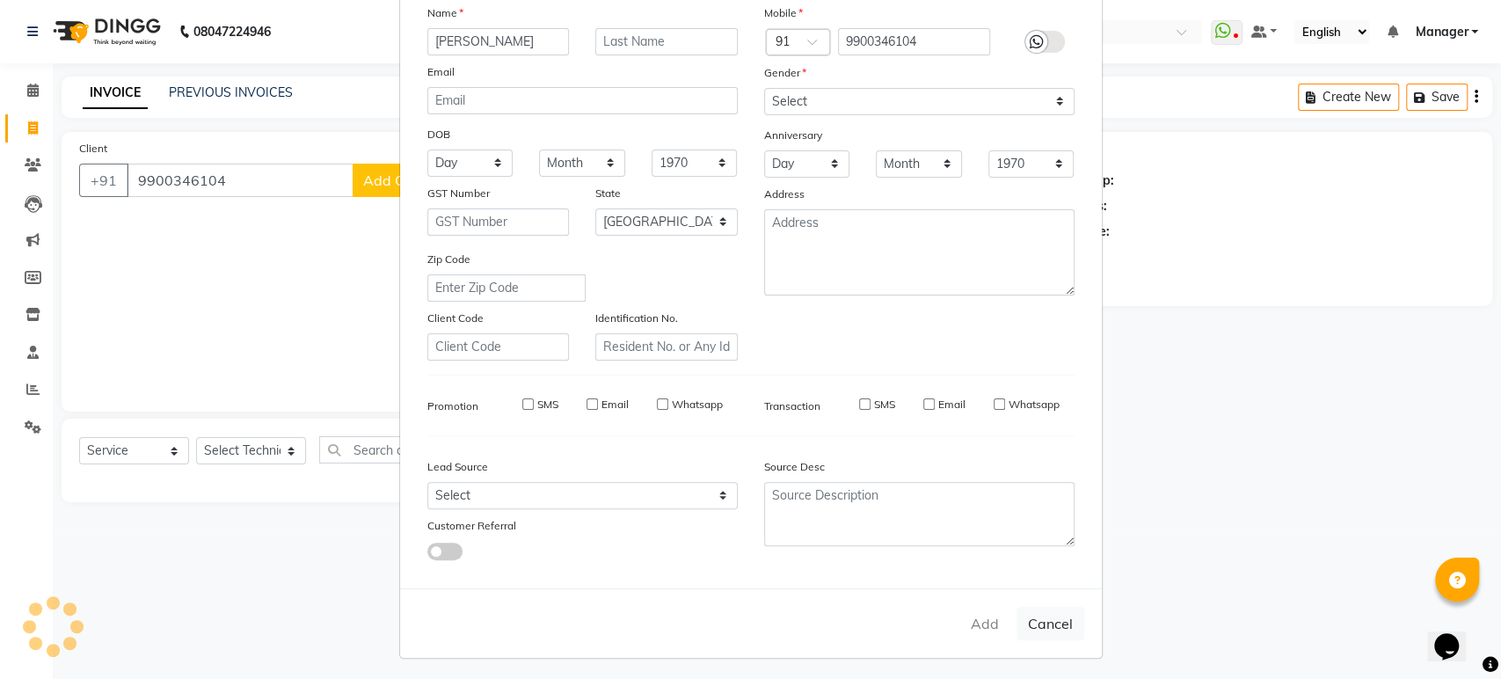
checkbox input "false"
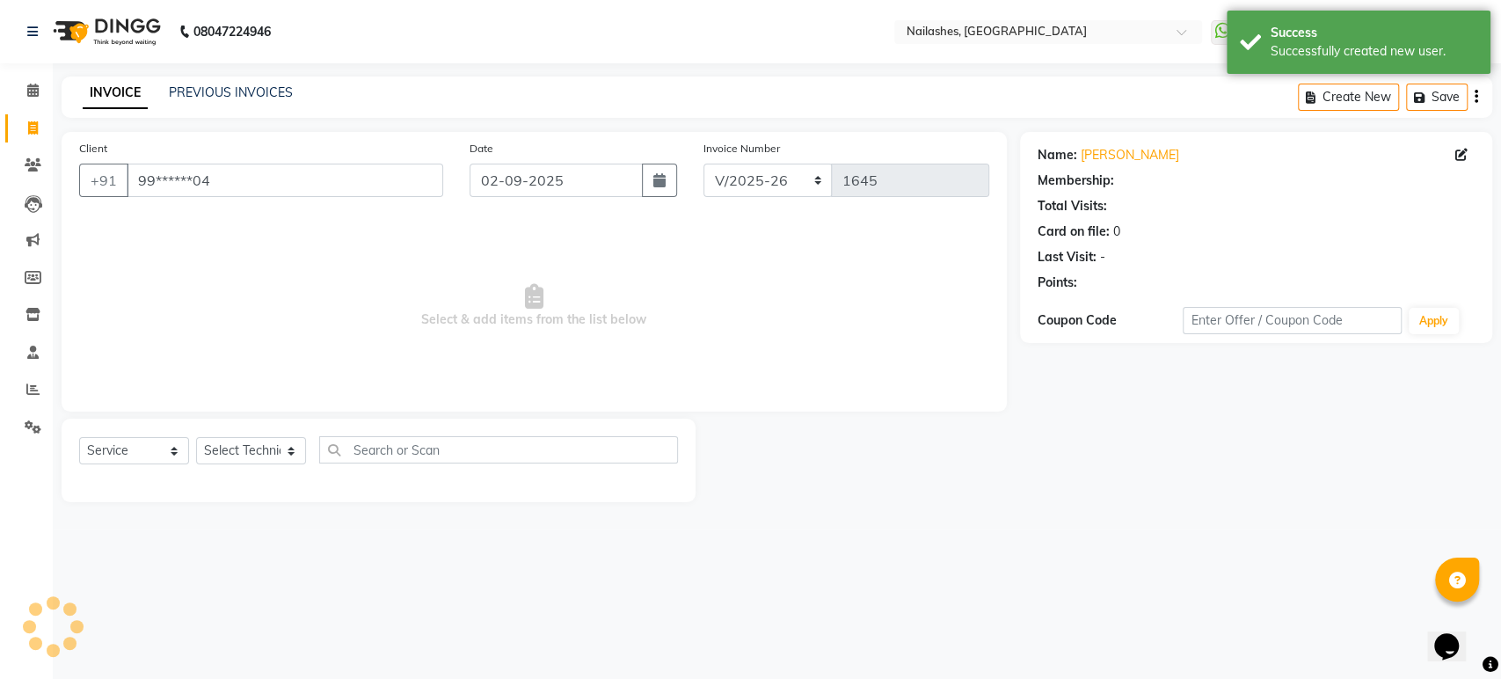
select select "1: Object"
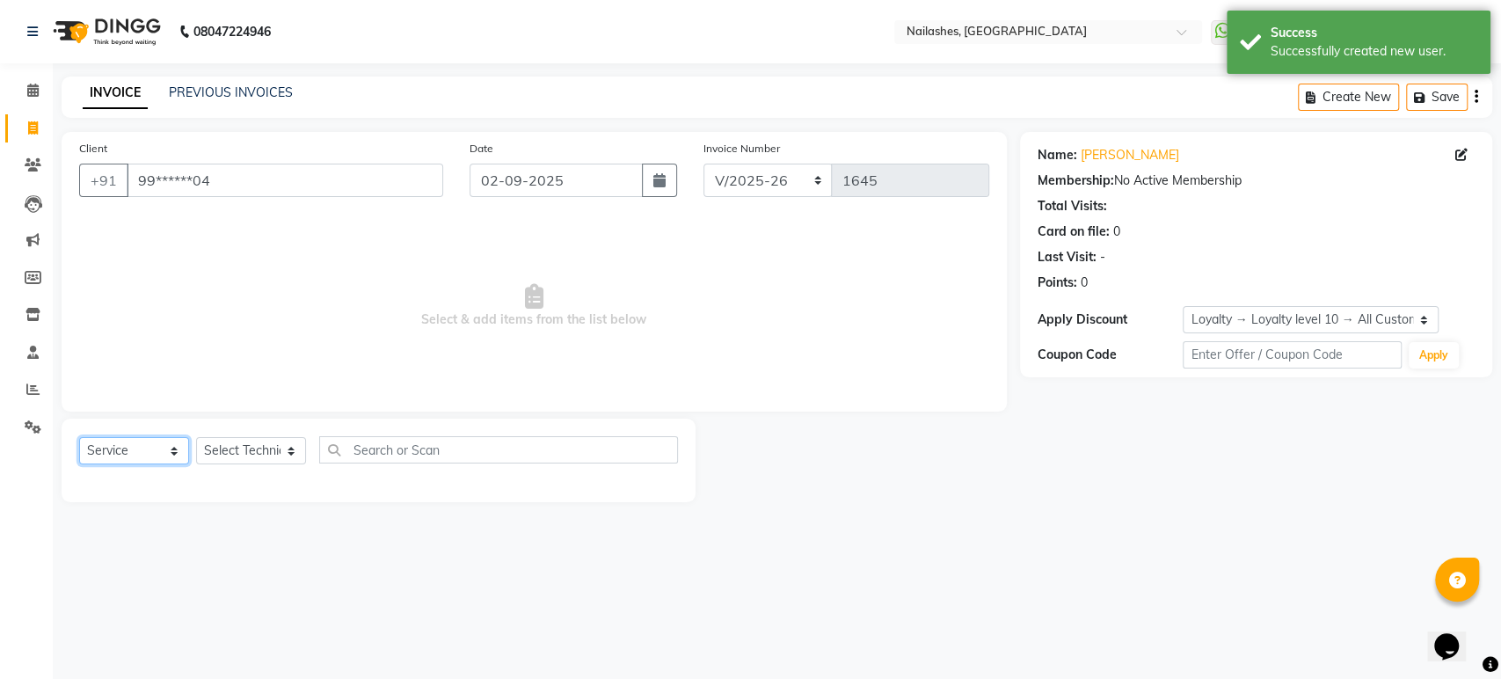
click at [156, 449] on select "Select Service Product Membership Package Voucher Prepaid Gift Card" at bounding box center [134, 450] width 110 height 27
click at [246, 459] on select "Select Technician [PERSON_NAME] [PERSON_NAME] Asid deepak HANMI [PERSON_NAME] M…" at bounding box center [251, 450] width 110 height 27
select select "87849"
click at [196, 437] on select "Select Technician [PERSON_NAME] [PERSON_NAME] Asid deepak HANMI [PERSON_NAME] M…" at bounding box center [251, 450] width 110 height 27
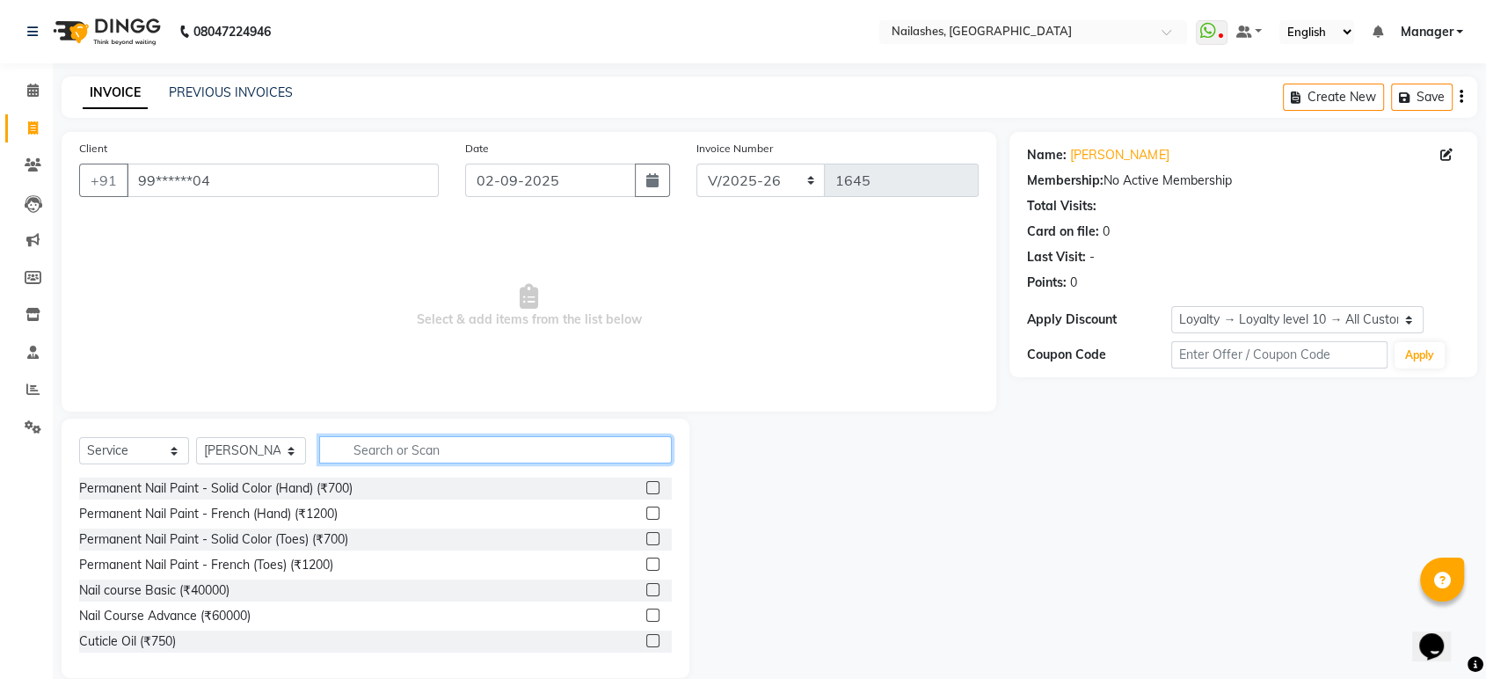
click at [417, 449] on input "text" at bounding box center [495, 449] width 353 height 27
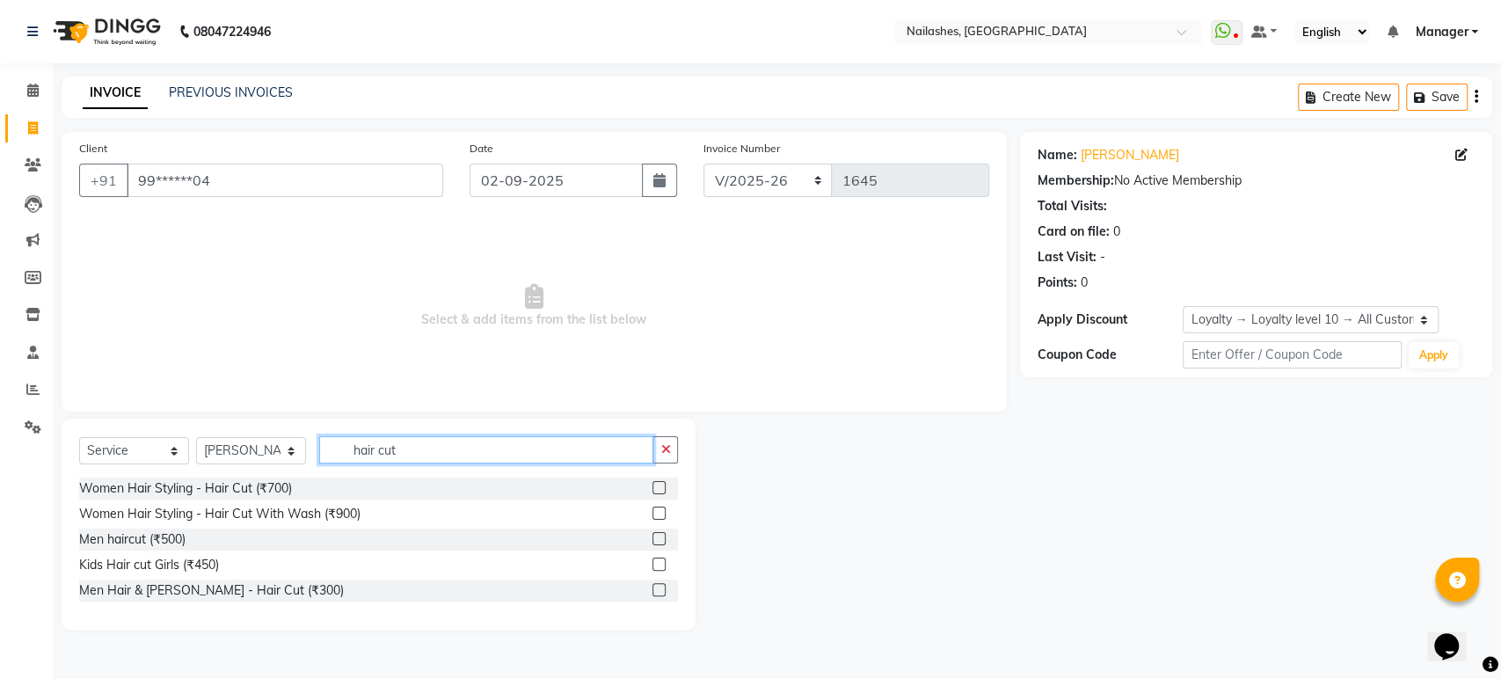
type input "hair cut"
click at [660, 532] on label at bounding box center [658, 538] width 13 height 13
click at [660, 534] on input "checkbox" at bounding box center [657, 539] width 11 height 11
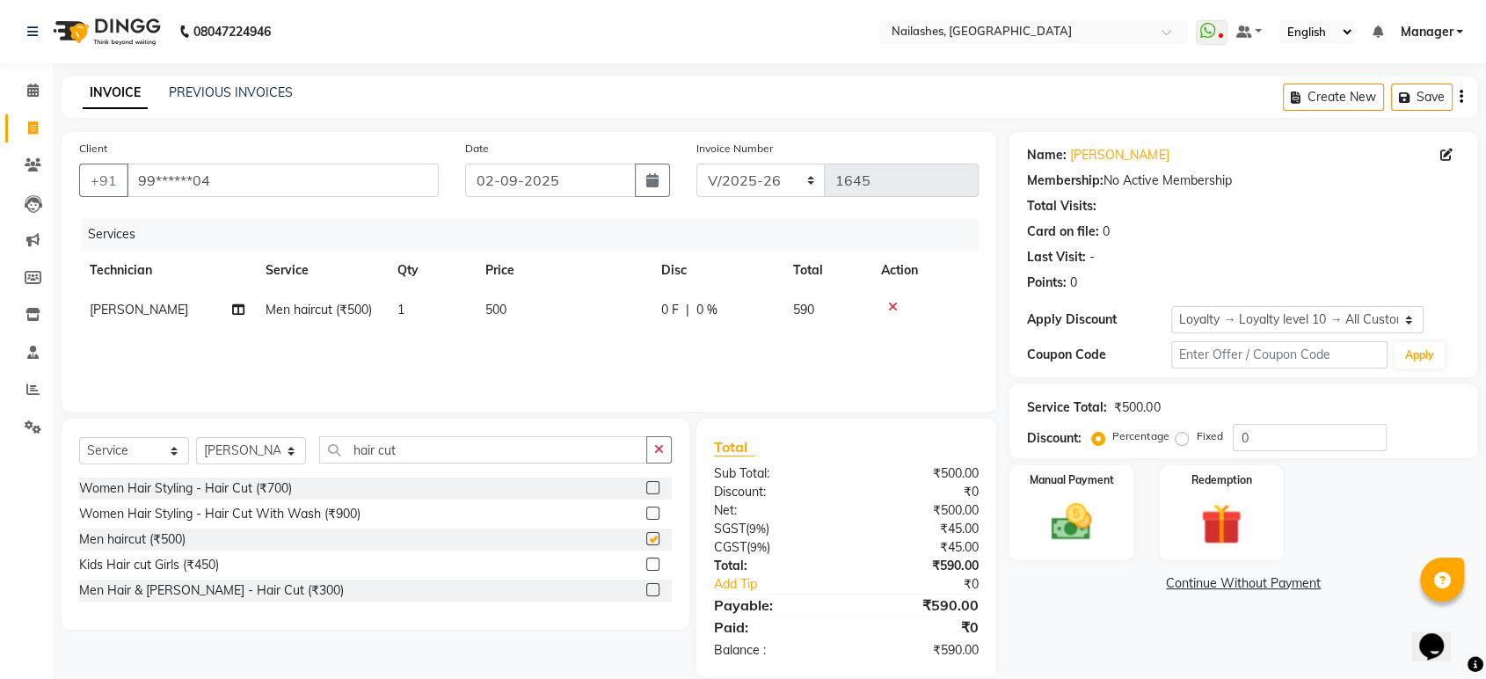
checkbox input "false"
click at [480, 449] on input "hair cut" at bounding box center [483, 449] width 328 height 27
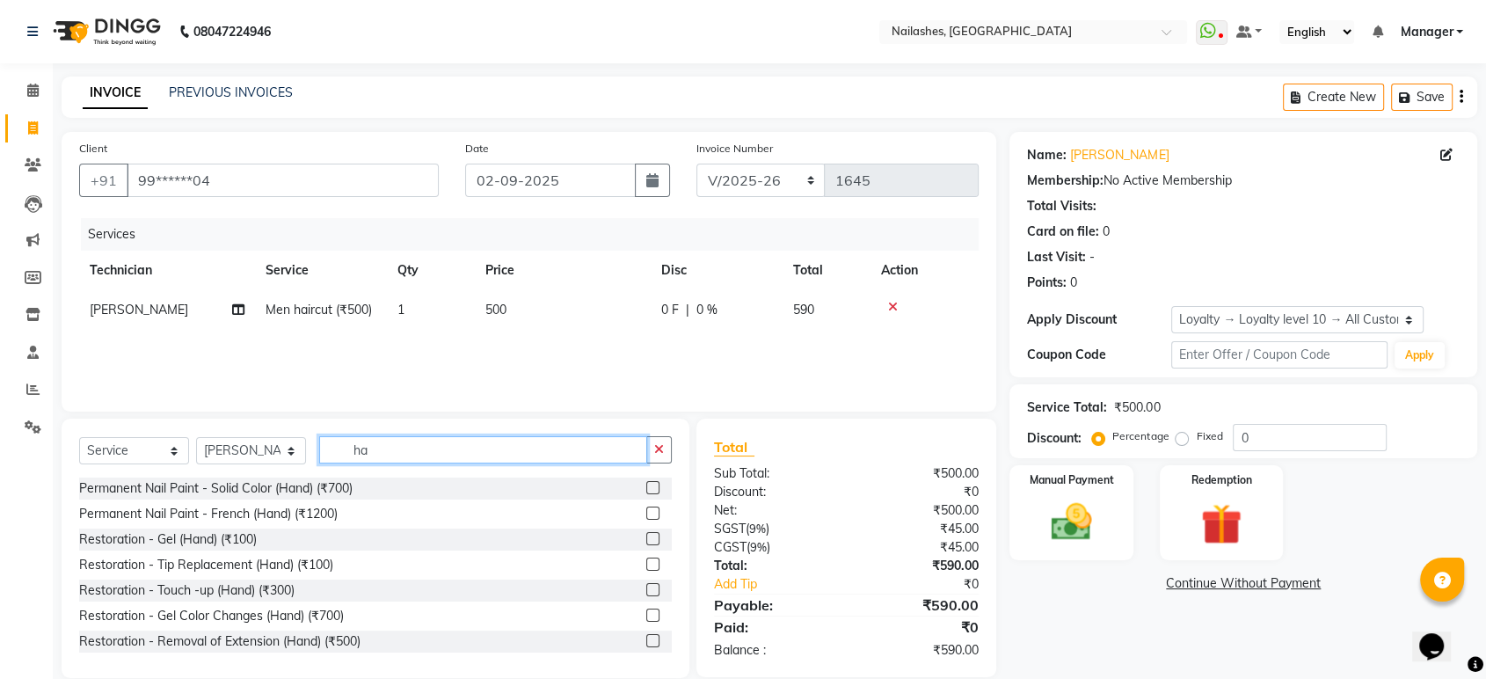
type input "h"
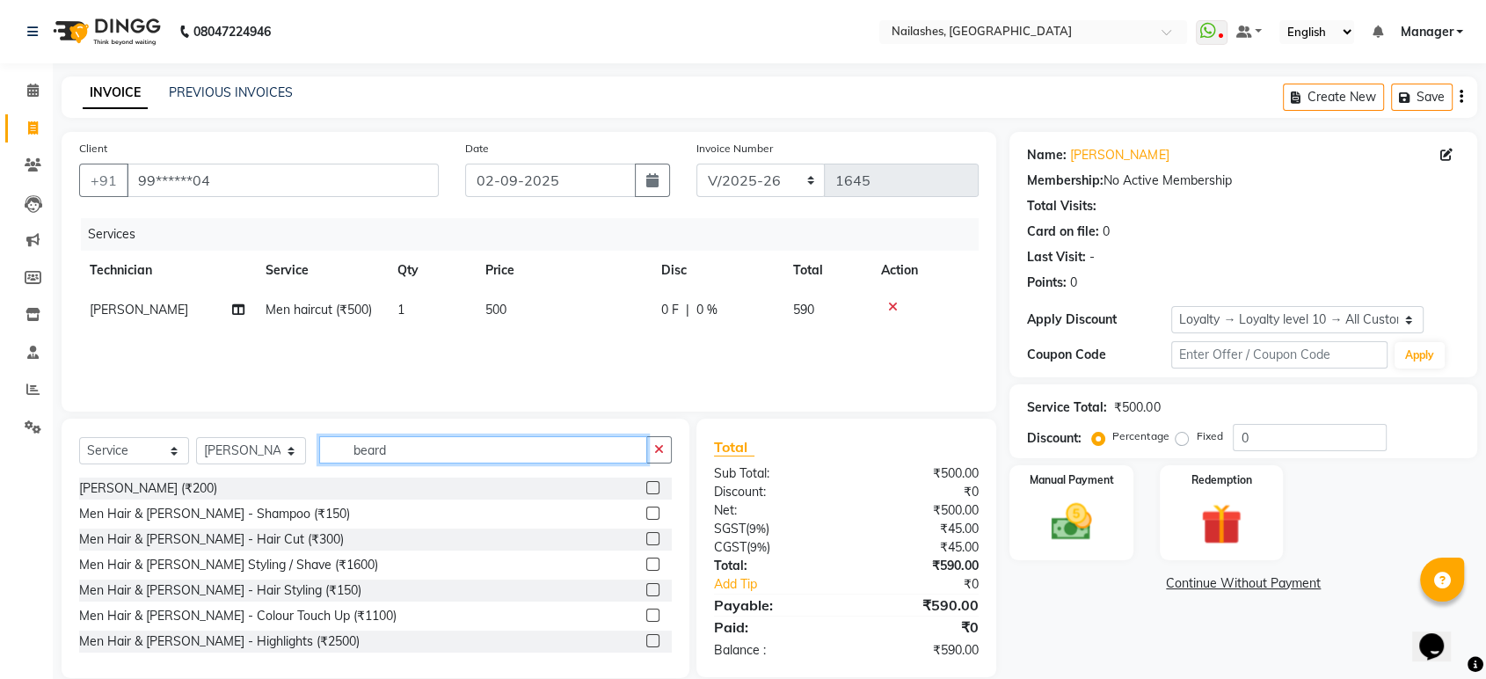
type input "beard"
click at [646, 482] on label at bounding box center [652, 487] width 13 height 13
click at [646, 483] on input "checkbox" at bounding box center [651, 488] width 11 height 11
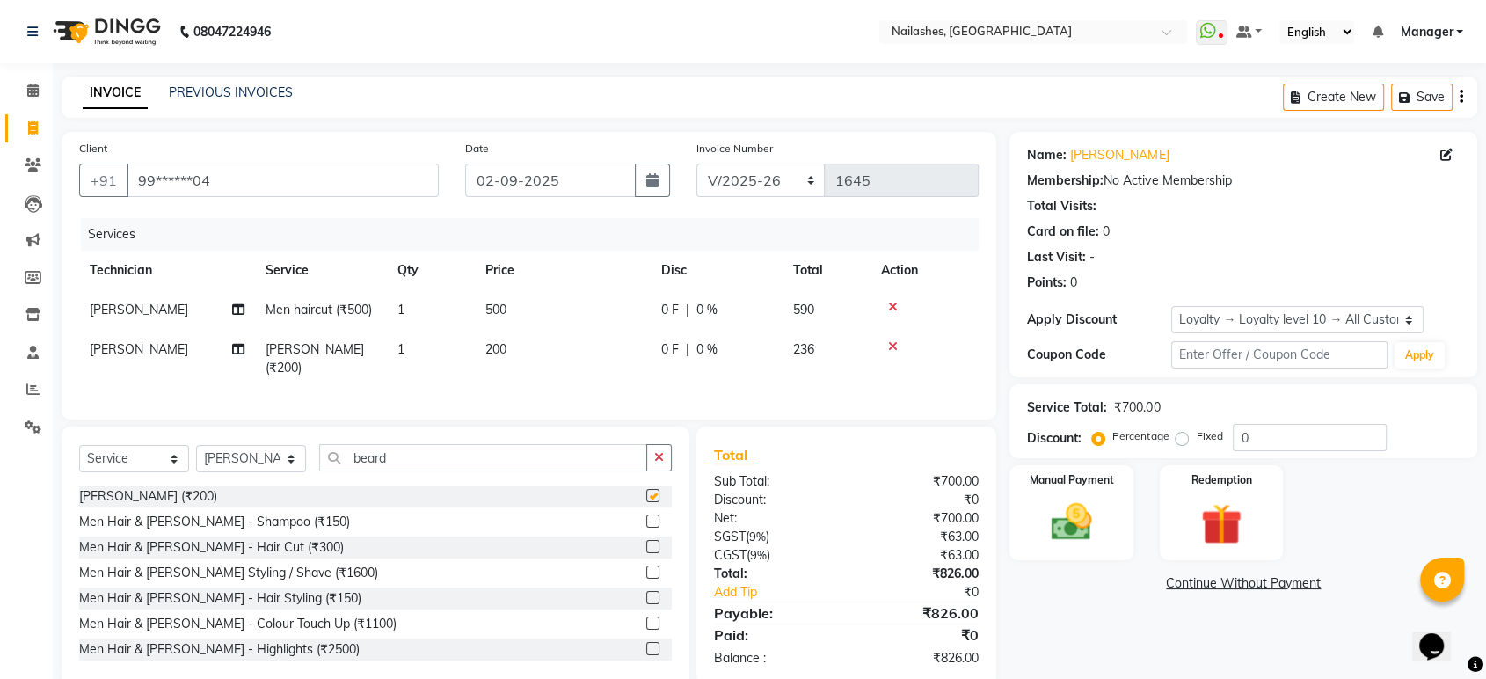
checkbox input "false"
click at [520, 295] on td "500" at bounding box center [563, 310] width 176 height 40
select select "87849"
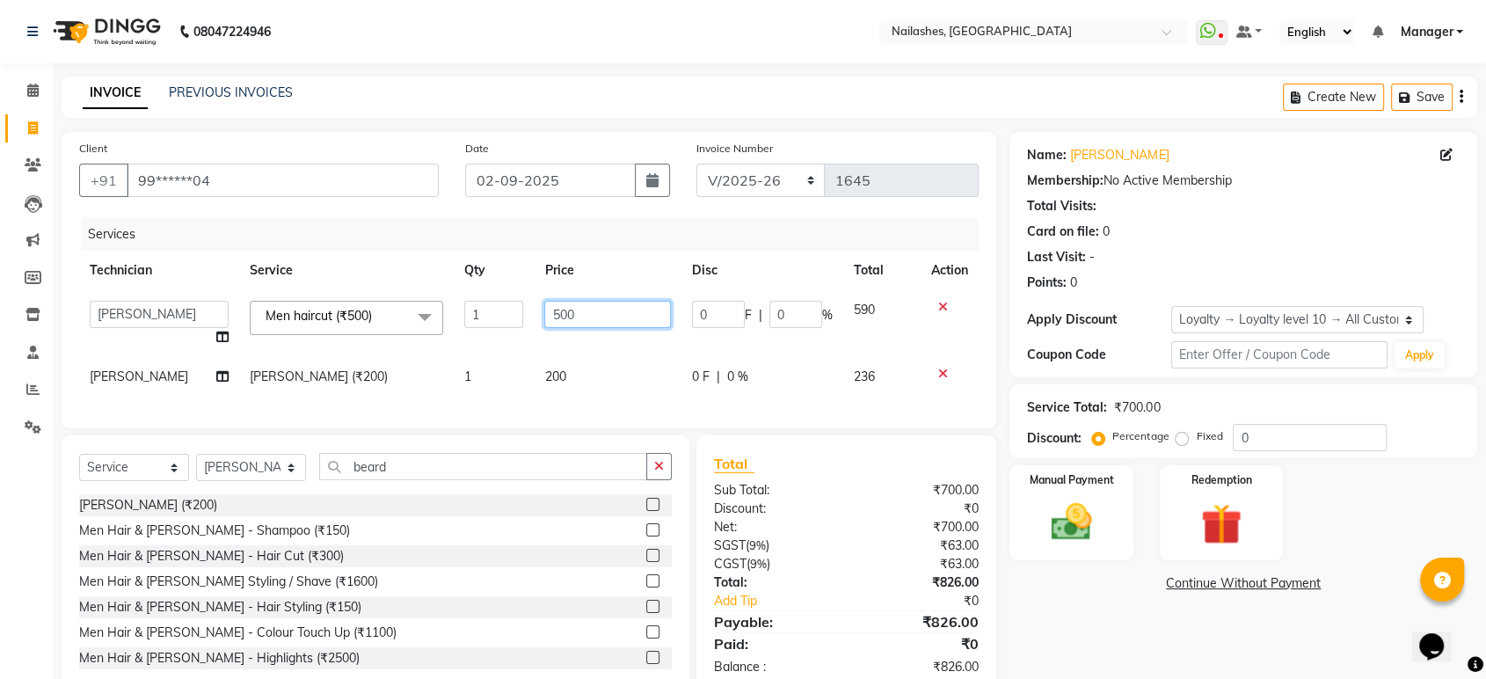
click at [577, 317] on input "500" at bounding box center [607, 314] width 127 height 27
type input "5"
type input "300"
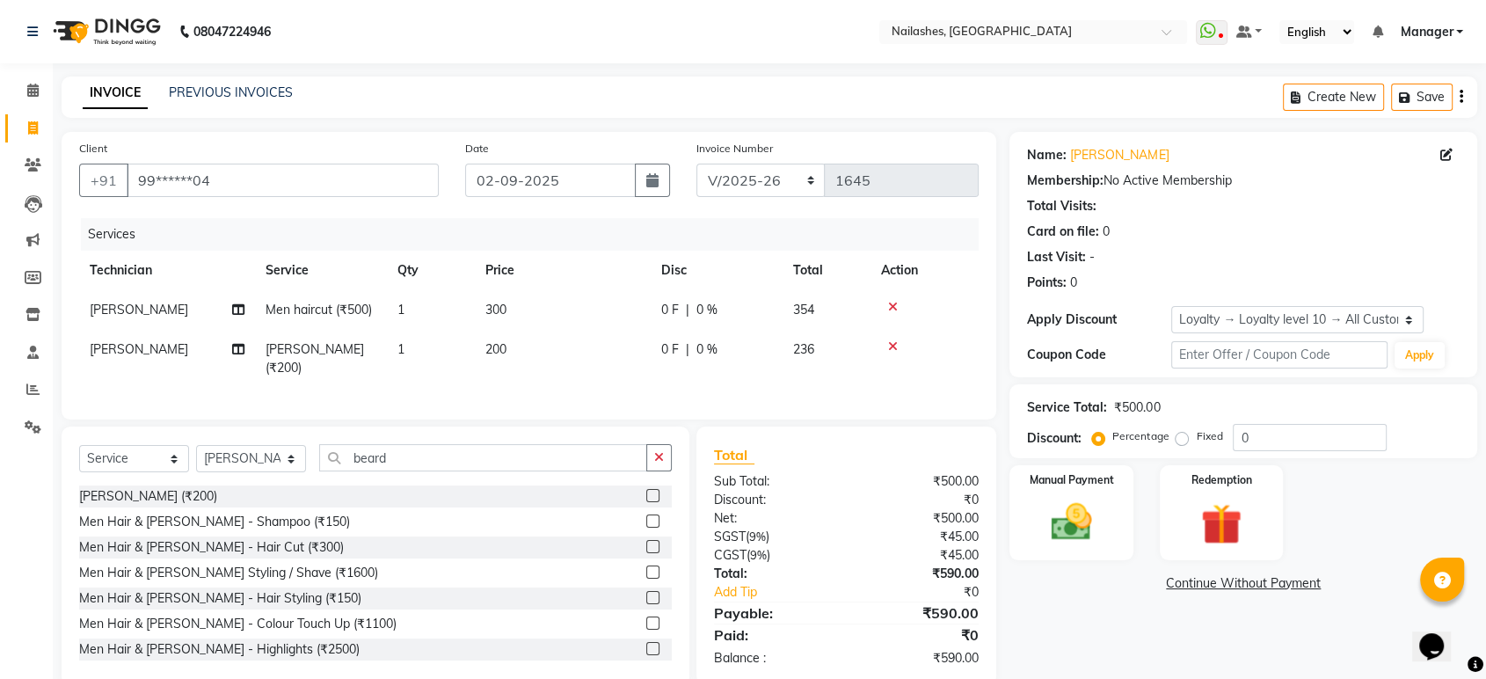
click at [619, 397] on div "Services Technician Service Qty Price Disc Total Action [PERSON_NAME] Men hairc…" at bounding box center [528, 310] width 899 height 184
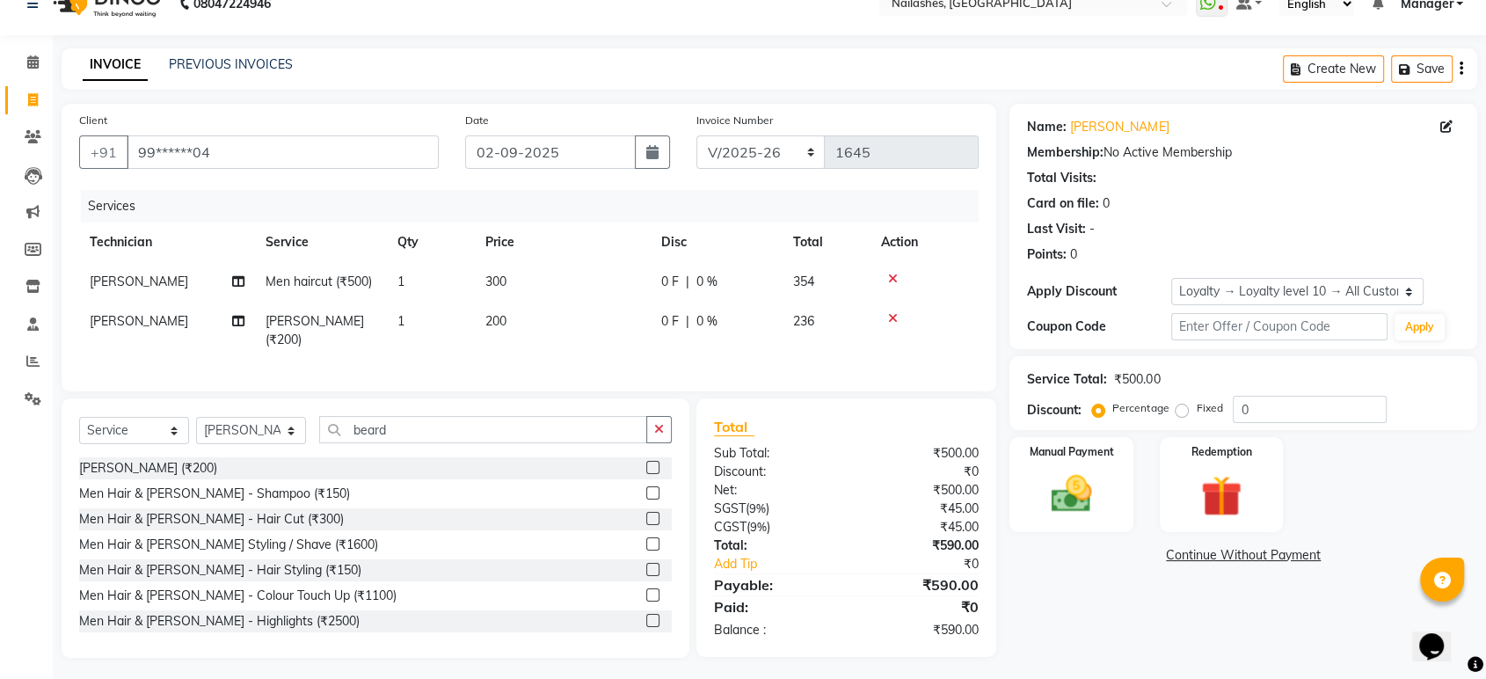
drag, startPoint x: 1467, startPoint y: 60, endPoint x: 1499, endPoint y: 60, distance: 31.7
drag, startPoint x: 1499, startPoint y: 60, endPoint x: 963, endPoint y: 48, distance: 536.4
click at [963, 48] on div "INVOICE PREVIOUS INVOICES Create New Save" at bounding box center [770, 68] width 1416 height 41
click at [1070, 502] on img at bounding box center [1071, 494] width 69 height 49
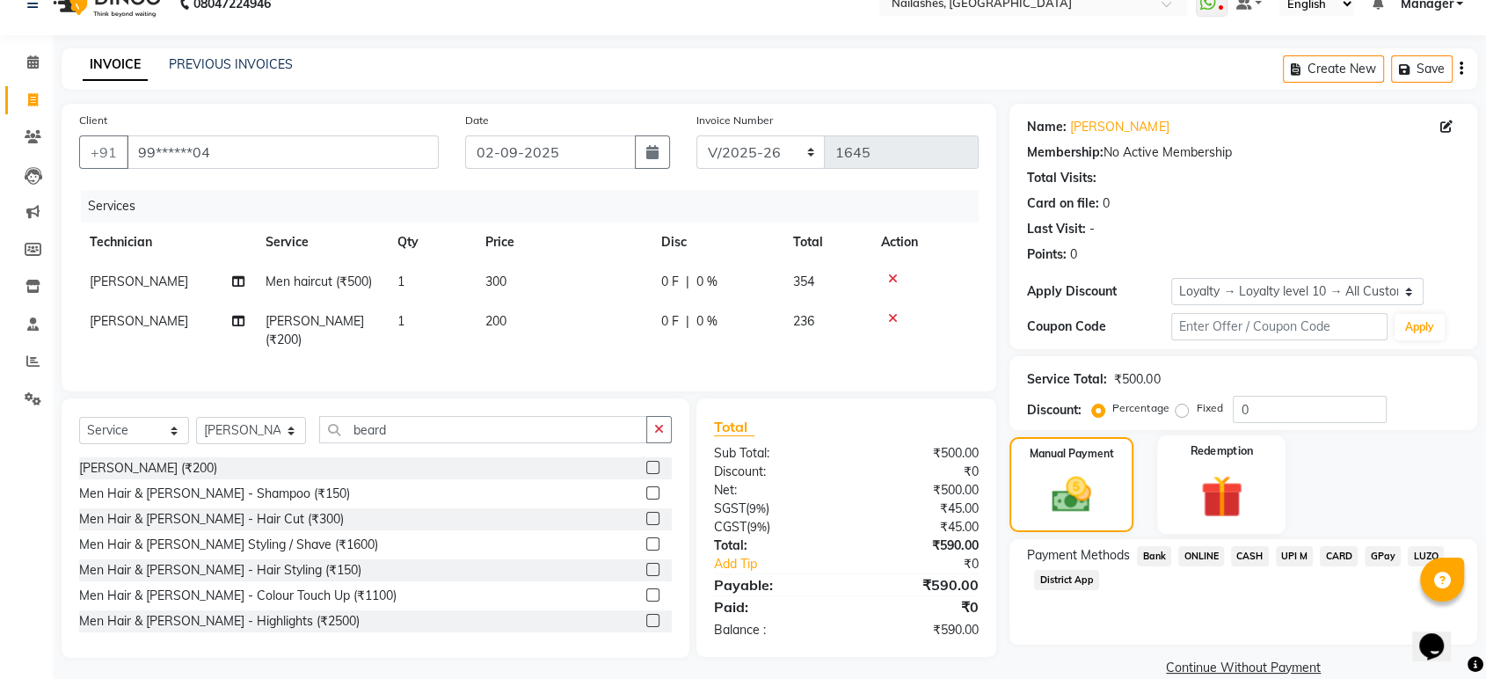
scroll to position [55, 0]
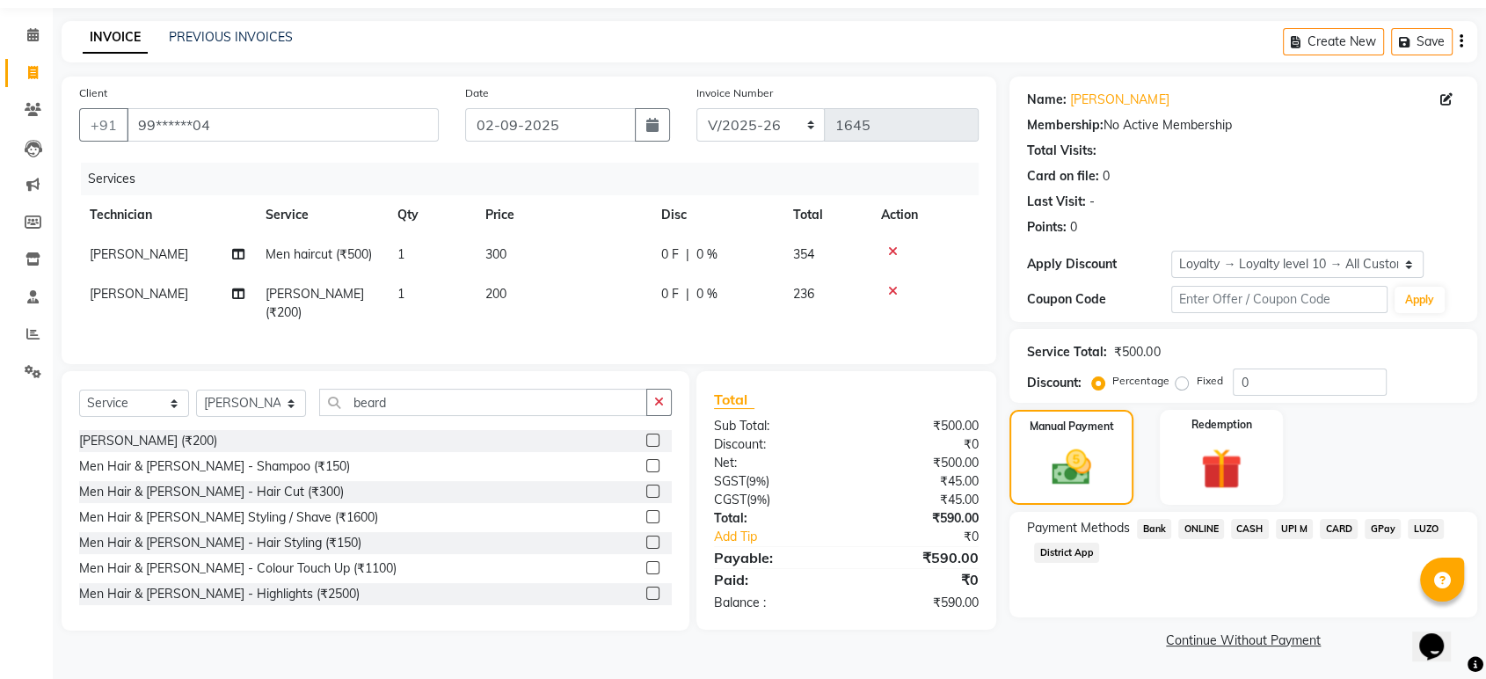
click at [1202, 526] on span "ONLINE" at bounding box center [1201, 529] width 46 height 20
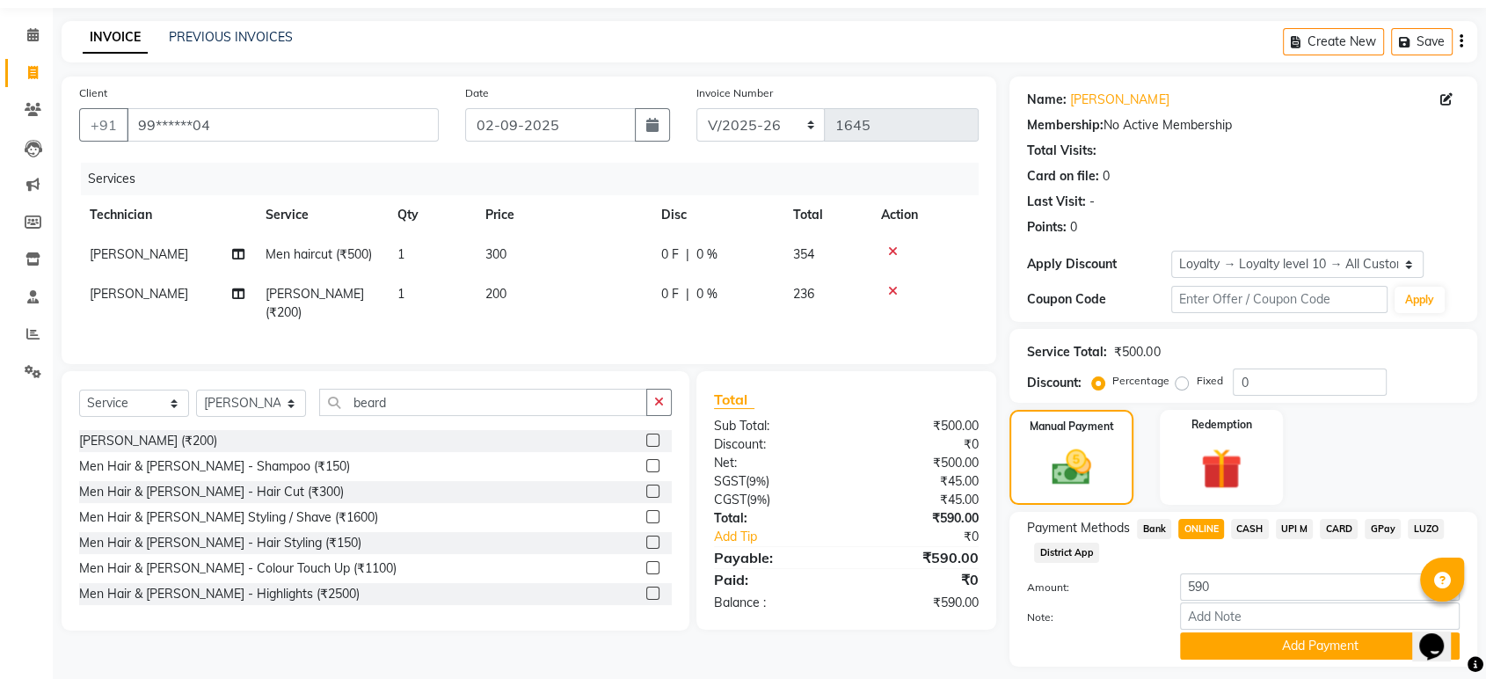
scroll to position [105, 0]
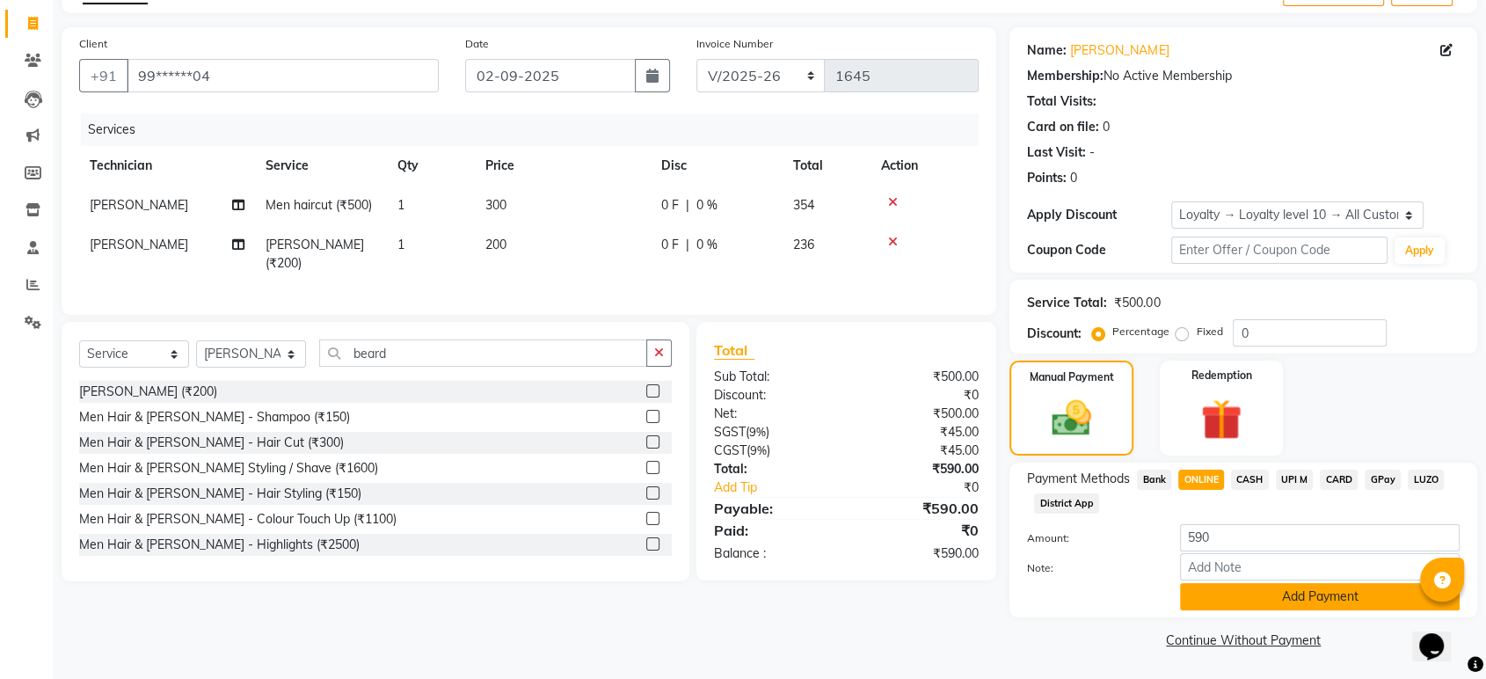
click at [1285, 603] on button "Add Payment" at bounding box center [1320, 596] width 280 height 27
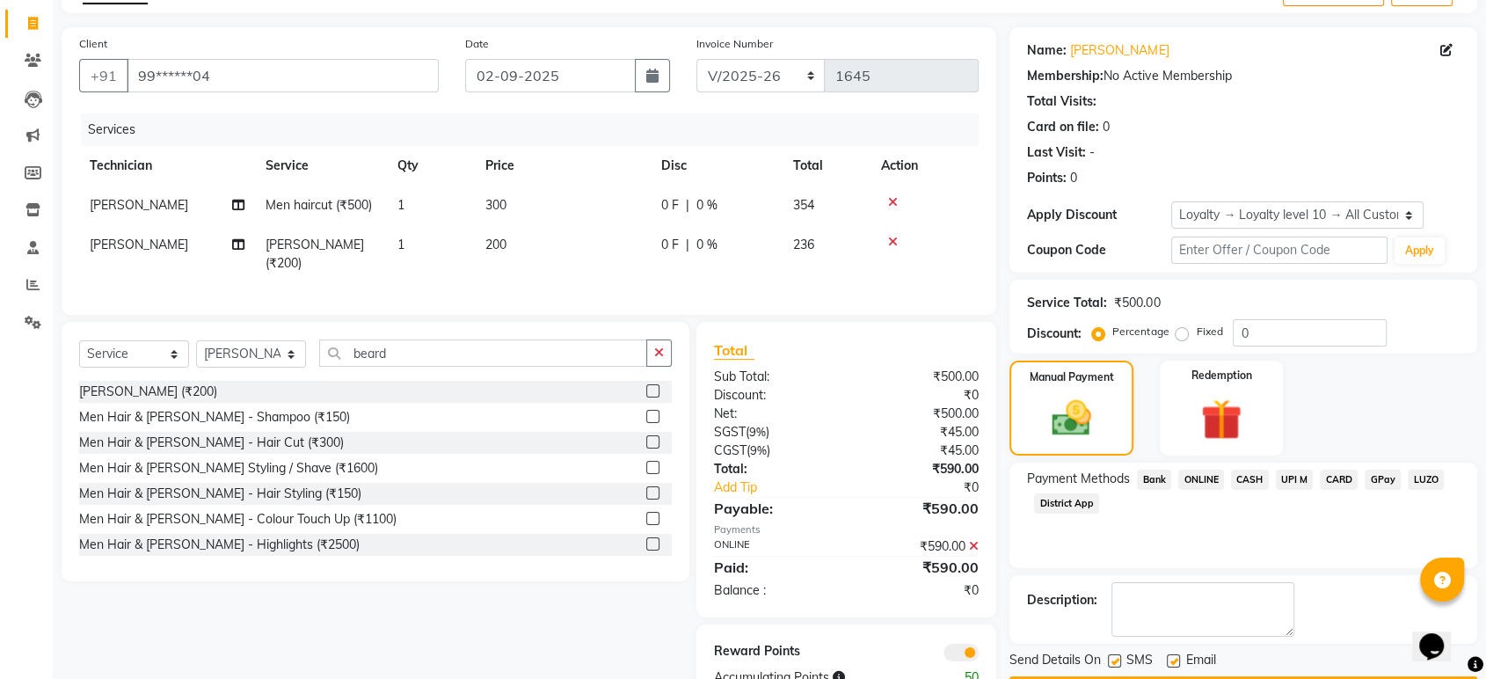
scroll to position [154, 0]
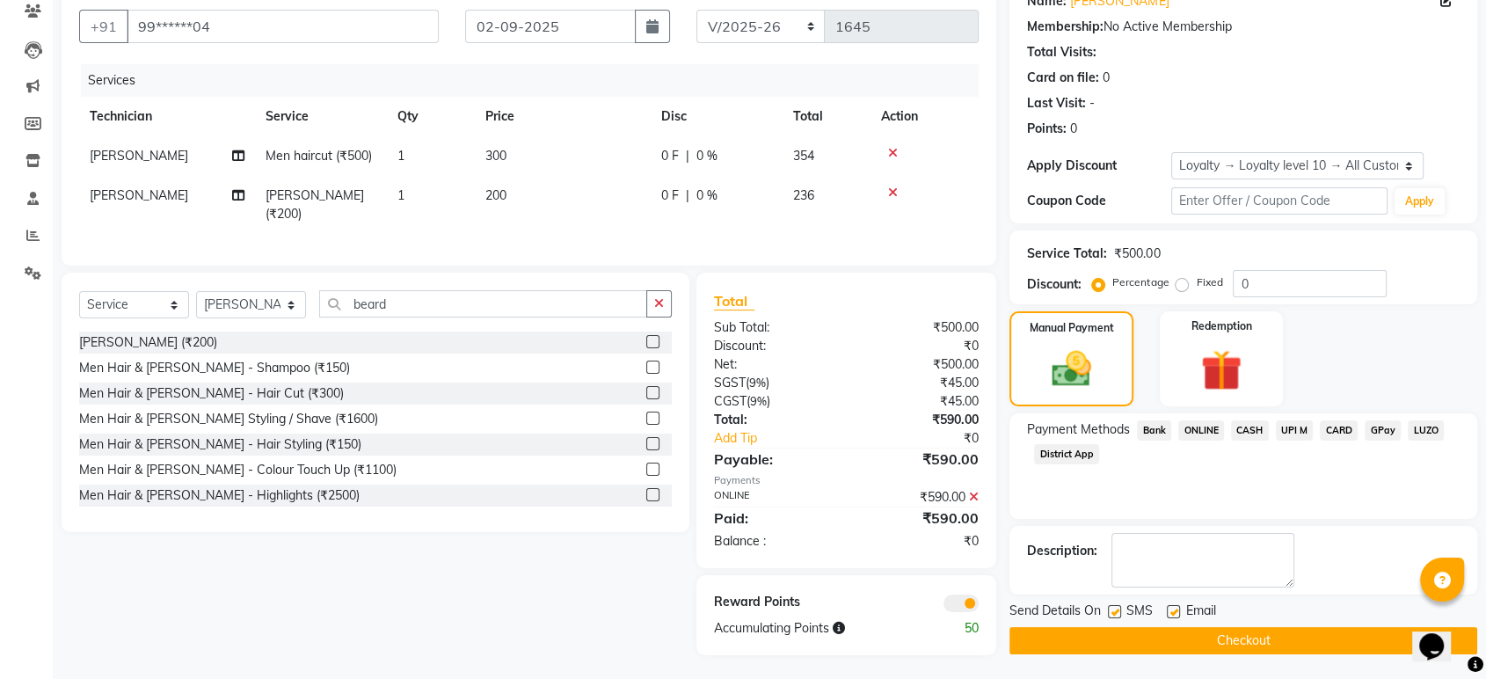
click at [1190, 632] on button "Checkout" at bounding box center [1243, 640] width 468 height 27
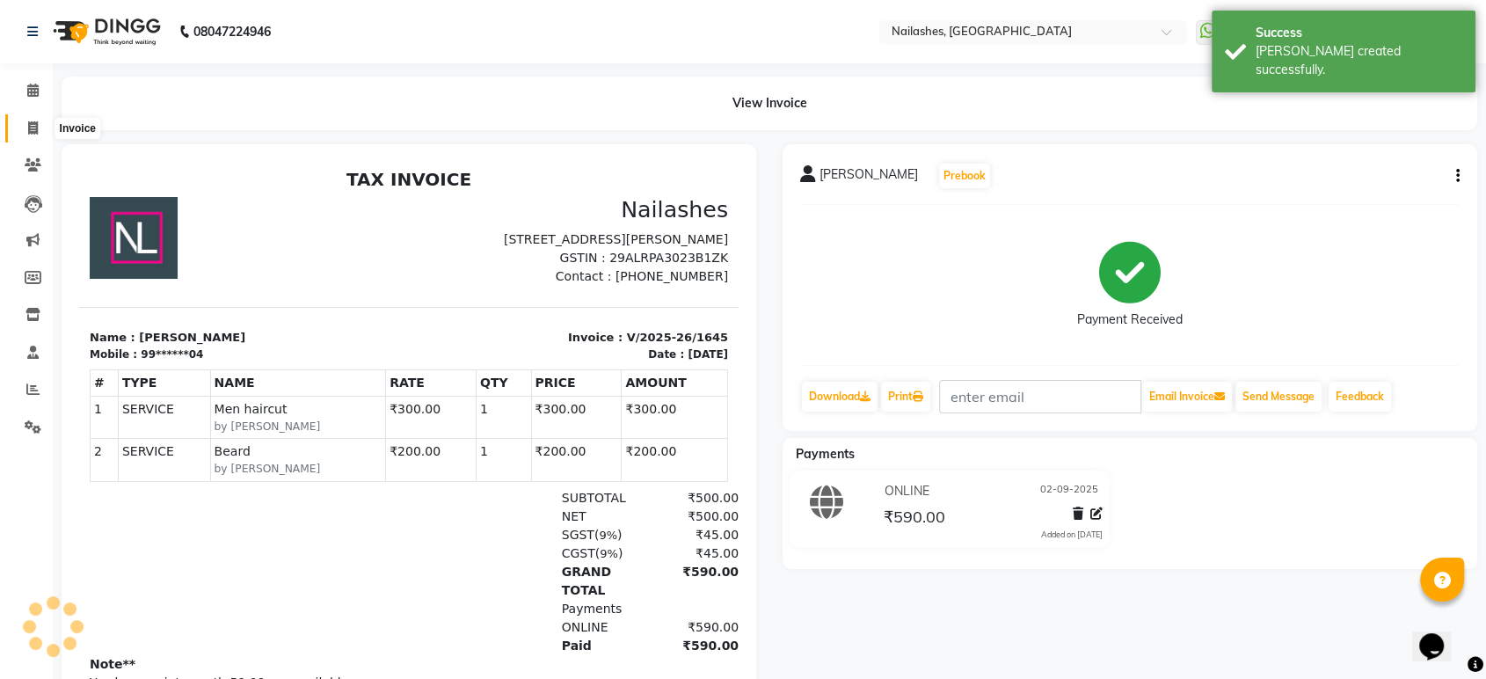
click at [23, 123] on span at bounding box center [33, 129] width 31 height 20
select select "service"
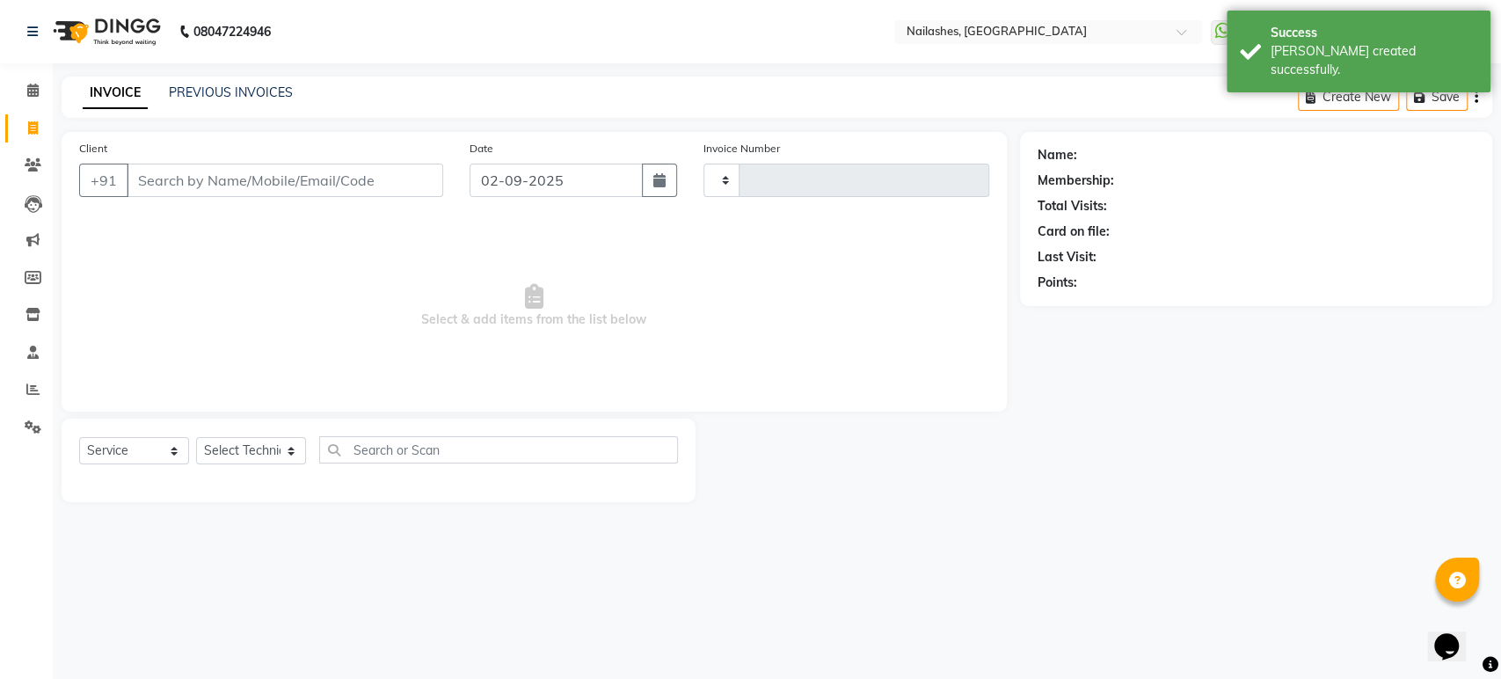
type input "1646"
select select "4251"
click at [41, 81] on span at bounding box center [33, 91] width 31 height 20
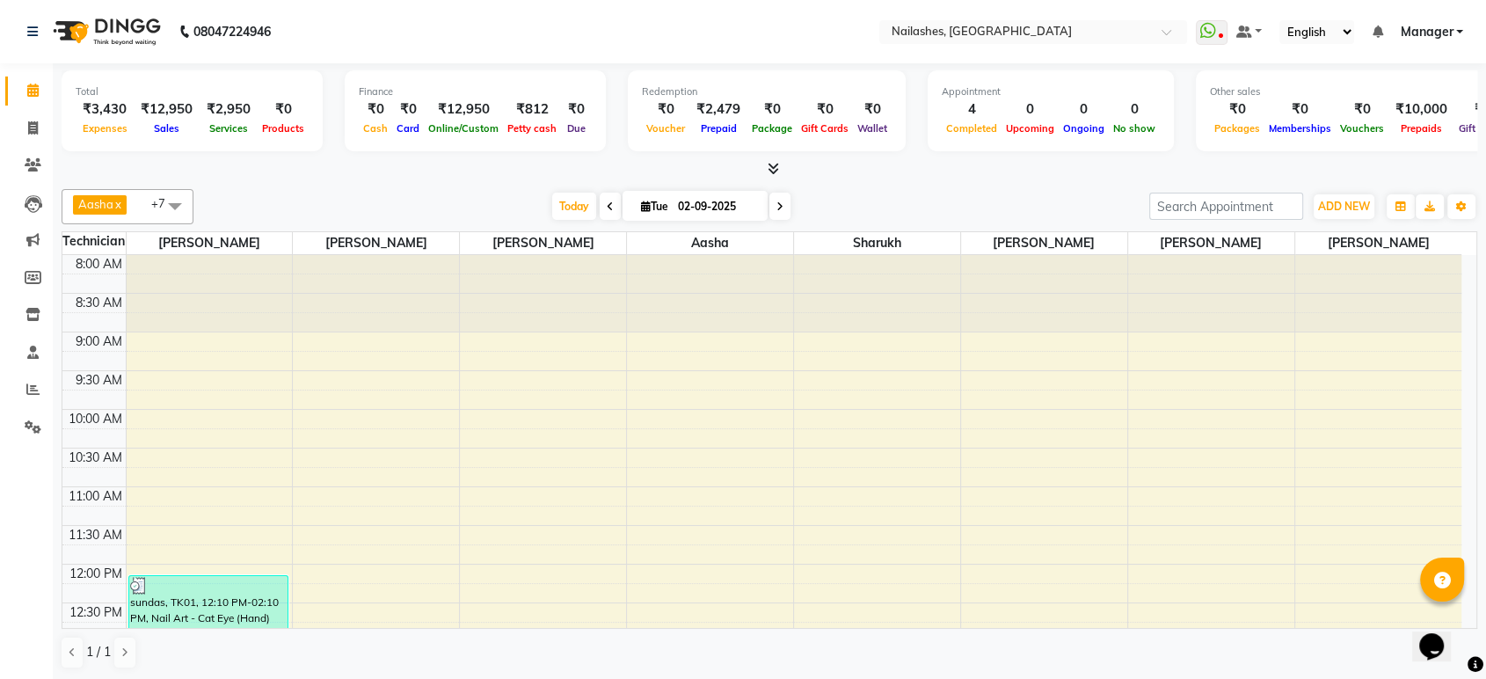
click at [771, 160] on span at bounding box center [770, 169] width 18 height 18
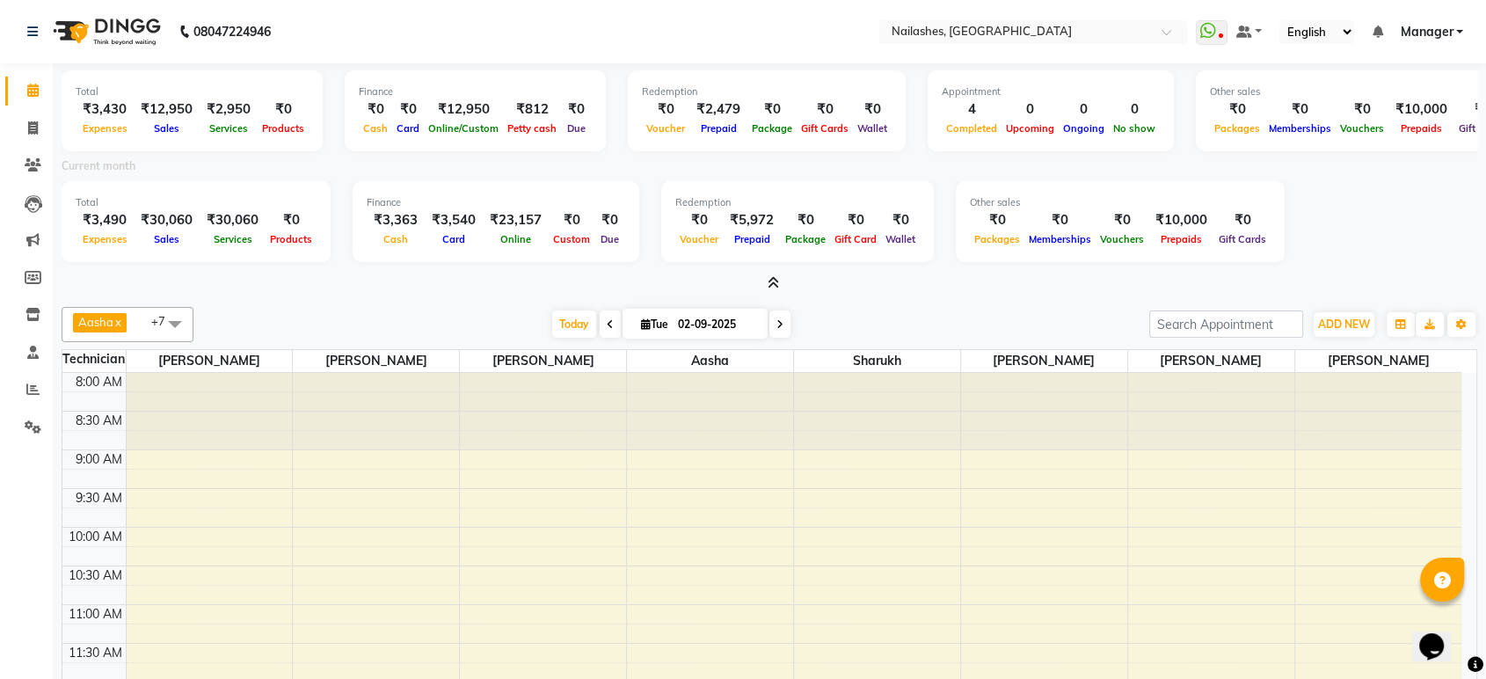
click at [772, 281] on icon at bounding box center [773, 282] width 11 height 13
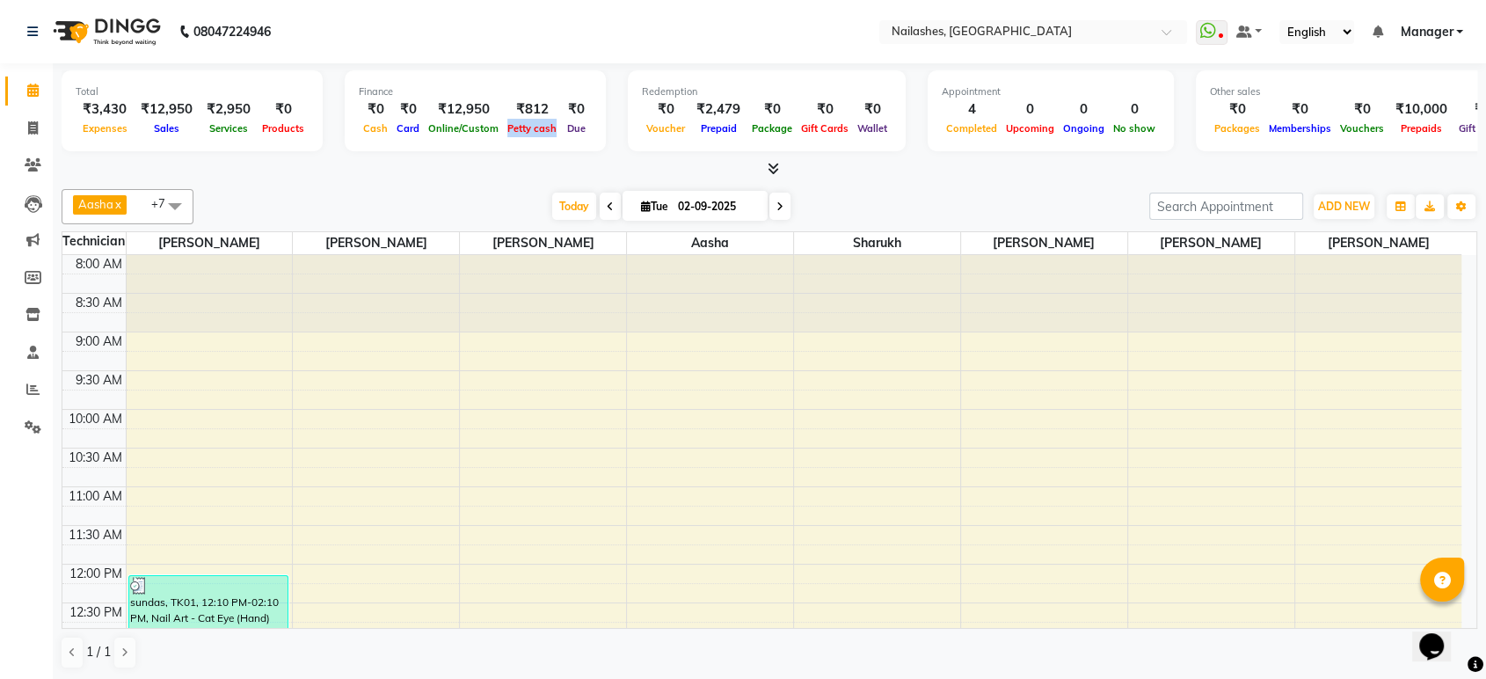
drag, startPoint x: 498, startPoint y: 121, endPoint x: 550, endPoint y: 142, distance: 55.7
click at [550, 142] on div "Finance ₹0 Cash ₹0 Card ₹12,950 Online/Custom ₹812 [PERSON_NAME] cash ₹0 Due" at bounding box center [475, 110] width 261 height 81
click at [513, 168] on div at bounding box center [770, 169] width 1416 height 18
click at [38, 125] on span at bounding box center [33, 129] width 31 height 20
select select "service"
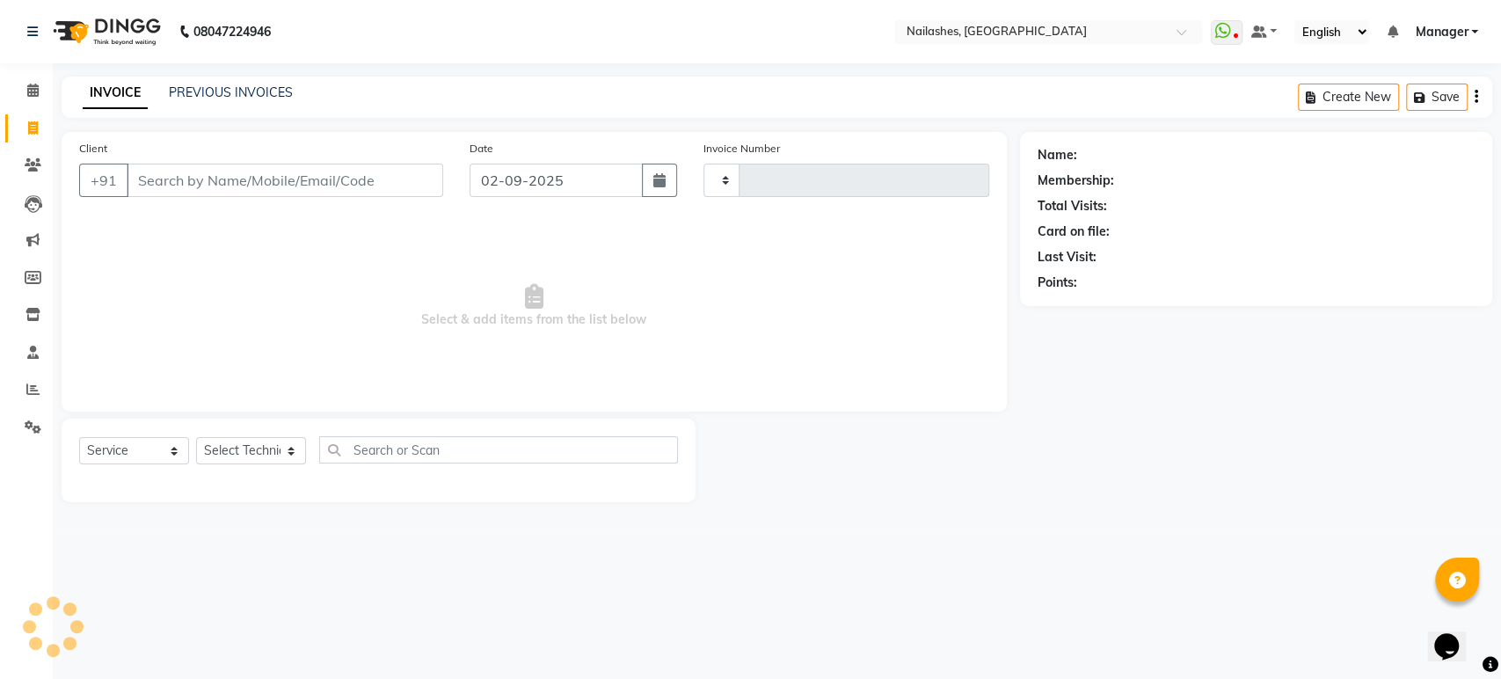
type input "1646"
select select "4251"
click at [215, 195] on input "Client" at bounding box center [285, 180] width 317 height 33
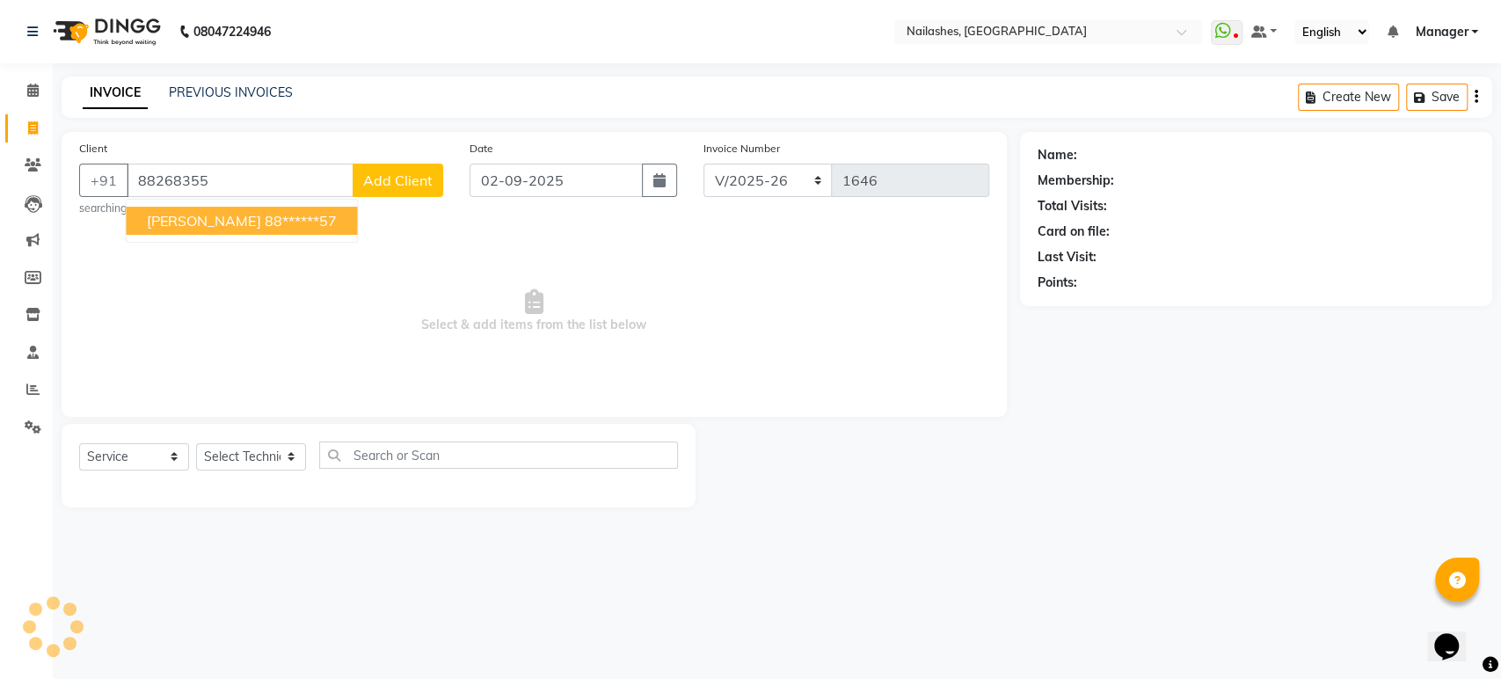
click at [264, 215] on ngb-highlight "88******57" at bounding box center [300, 221] width 72 height 18
type input "88******57"
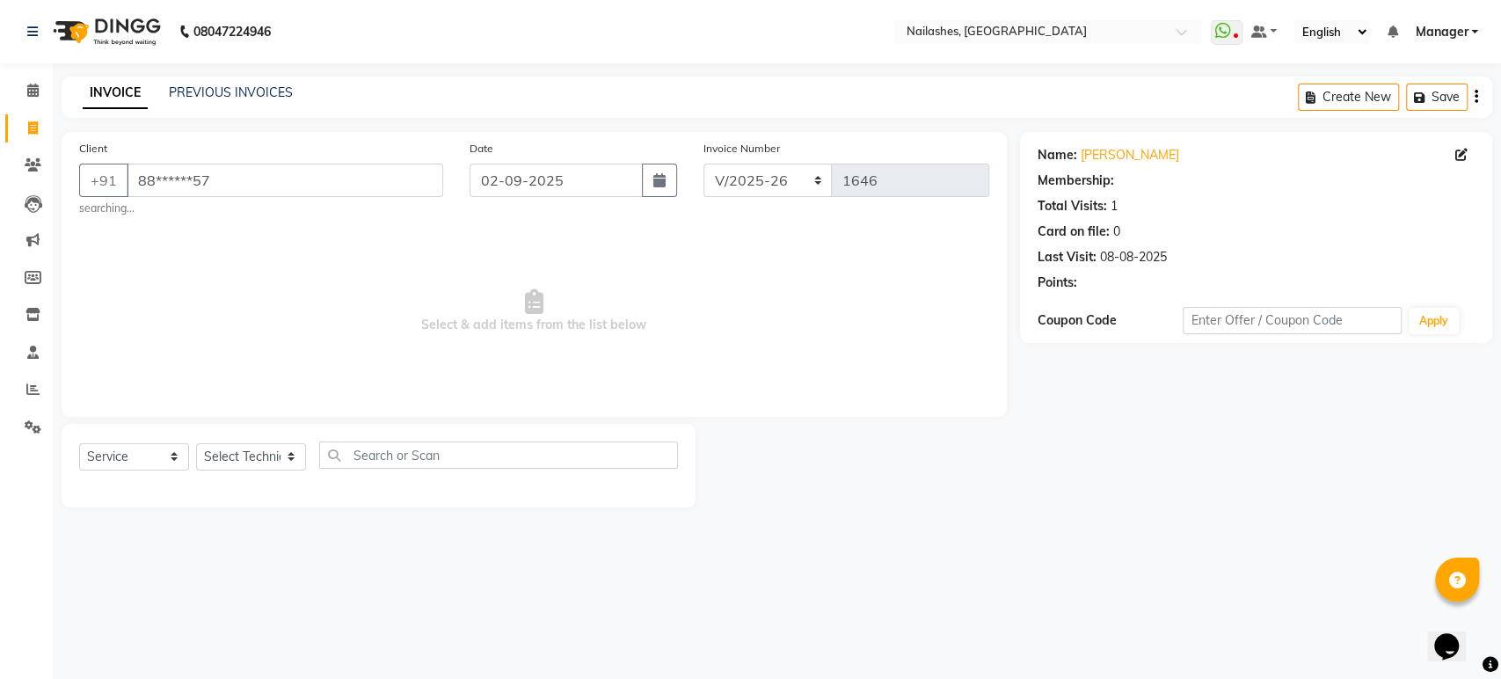
select select "1: Object"
click at [288, 456] on select "Select Technician [PERSON_NAME] [PERSON_NAME] Asid deepak HANMI [PERSON_NAME] M…" at bounding box center [251, 456] width 110 height 27
select select "36442"
click at [196, 443] on select "Select Technician [PERSON_NAME] [PERSON_NAME] Asid deepak HANMI [PERSON_NAME] M…" at bounding box center [251, 456] width 110 height 27
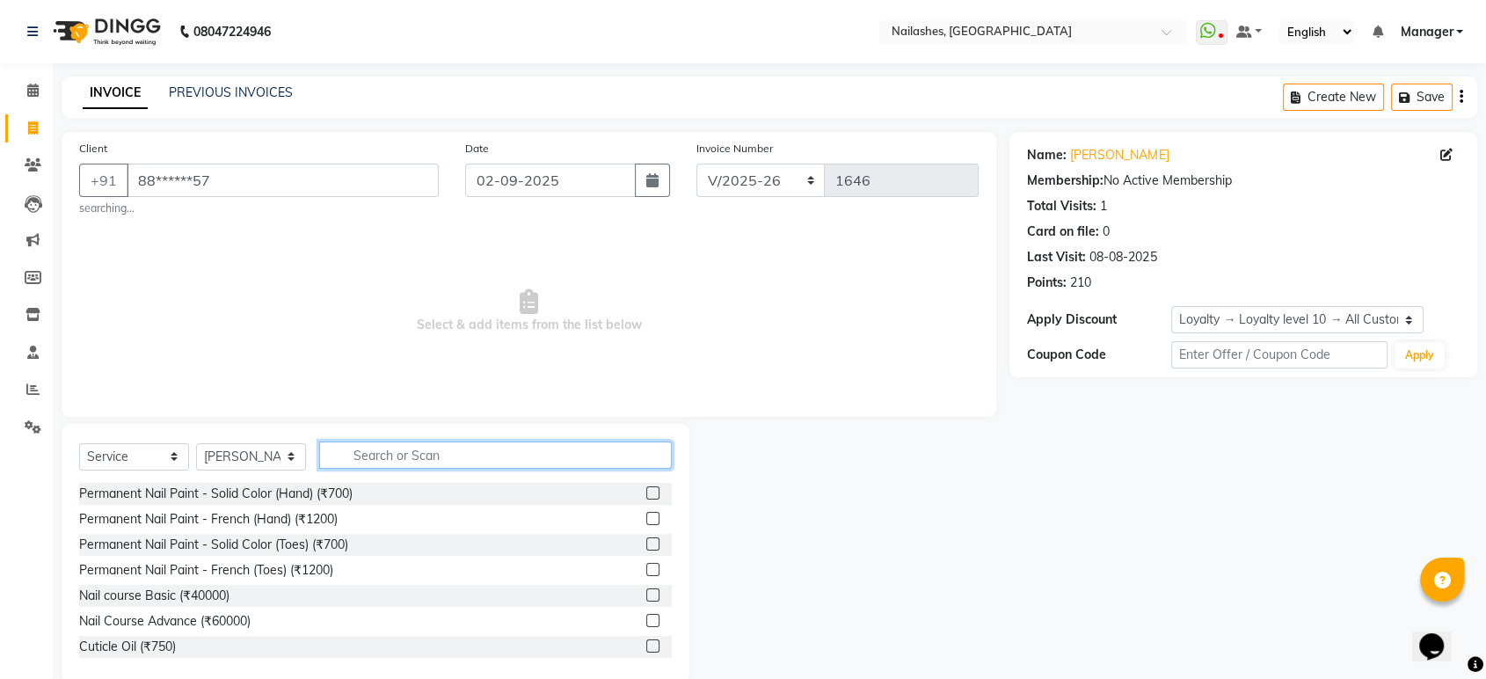
click at [424, 441] on input "text" at bounding box center [495, 454] width 353 height 27
click at [470, 466] on input "text" at bounding box center [495, 454] width 353 height 27
type input "remo"
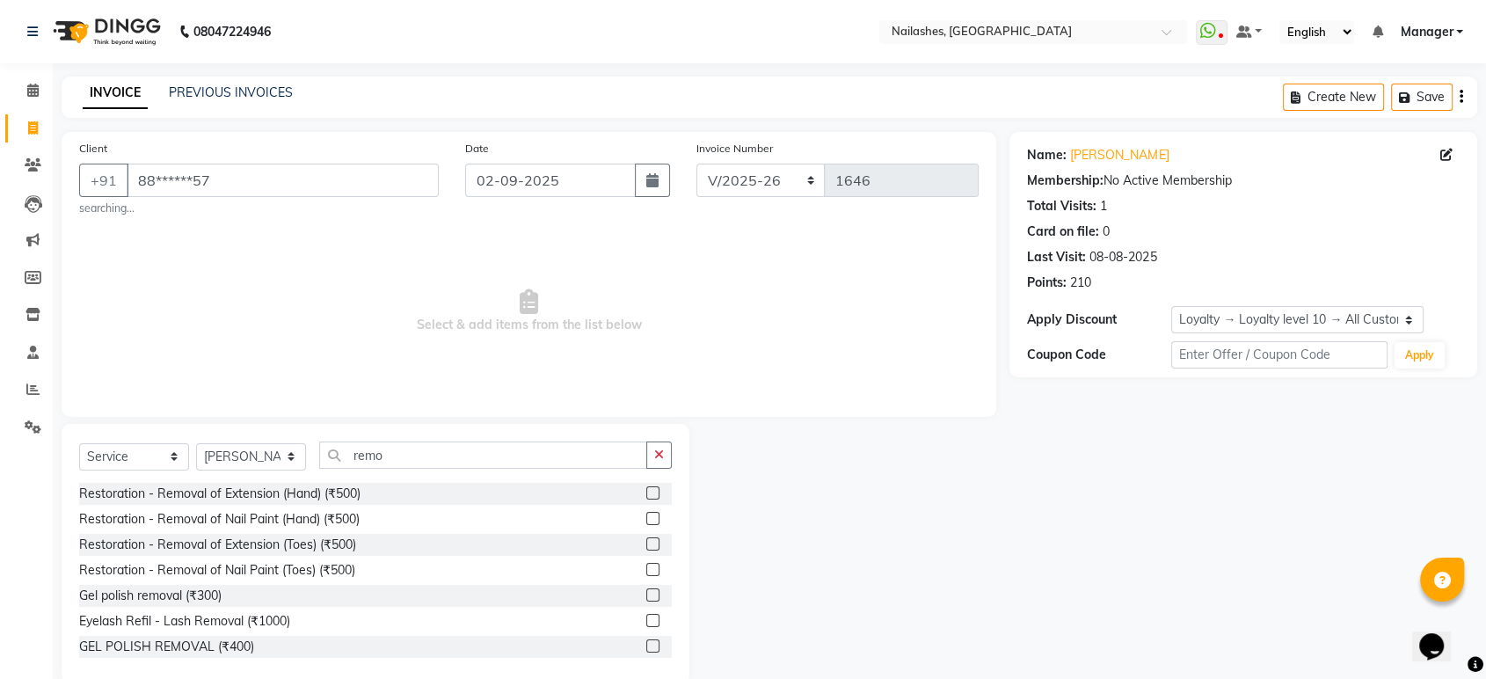
click at [411, 496] on div "Restoration - Removal of Extension (Hand) (₹500)" at bounding box center [375, 494] width 593 height 22
click at [646, 491] on label at bounding box center [652, 492] width 13 height 13
click at [646, 491] on input "checkbox" at bounding box center [651, 493] width 11 height 11
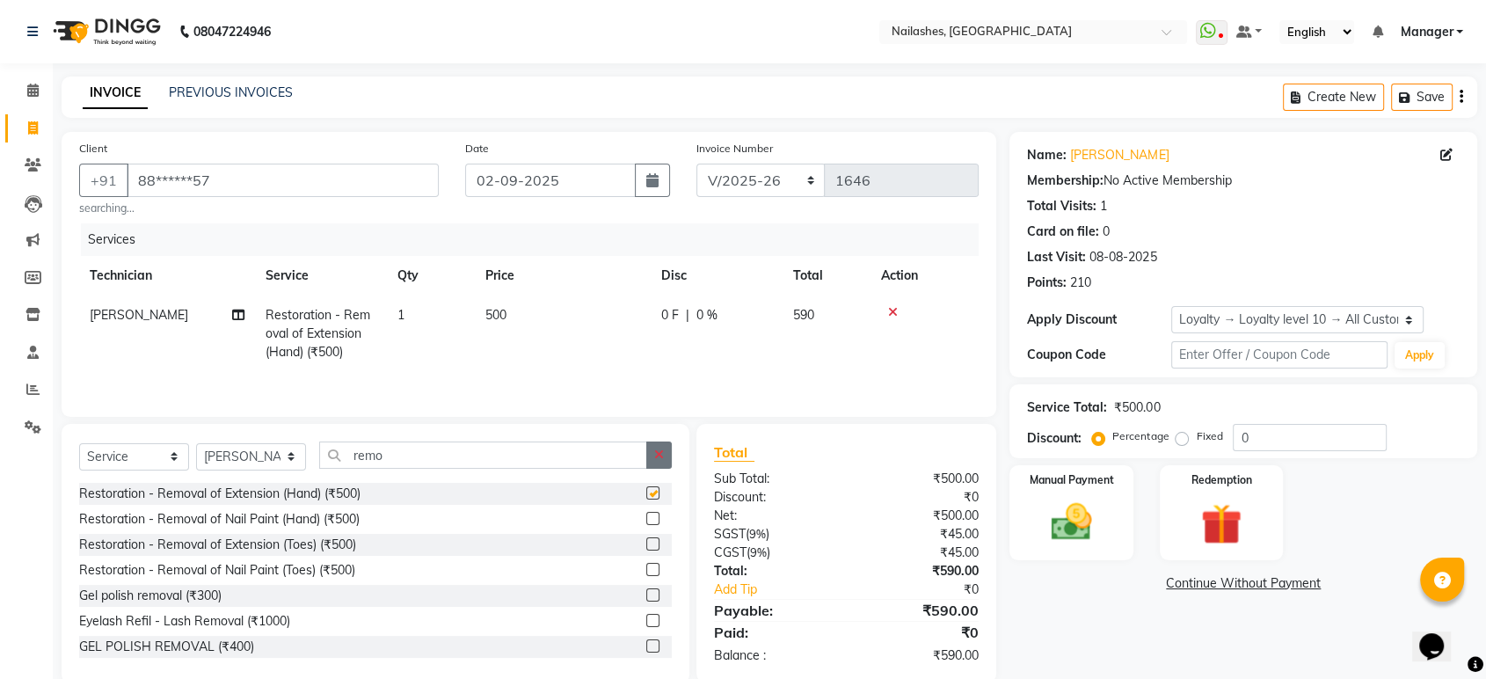
checkbox input "false"
click at [653, 466] on button "button" at bounding box center [658, 454] width 25 height 27
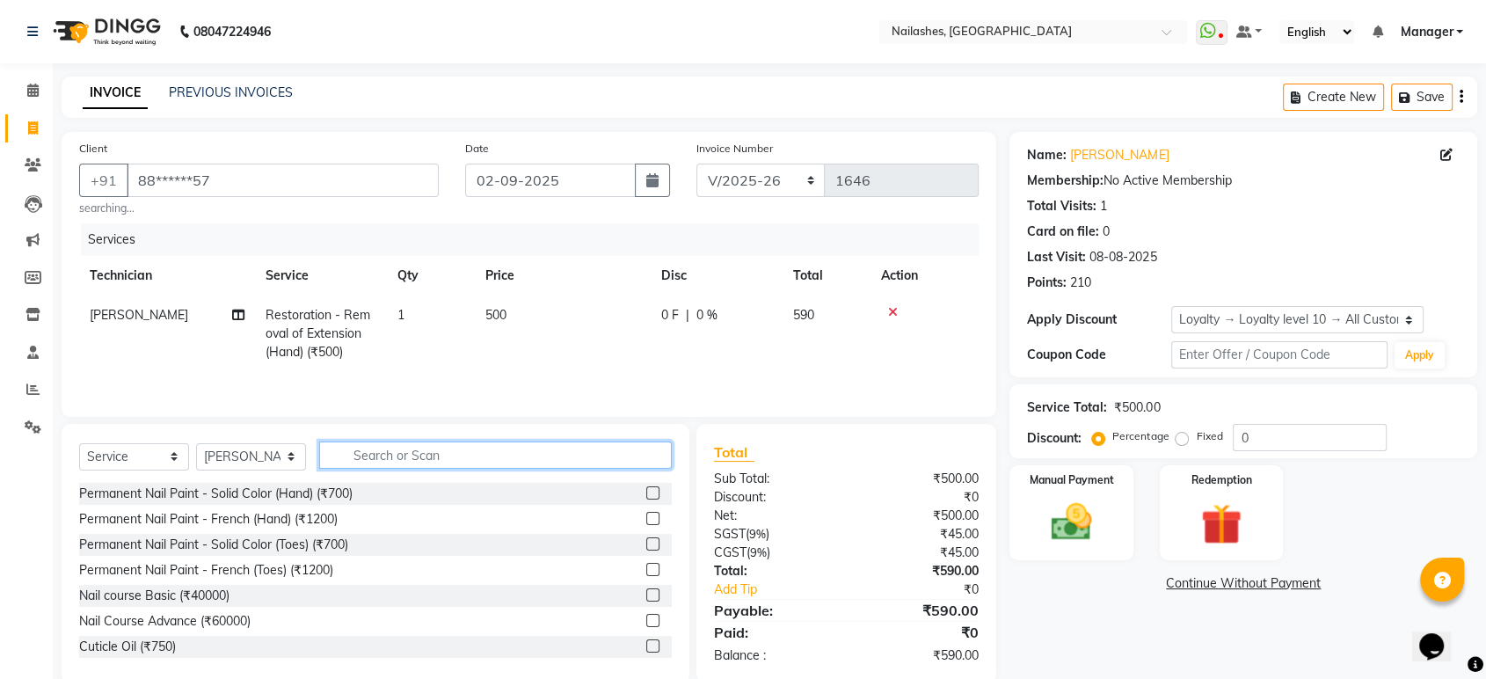
click at [587, 466] on input "text" at bounding box center [495, 454] width 353 height 27
click at [646, 651] on label at bounding box center [652, 645] width 13 height 13
click at [646, 651] on input "checkbox" at bounding box center [651, 646] width 11 height 11
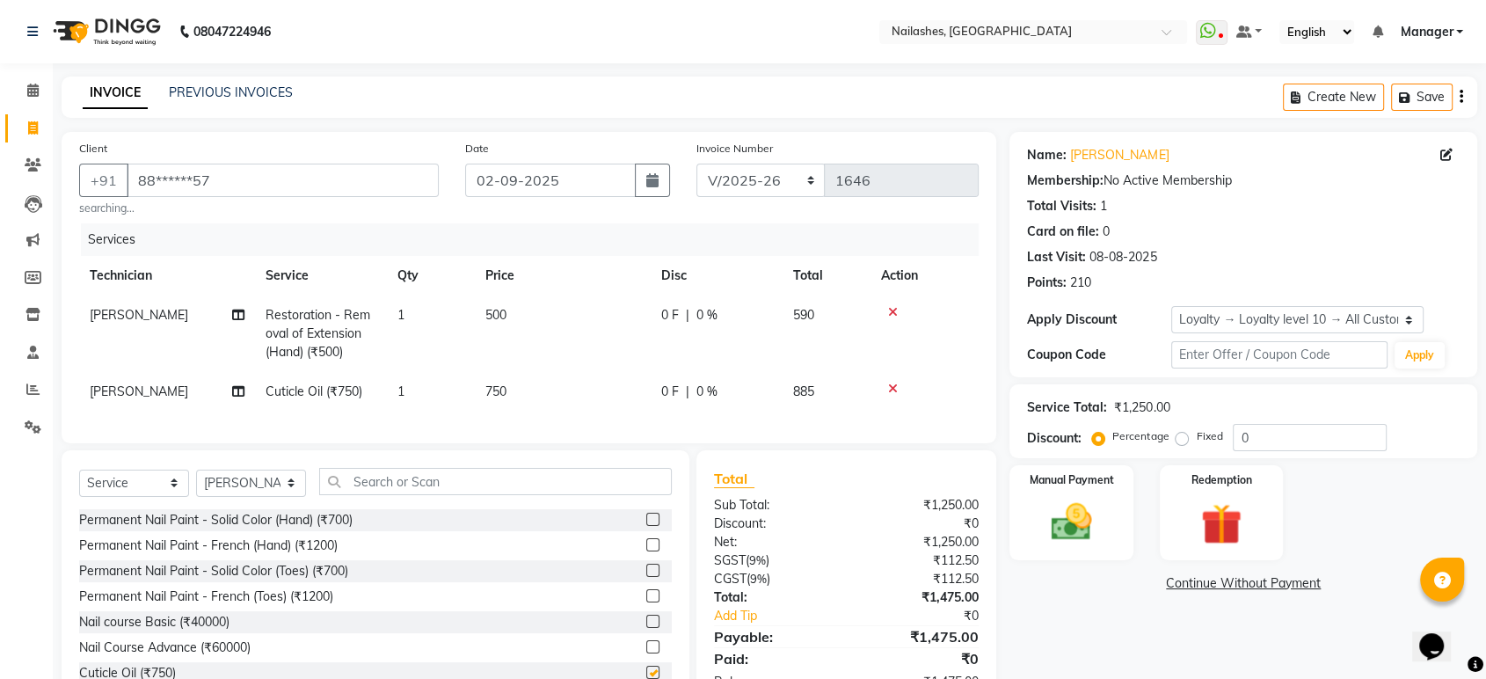
checkbox input "false"
click at [504, 386] on span "750" at bounding box center [495, 391] width 21 height 16
select select "36442"
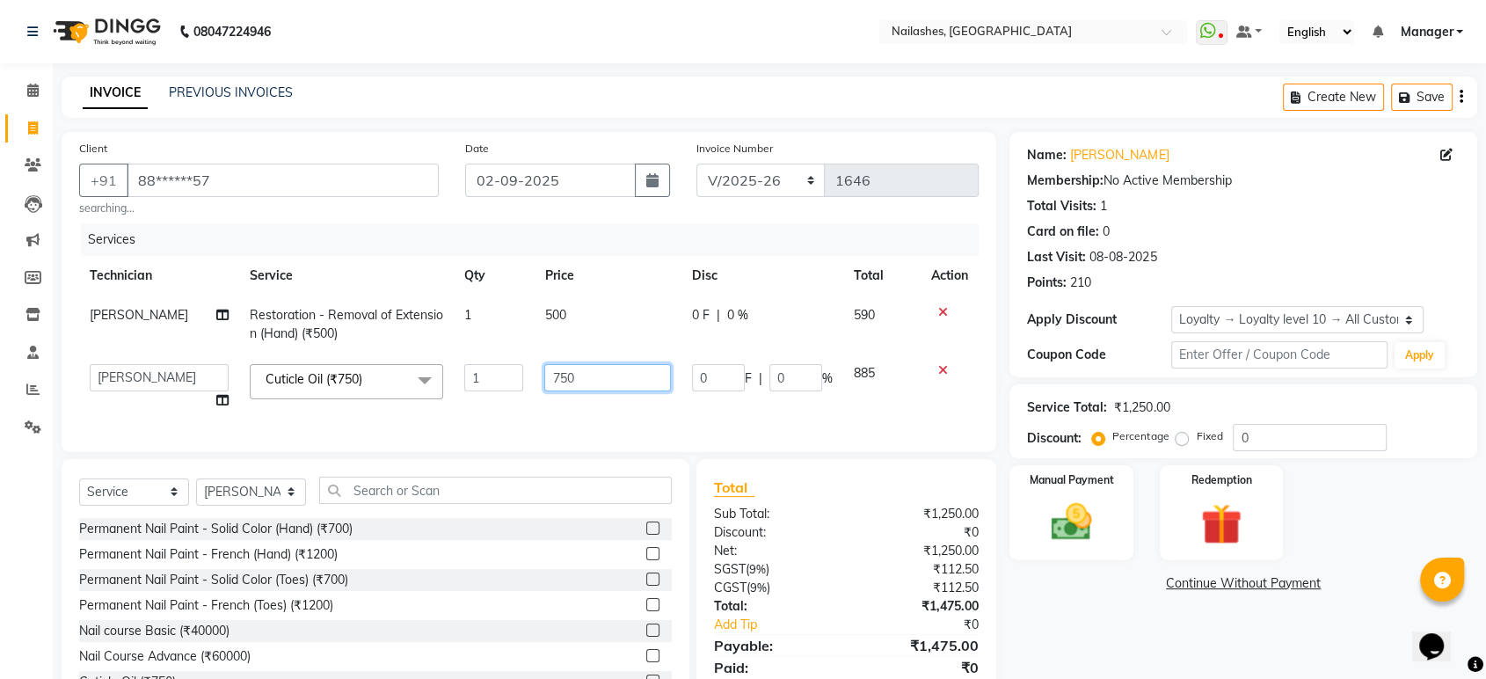
click at [612, 364] on input "750" at bounding box center [607, 377] width 127 height 27
type input "7"
type input "1"
type input "500"
click at [1109, 615] on div "Name: [PERSON_NAME] Membership: No Active Membership Total Visits: 1 Card on fi…" at bounding box center [1249, 425] width 481 height 586
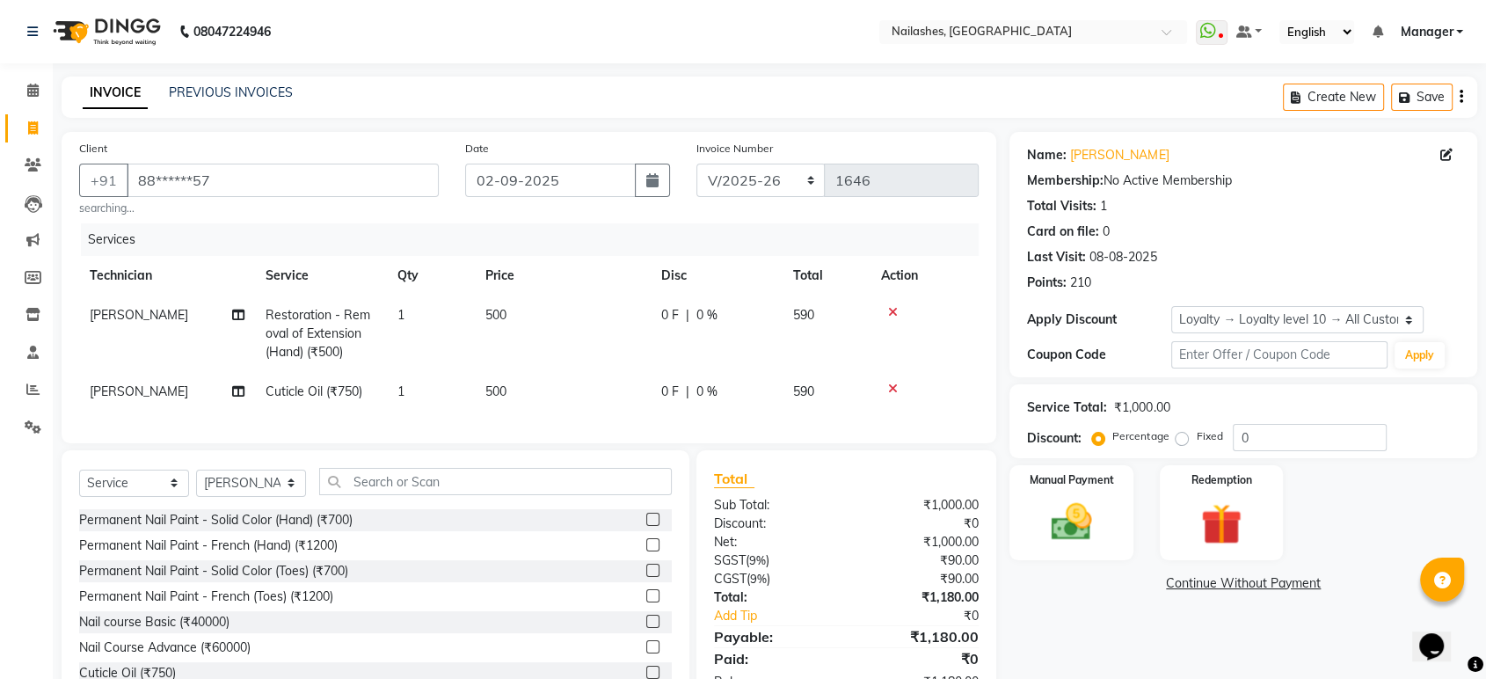
click at [894, 386] on icon at bounding box center [893, 388] width 10 height 12
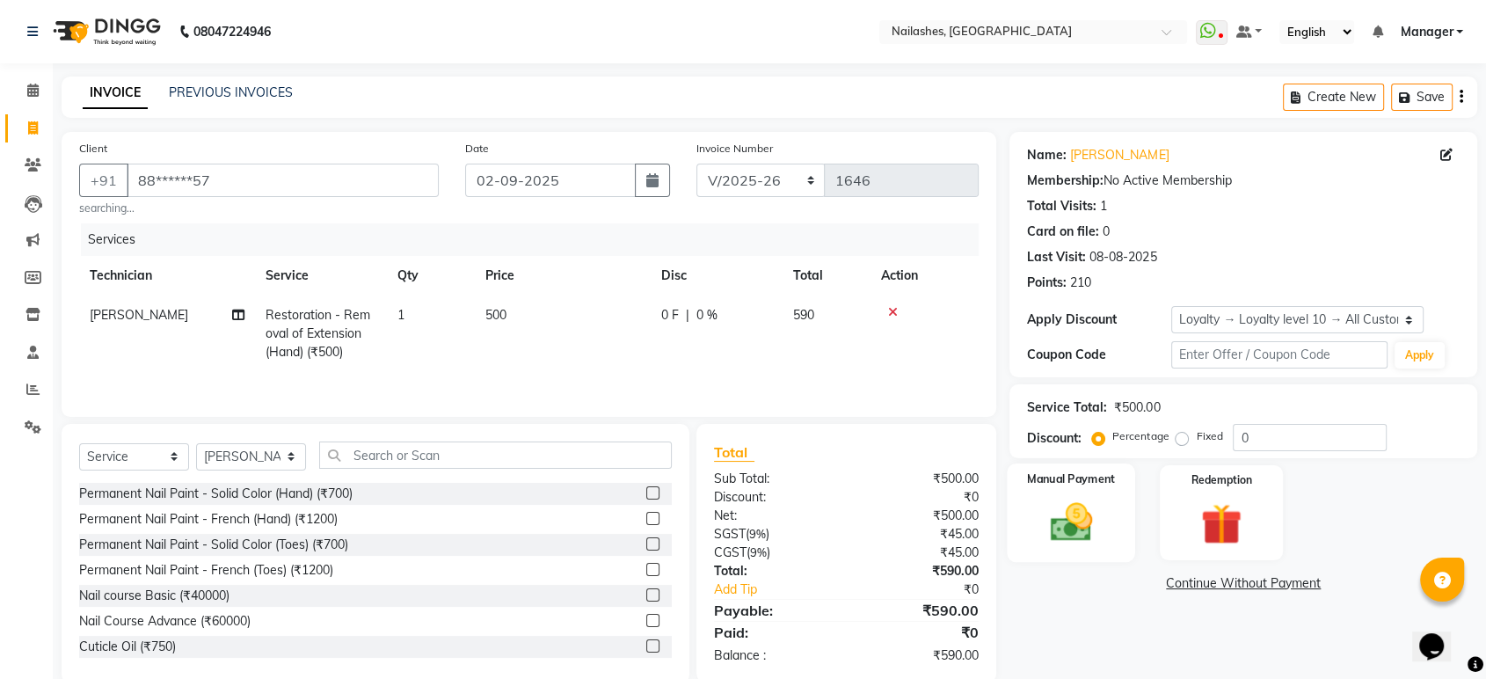
click at [1091, 519] on img at bounding box center [1071, 522] width 69 height 49
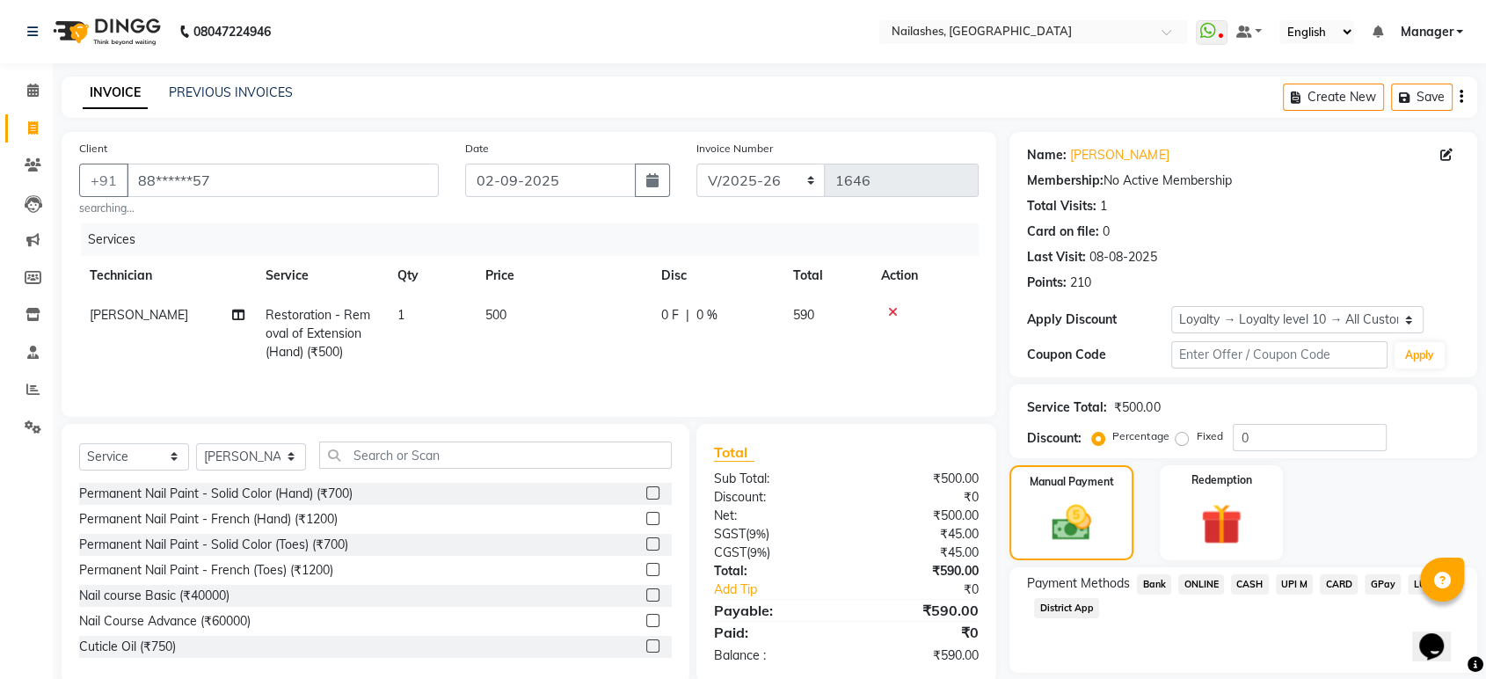
click at [1204, 583] on span "ONLINE" at bounding box center [1201, 584] width 46 height 20
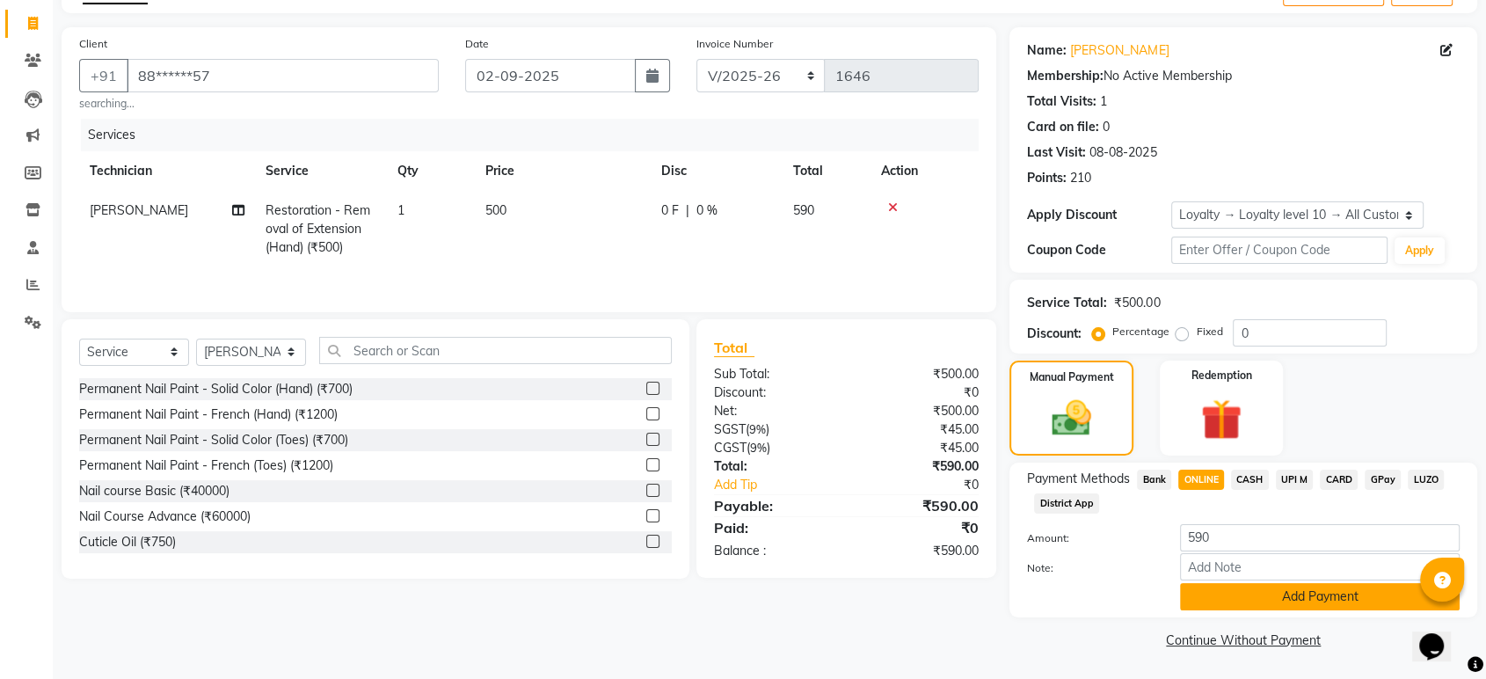
click at [1243, 606] on button "Add Payment" at bounding box center [1320, 596] width 280 height 27
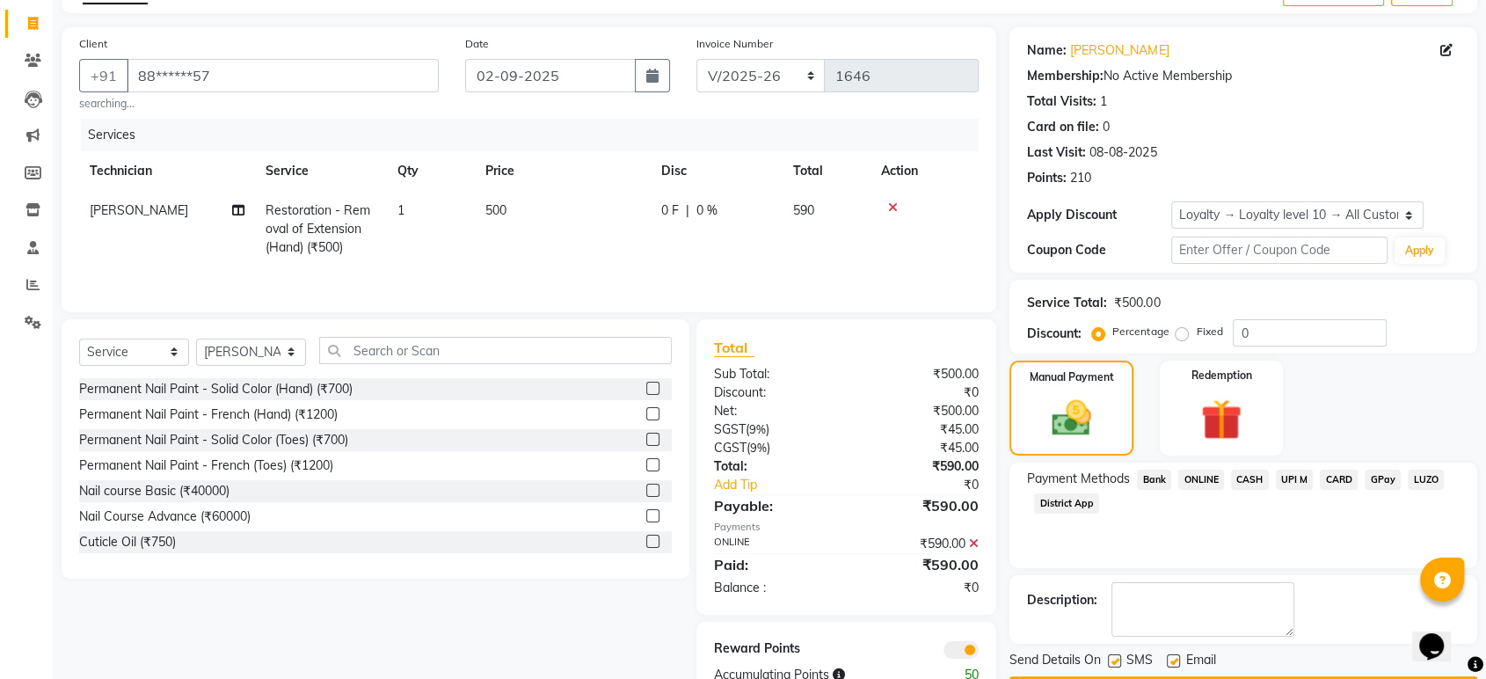
scroll to position [155, 0]
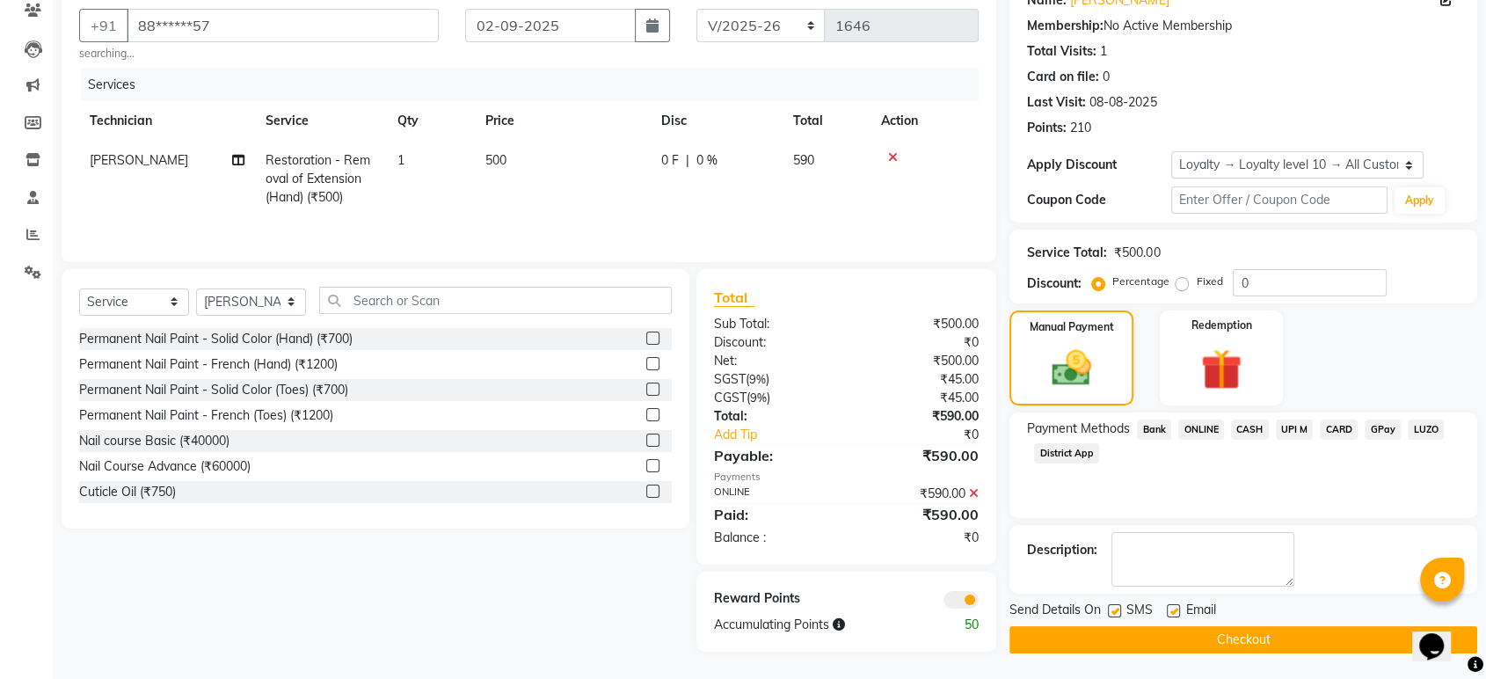
click at [1209, 631] on button "Checkout" at bounding box center [1243, 639] width 468 height 27
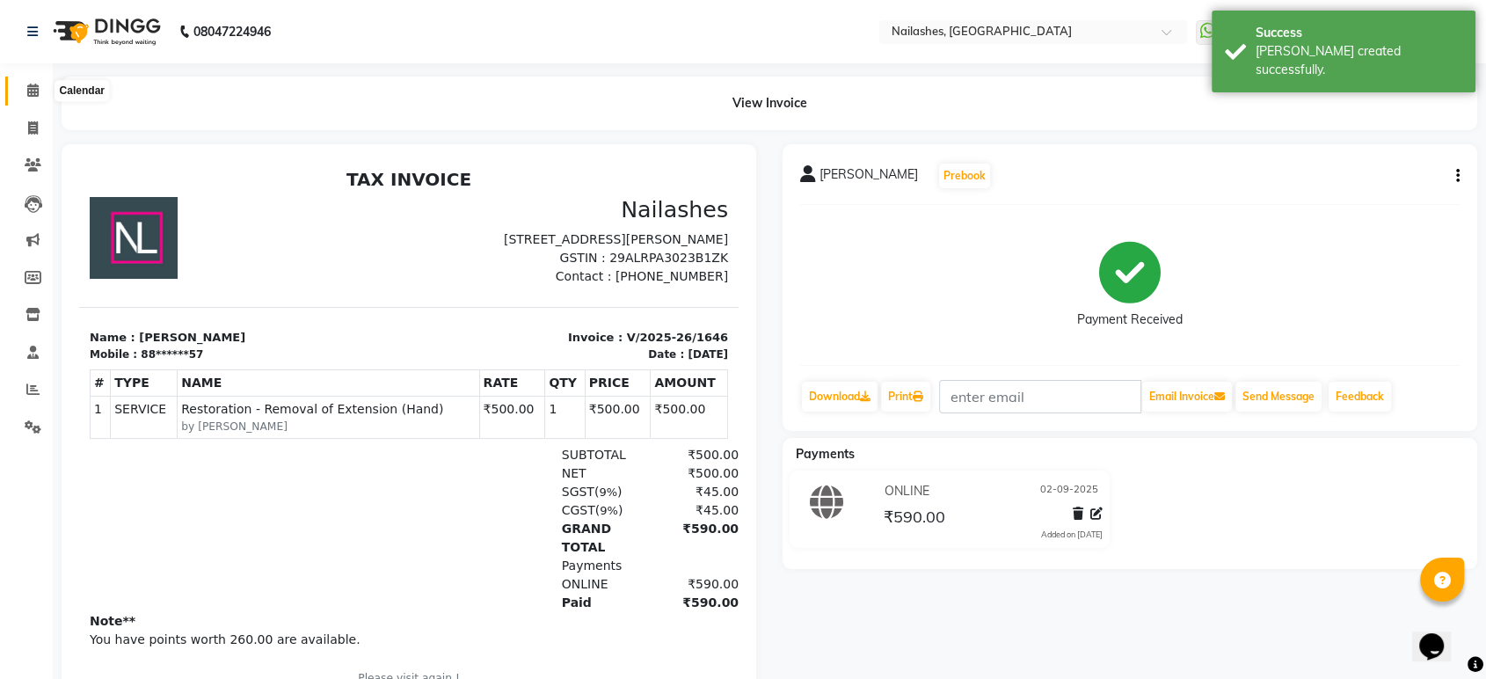
click at [33, 87] on icon at bounding box center [32, 90] width 11 height 13
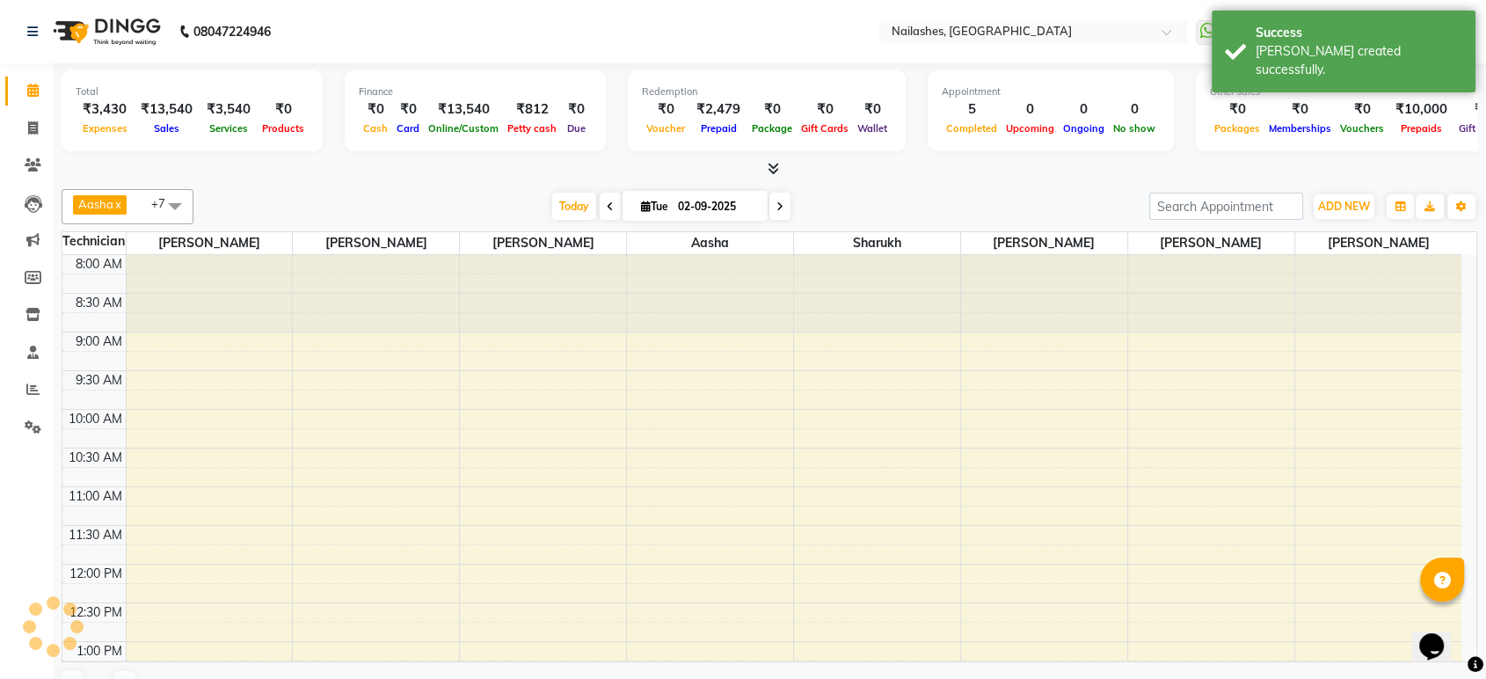
scroll to position [593, 0]
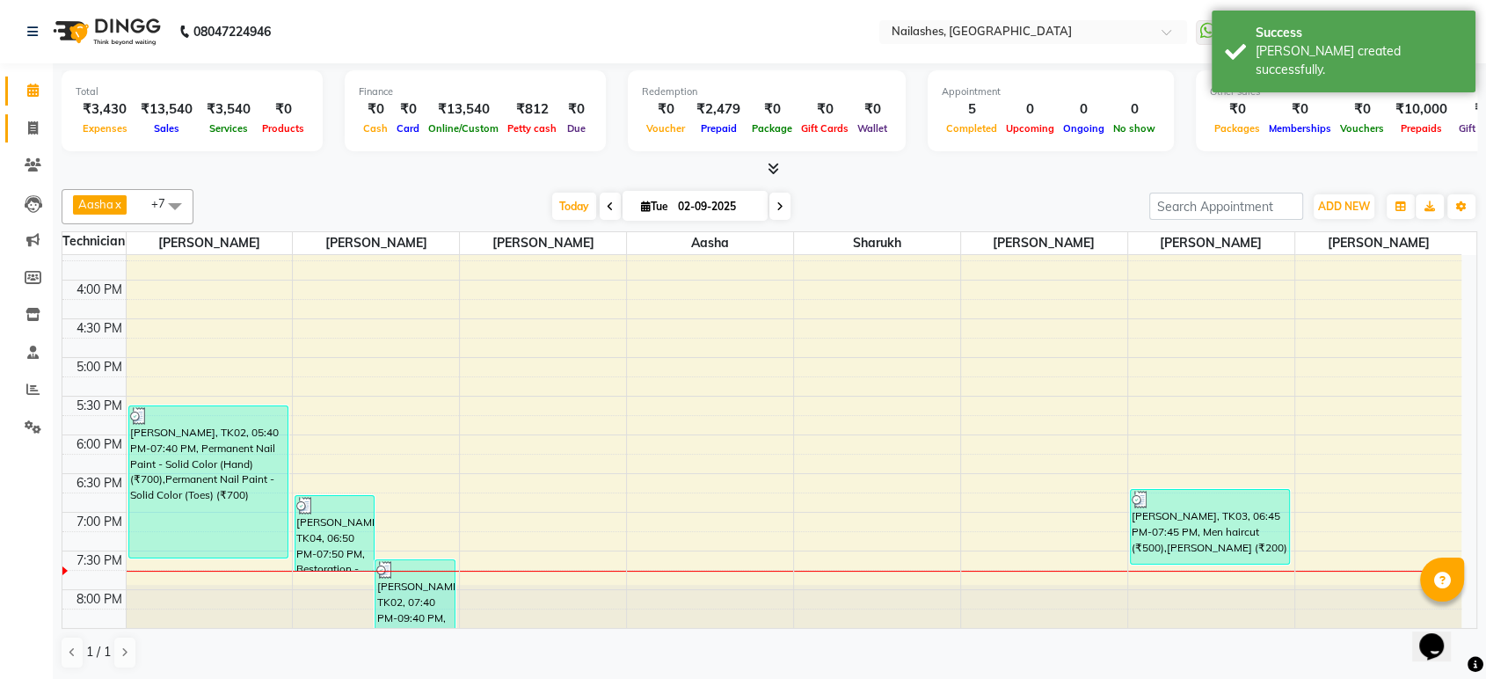
click at [33, 117] on link "Invoice" at bounding box center [26, 128] width 42 height 29
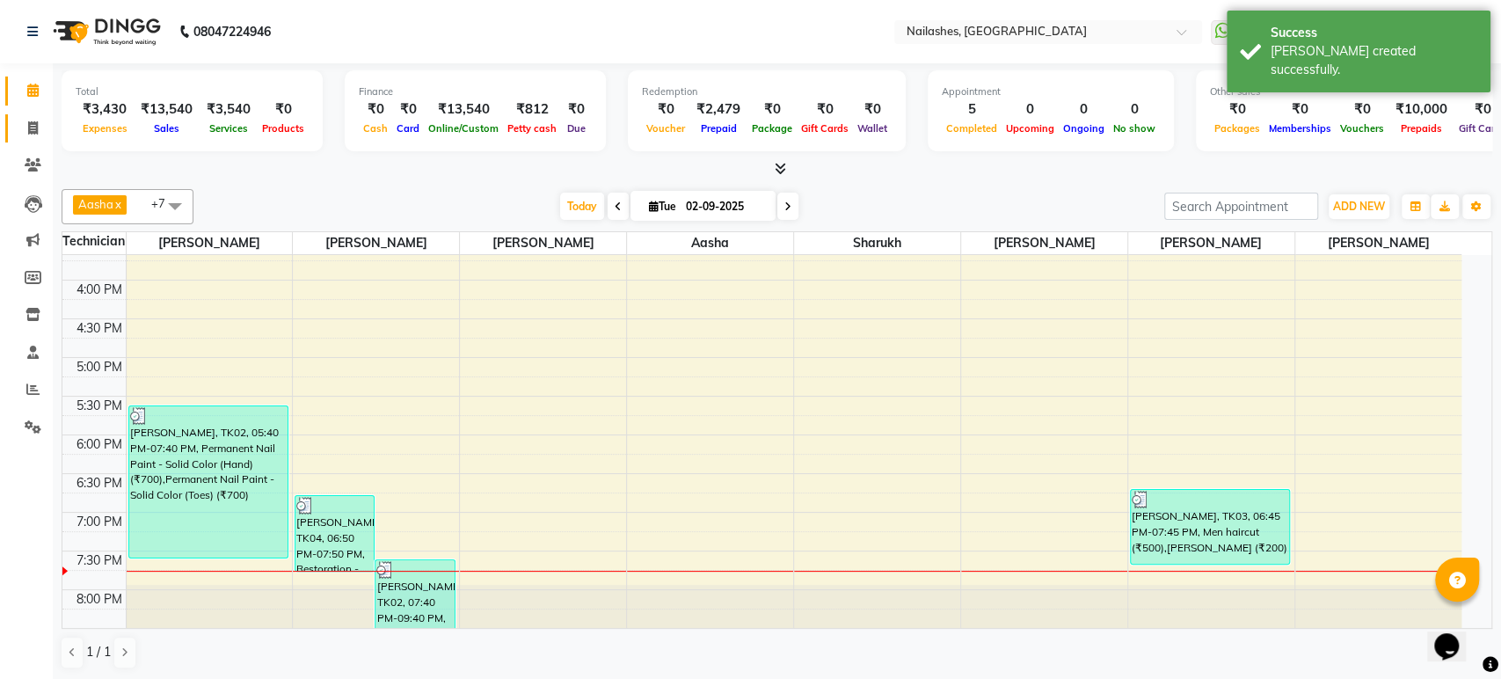
select select "4251"
select select "service"
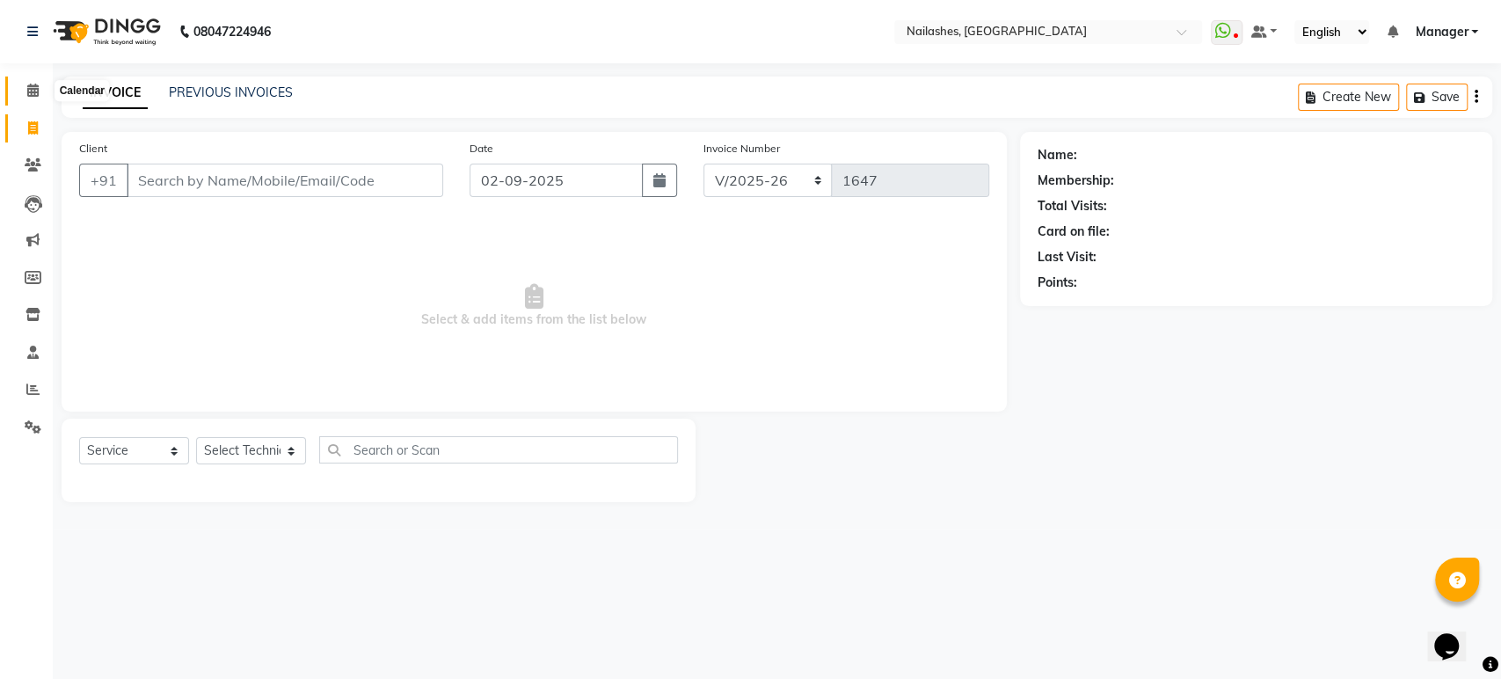
click at [37, 86] on icon at bounding box center [32, 90] width 11 height 13
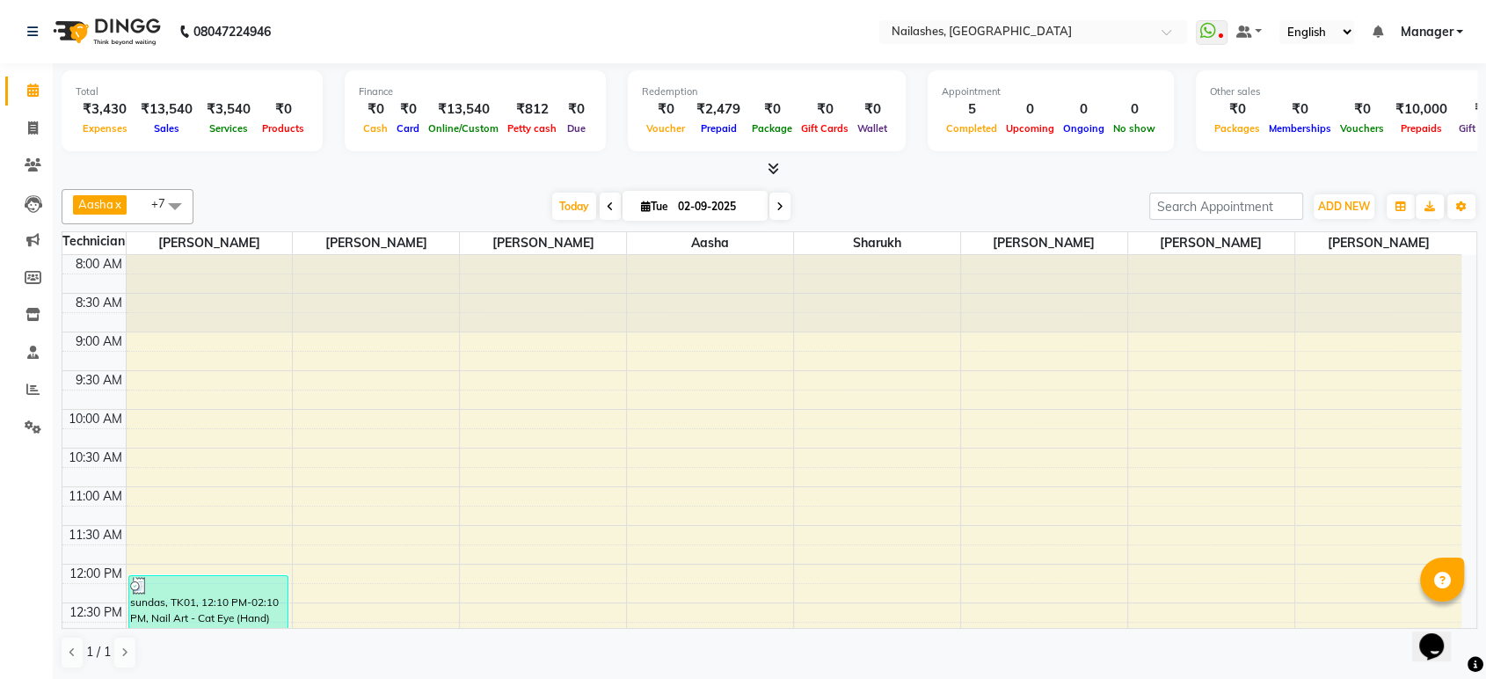
click at [785, 161] on div at bounding box center [770, 169] width 1416 height 18
click at [775, 173] on icon at bounding box center [773, 168] width 11 height 13
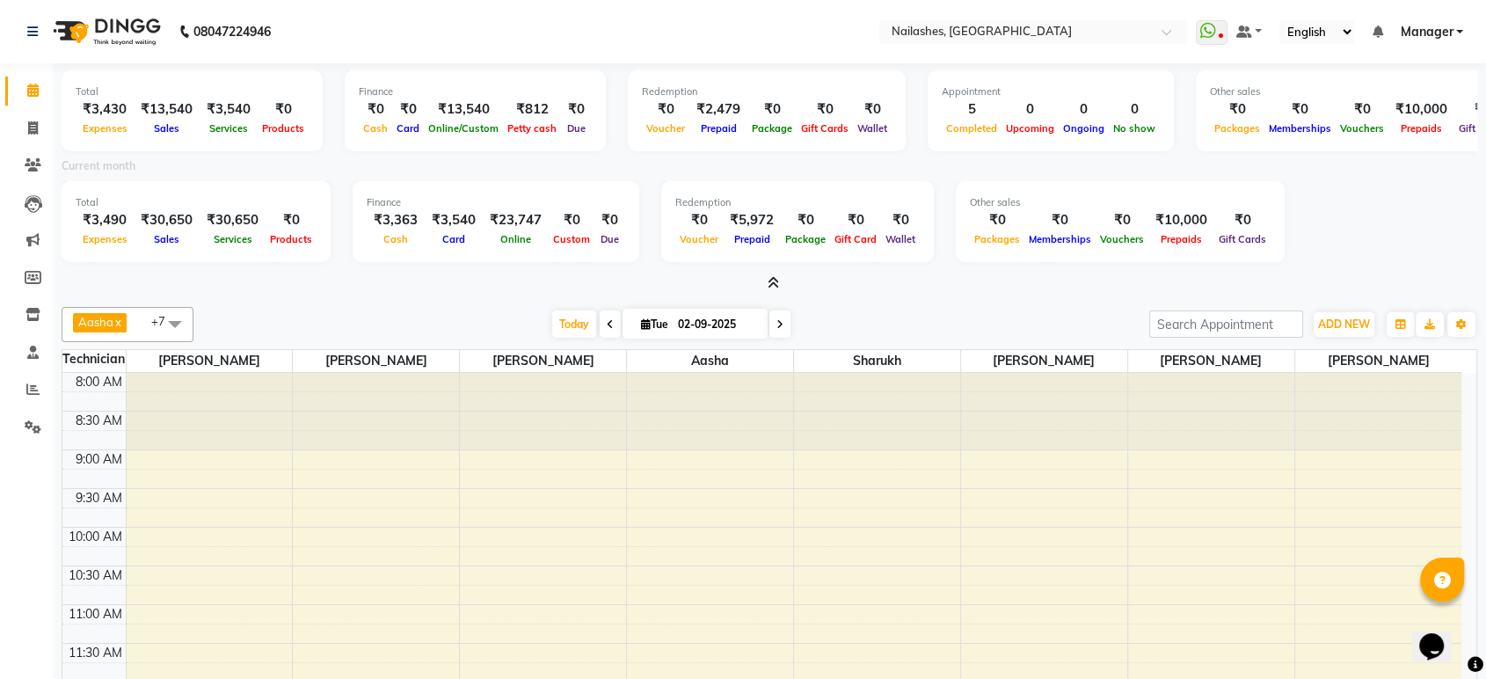
click at [728, 172] on div "Current month" at bounding box center [769, 169] width 1442 height 25
click at [40, 135] on span at bounding box center [33, 129] width 31 height 20
select select "service"
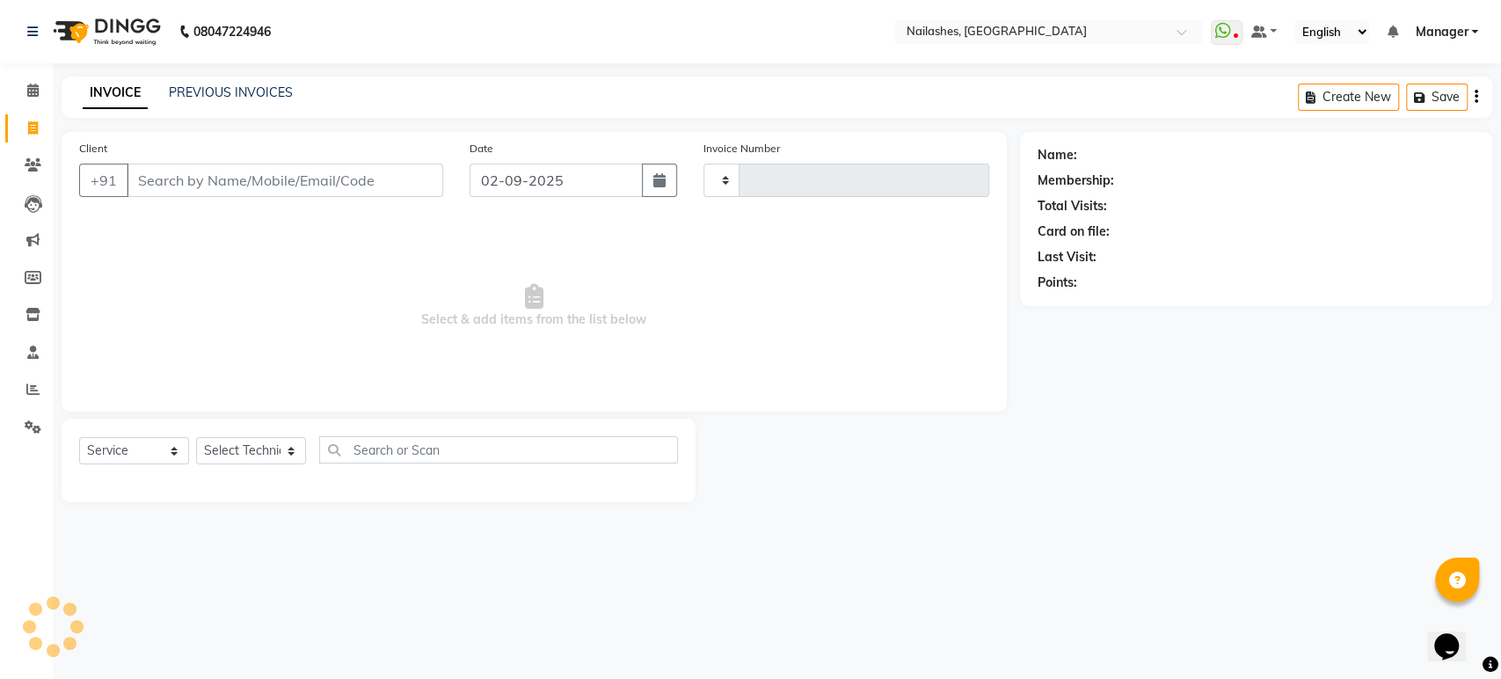
type input "1647"
select select "4251"
click at [223, 192] on input "Client" at bounding box center [285, 180] width 317 height 33
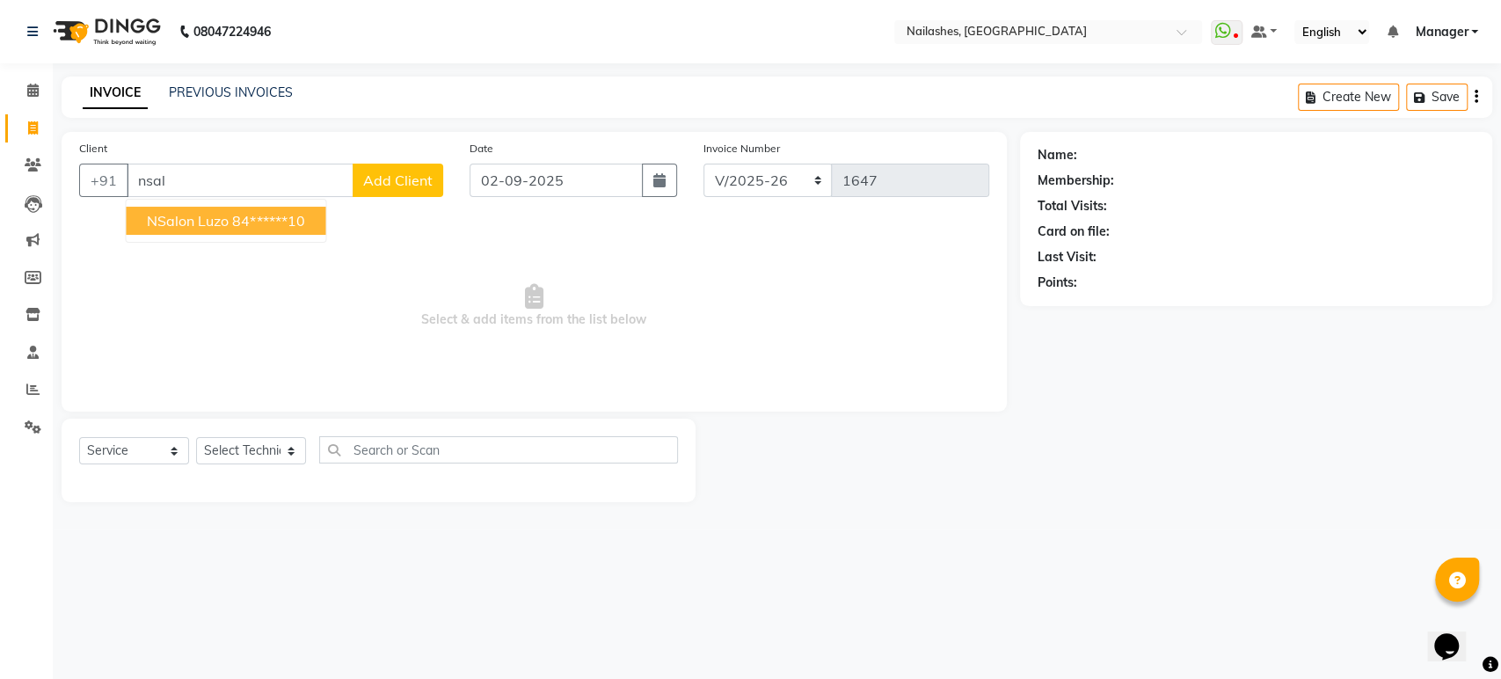
click at [248, 215] on ngb-highlight "84******10" at bounding box center [268, 221] width 72 height 18
type input "84******10"
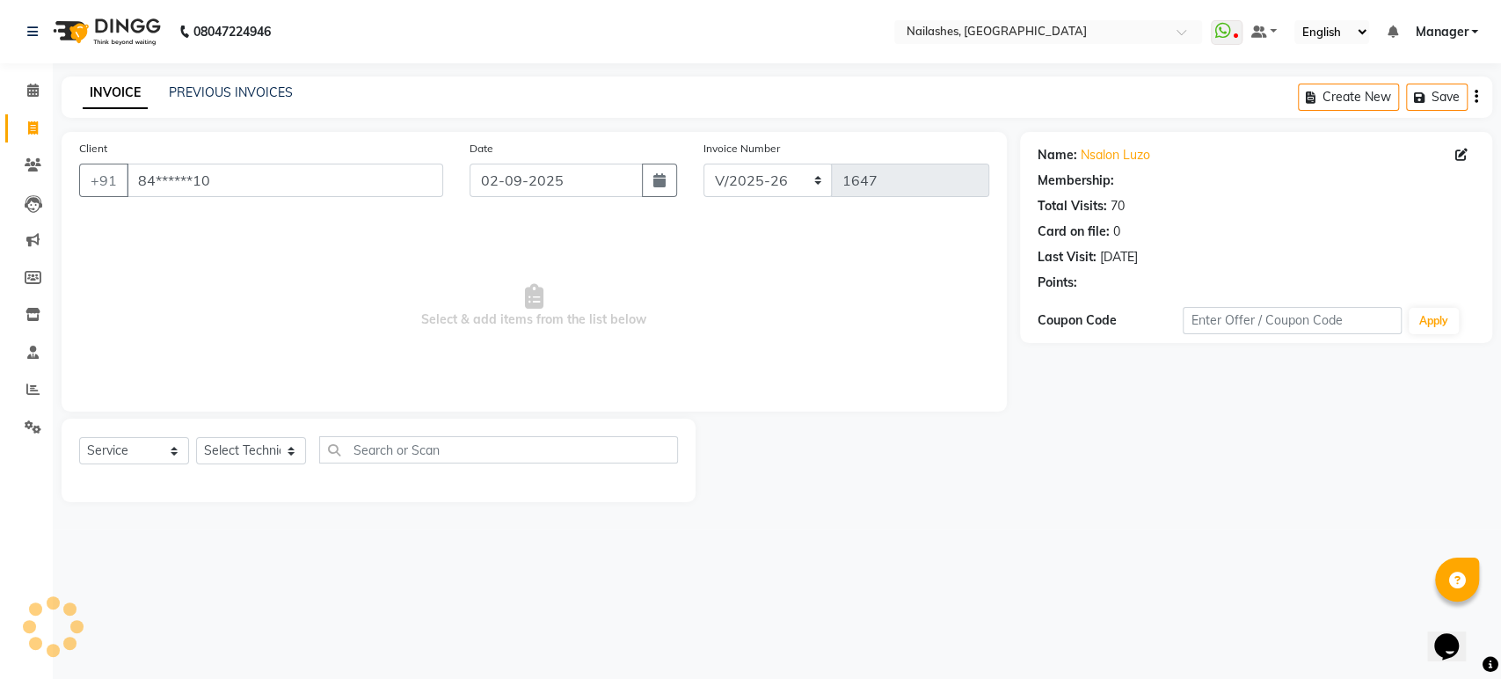
select select "1: Object"
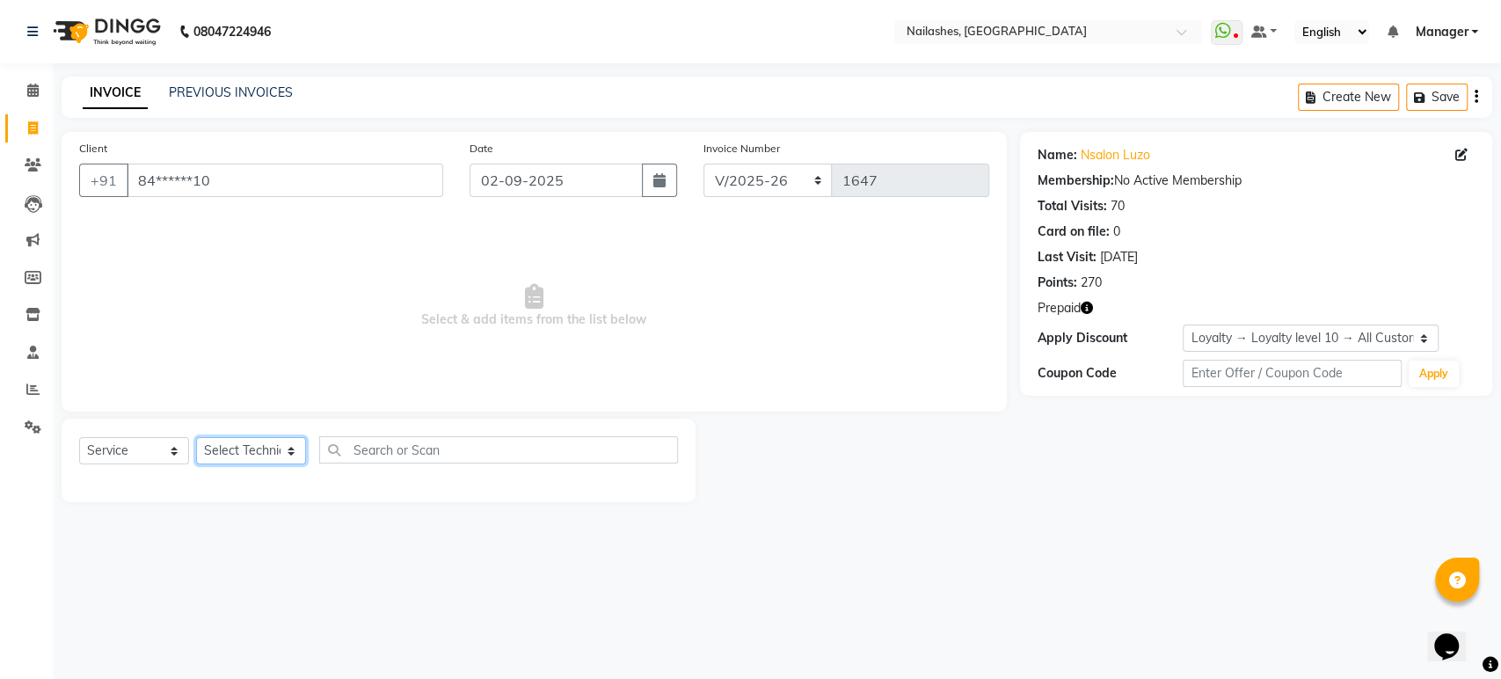
click at [281, 445] on select "Select Technician [PERSON_NAME] [PERSON_NAME] Asid deepak HANMI [PERSON_NAME] M…" at bounding box center [251, 450] width 110 height 27
select select "87849"
click at [196, 437] on select "Select Technician [PERSON_NAME] [PERSON_NAME] Asid deepak HANMI [PERSON_NAME] M…" at bounding box center [251, 450] width 110 height 27
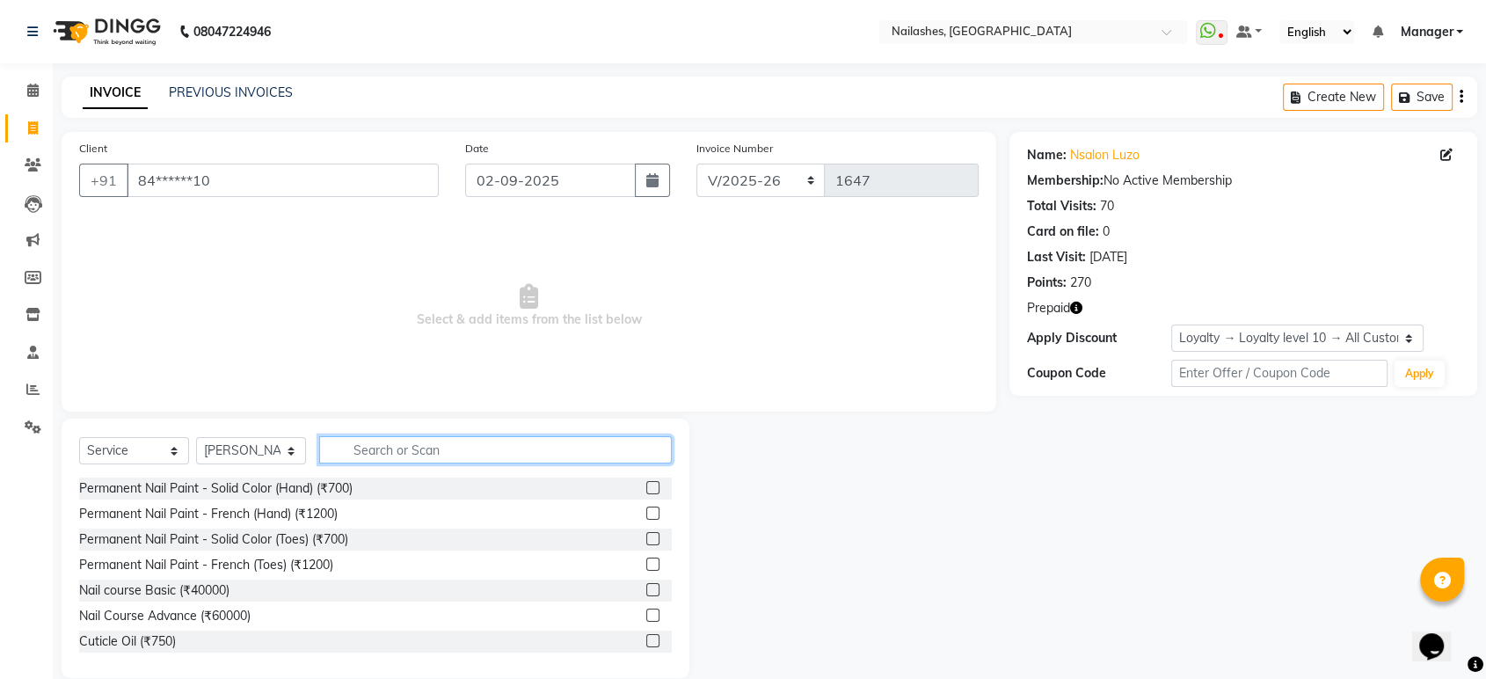
click at [392, 440] on input "text" at bounding box center [495, 449] width 353 height 27
click at [392, 440] on input "h" at bounding box center [483, 449] width 328 height 27
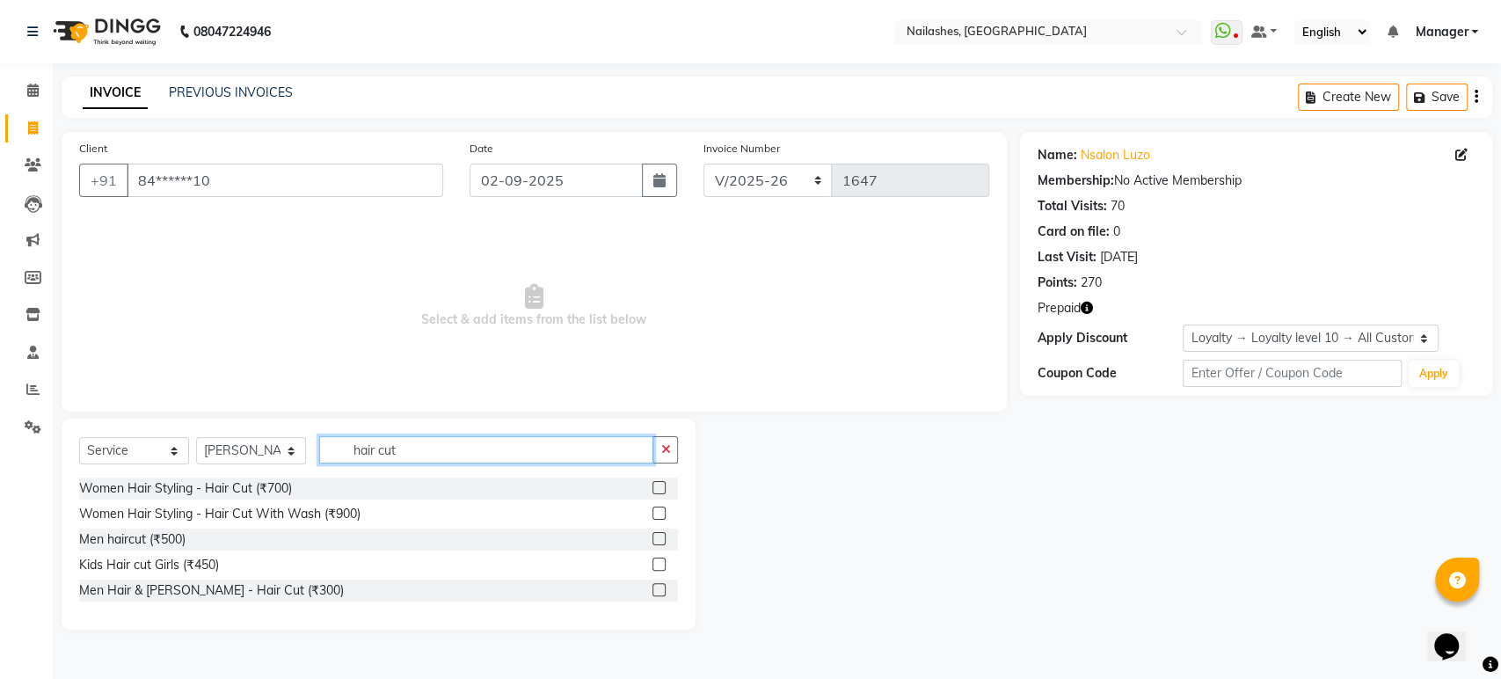
type input "hair cut"
click at [651, 538] on div "Men haircut (₹500)" at bounding box center [378, 539] width 599 height 22
click at [660, 539] on label at bounding box center [658, 538] width 13 height 13
click at [660, 539] on input "checkbox" at bounding box center [657, 539] width 11 height 11
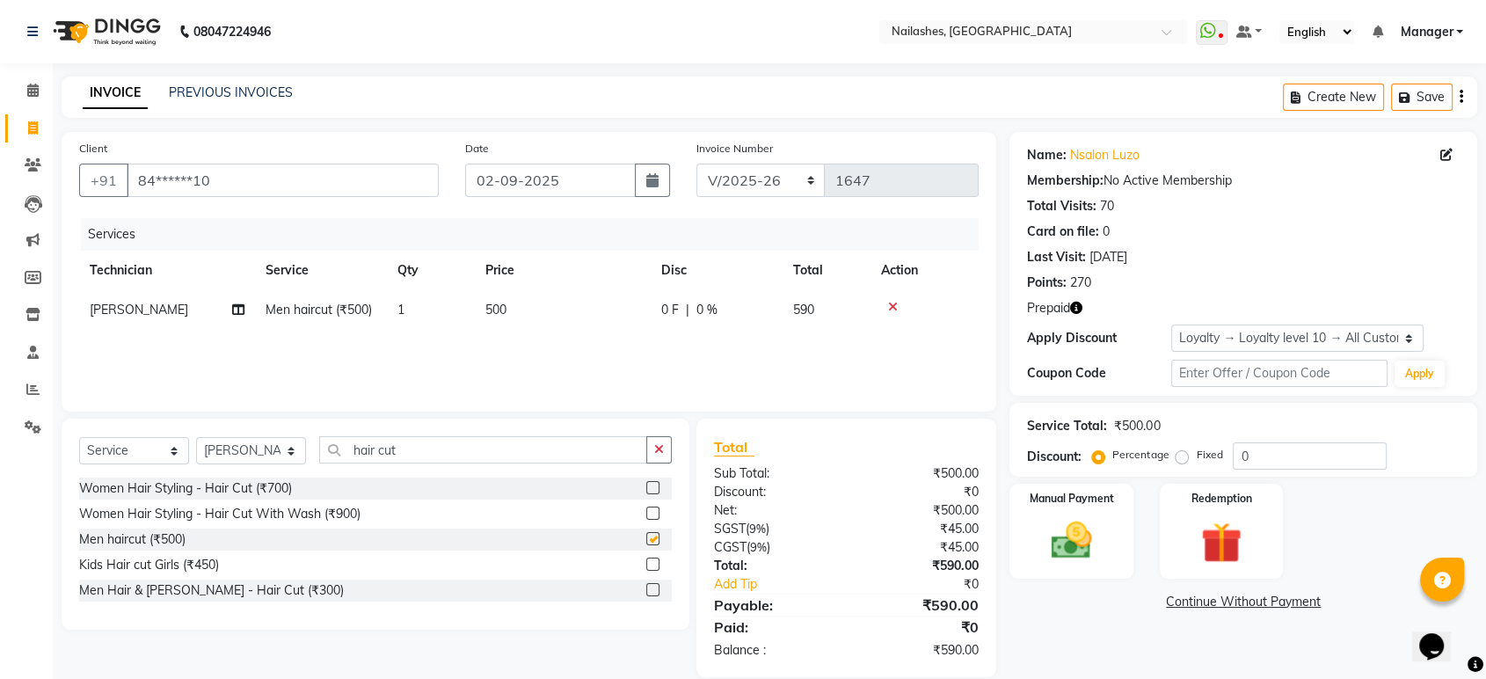
checkbox input "false"
click at [427, 456] on input "hair cut" at bounding box center [483, 449] width 328 height 27
type input "h"
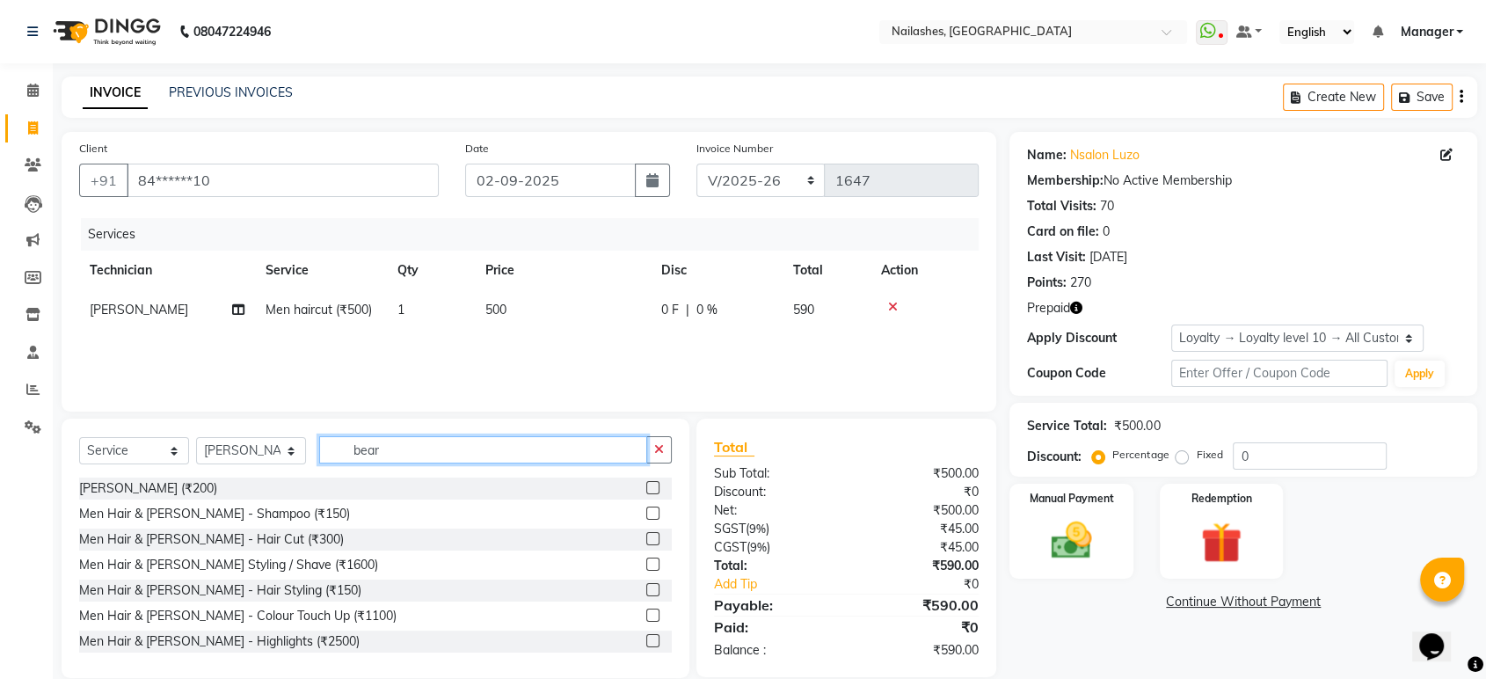
type input "bear"
click at [646, 490] on label at bounding box center [652, 487] width 13 height 13
click at [646, 490] on input "checkbox" at bounding box center [651, 488] width 11 height 11
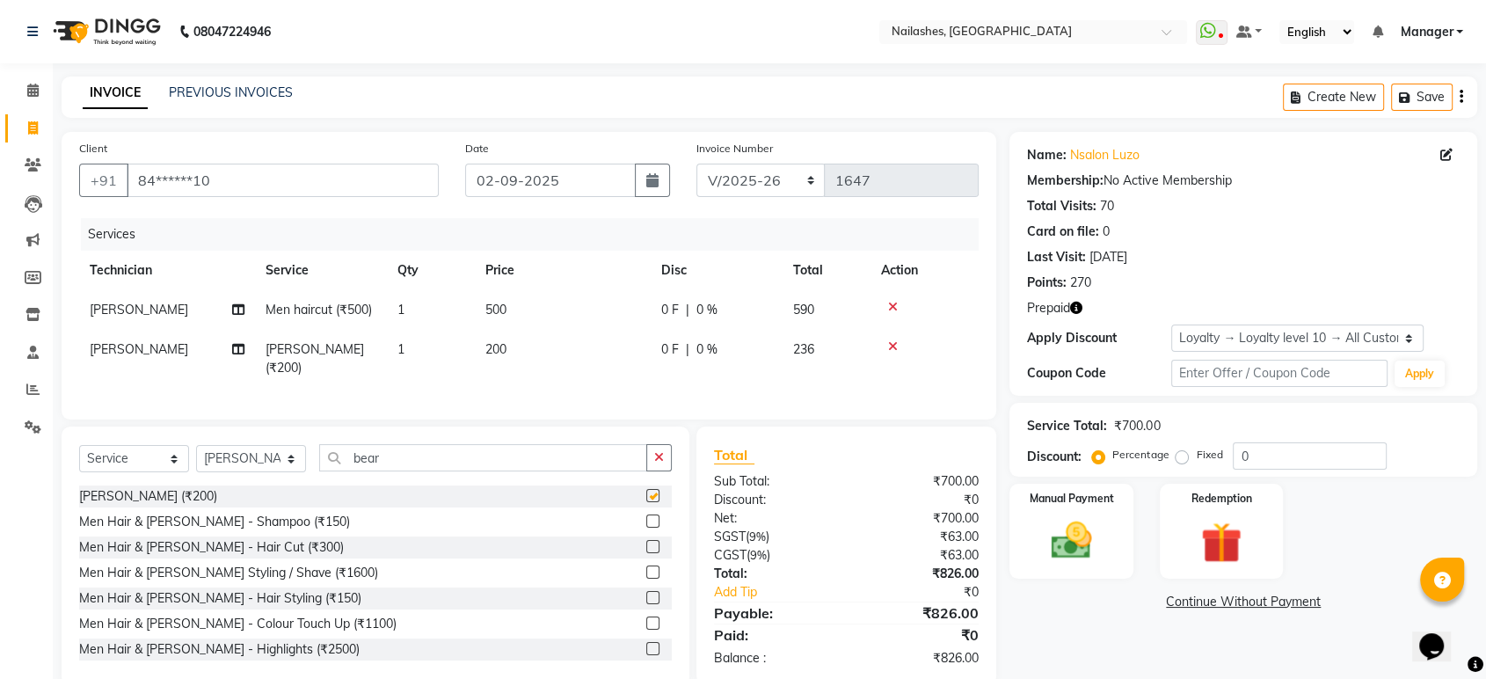
checkbox input "false"
click at [542, 310] on td "500" at bounding box center [563, 310] width 176 height 40
select select "87849"
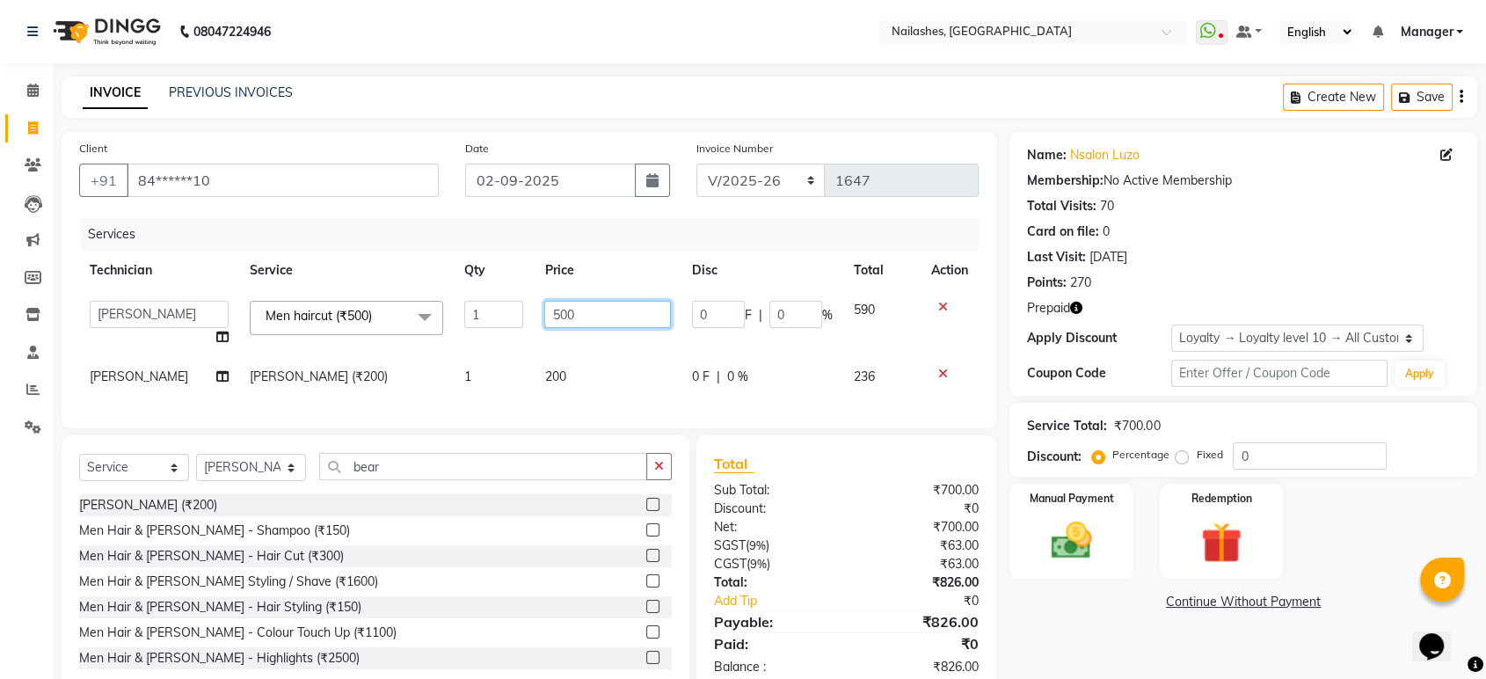
click at [544, 310] on input "500" at bounding box center [607, 314] width 127 height 27
click at [587, 305] on input "500" at bounding box center [607, 314] width 127 height 27
type input "5"
type input "300"
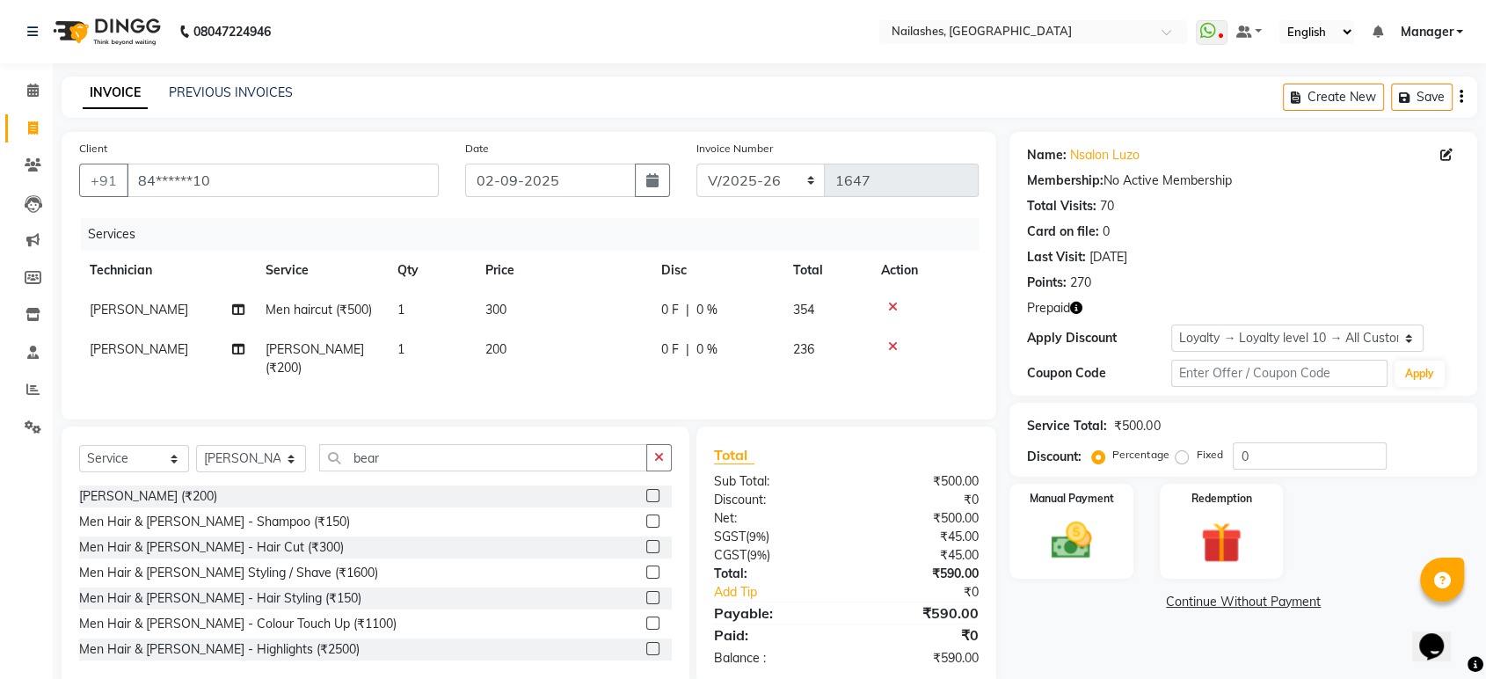
click at [614, 373] on div "Services Technician Service Qty Price Disc Total Action [PERSON_NAME] Men hairc…" at bounding box center [528, 310] width 899 height 184
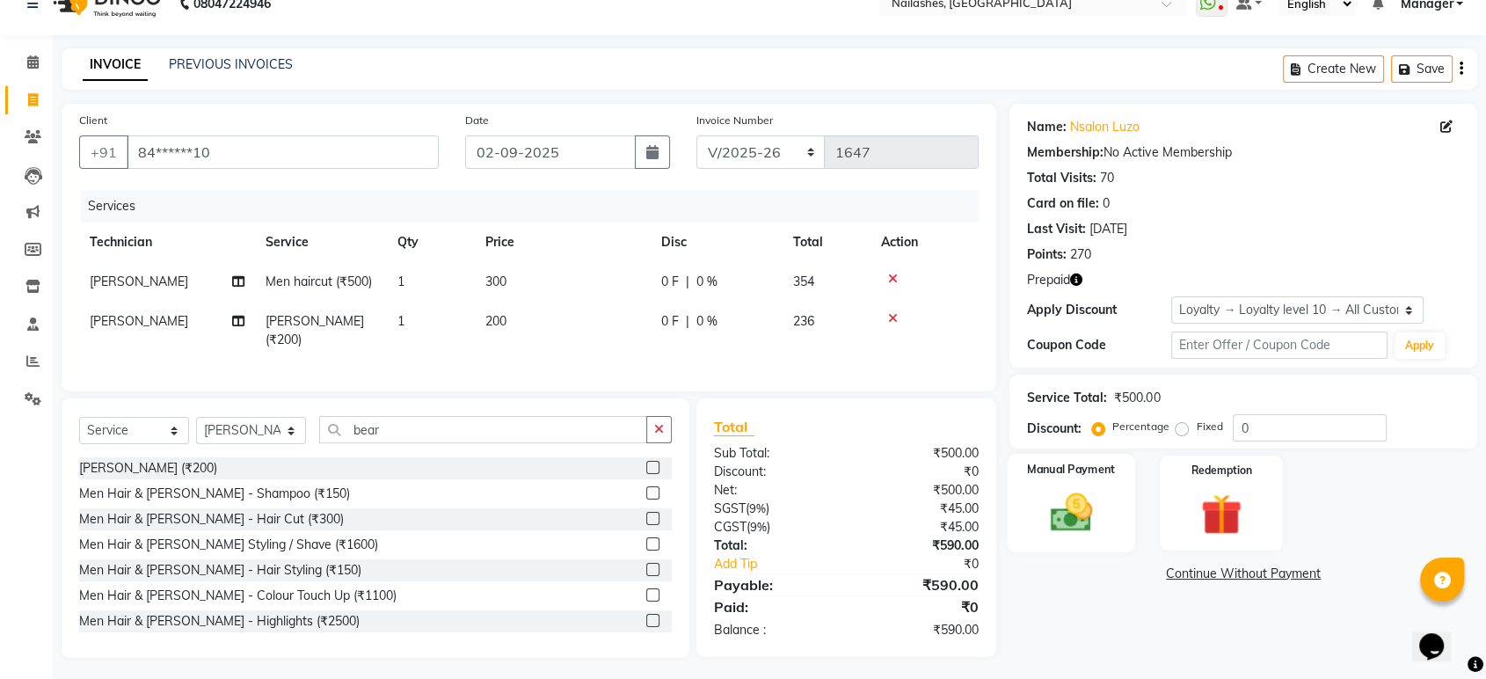
click at [1095, 501] on img at bounding box center [1071, 512] width 69 height 49
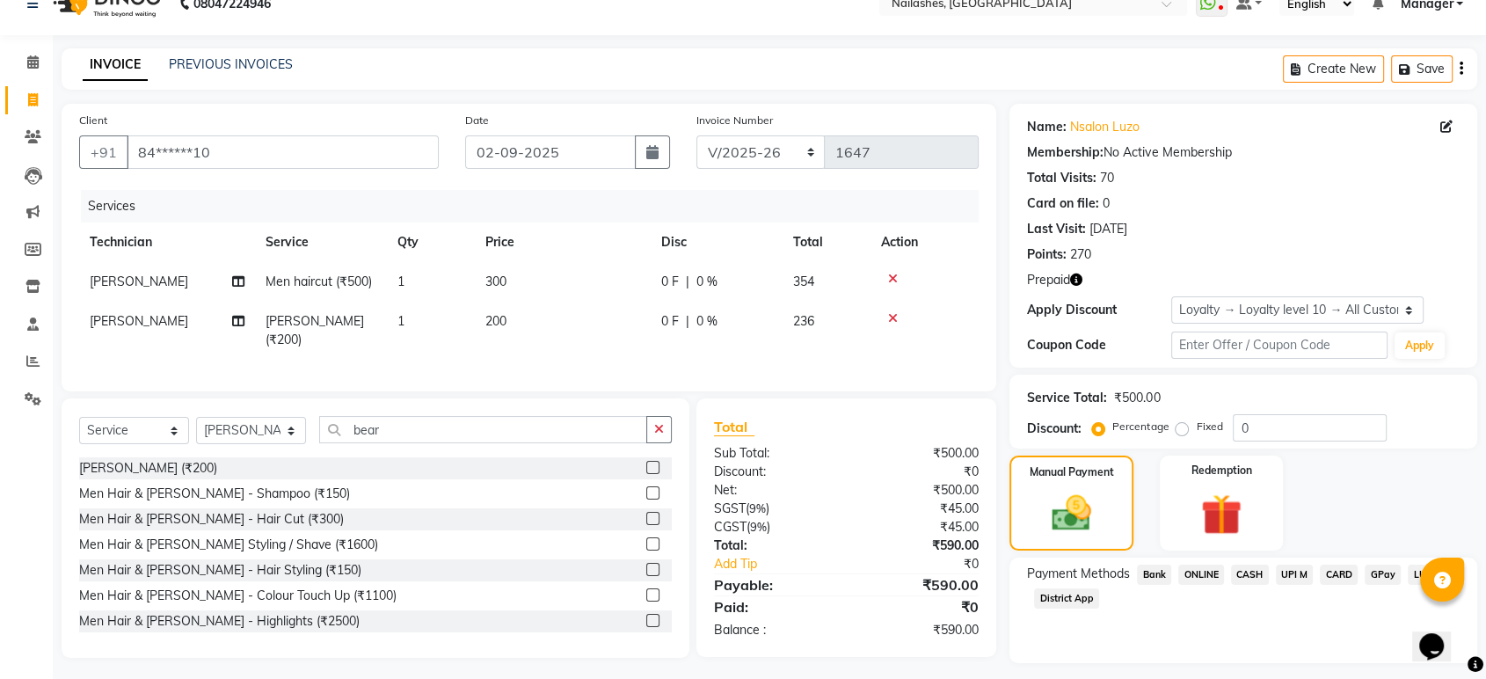
click at [1077, 281] on icon "button" at bounding box center [1076, 279] width 12 height 12
click at [1221, 509] on img at bounding box center [1221, 514] width 69 height 53
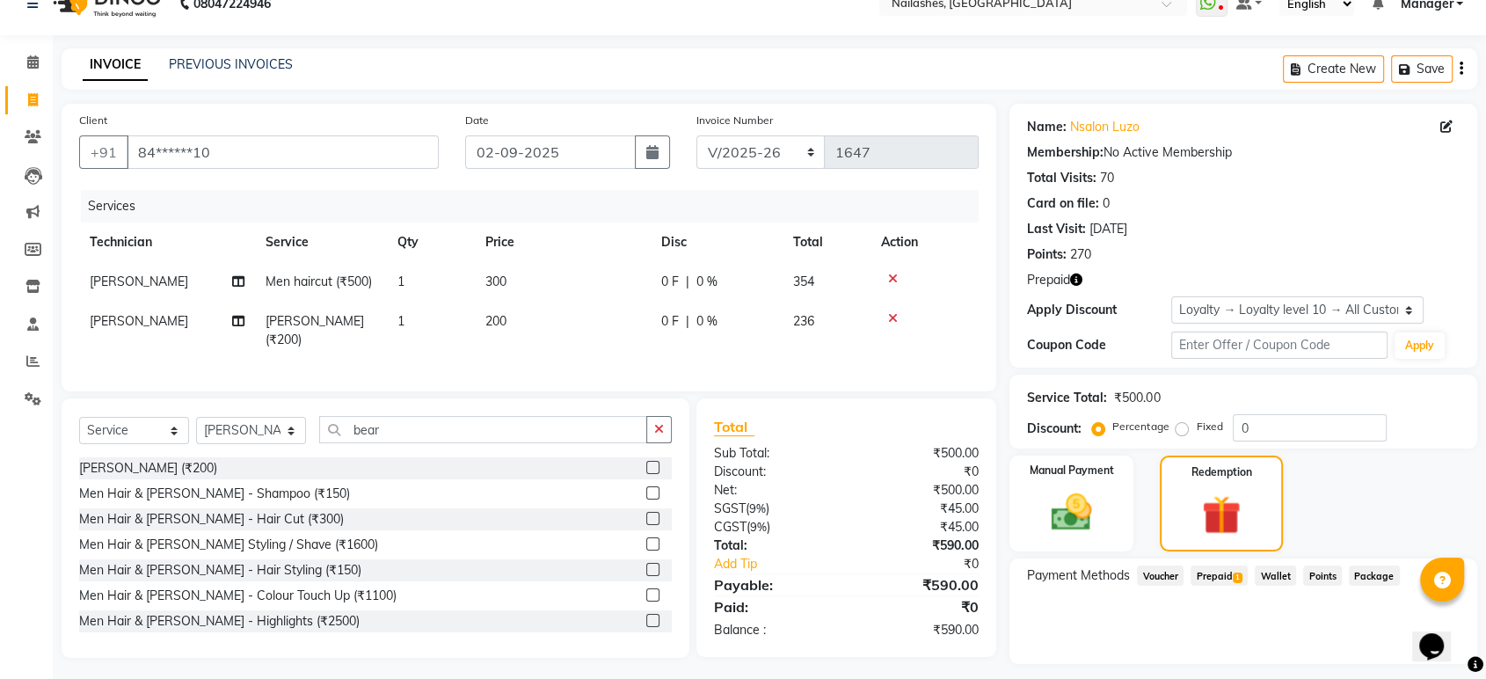
click at [1071, 276] on icon "button" at bounding box center [1076, 279] width 12 height 12
click at [1212, 571] on span "Prepaid 1" at bounding box center [1218, 575] width 57 height 20
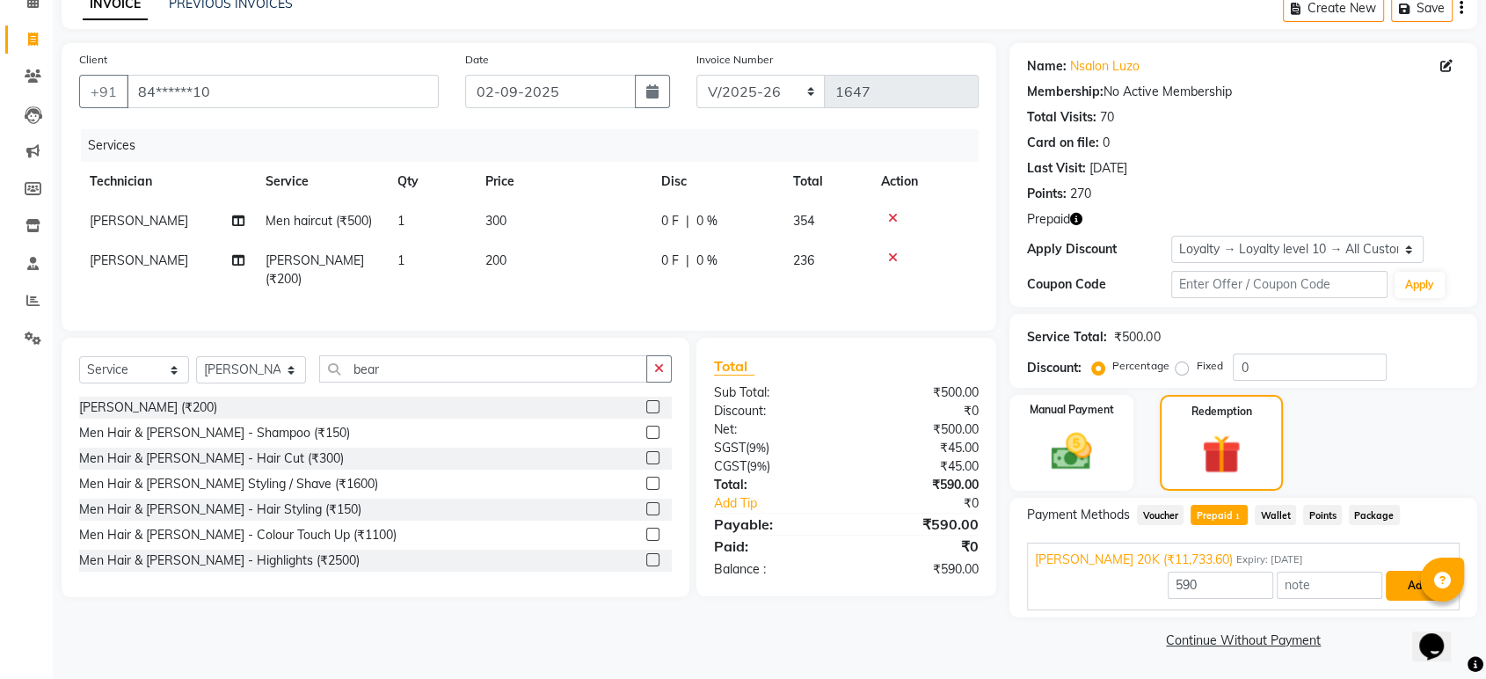
click at [1420, 593] on button "Add" at bounding box center [1418, 586] width 64 height 30
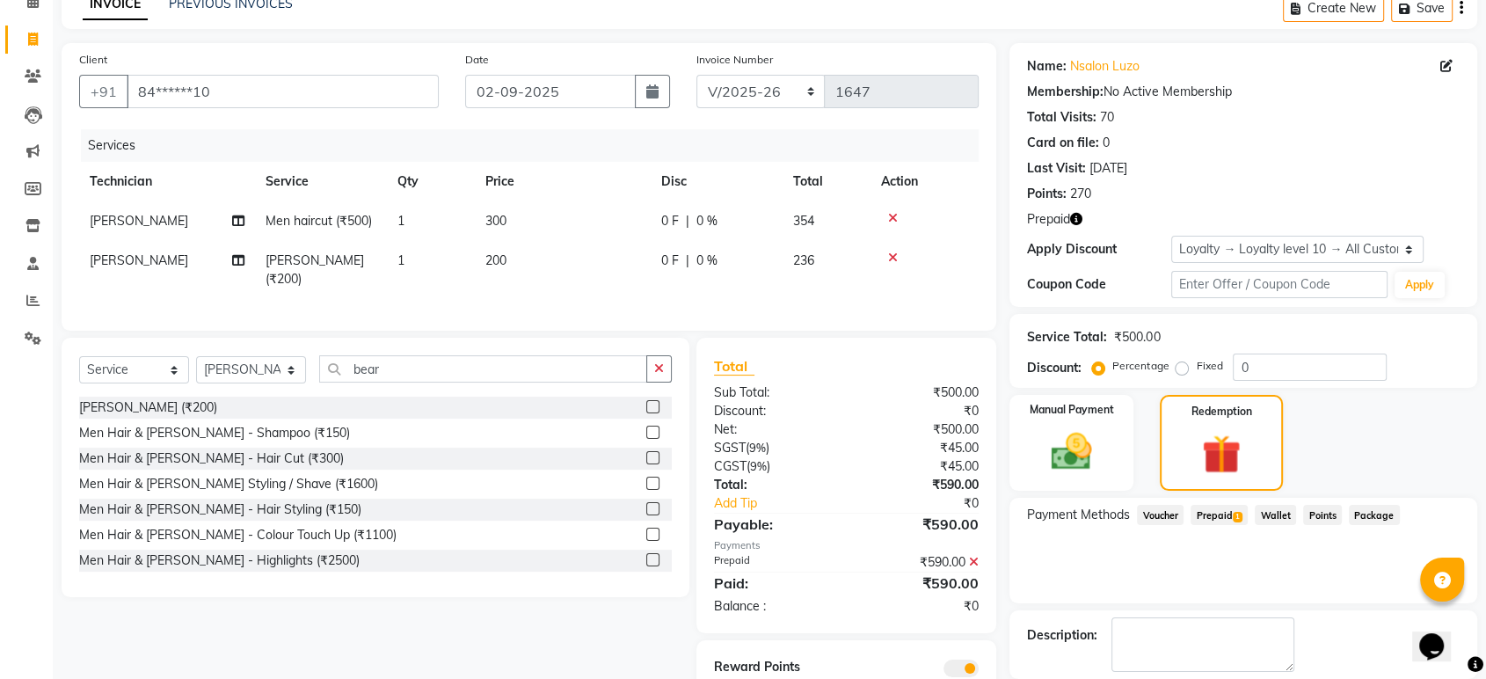
scroll to position [174, 0]
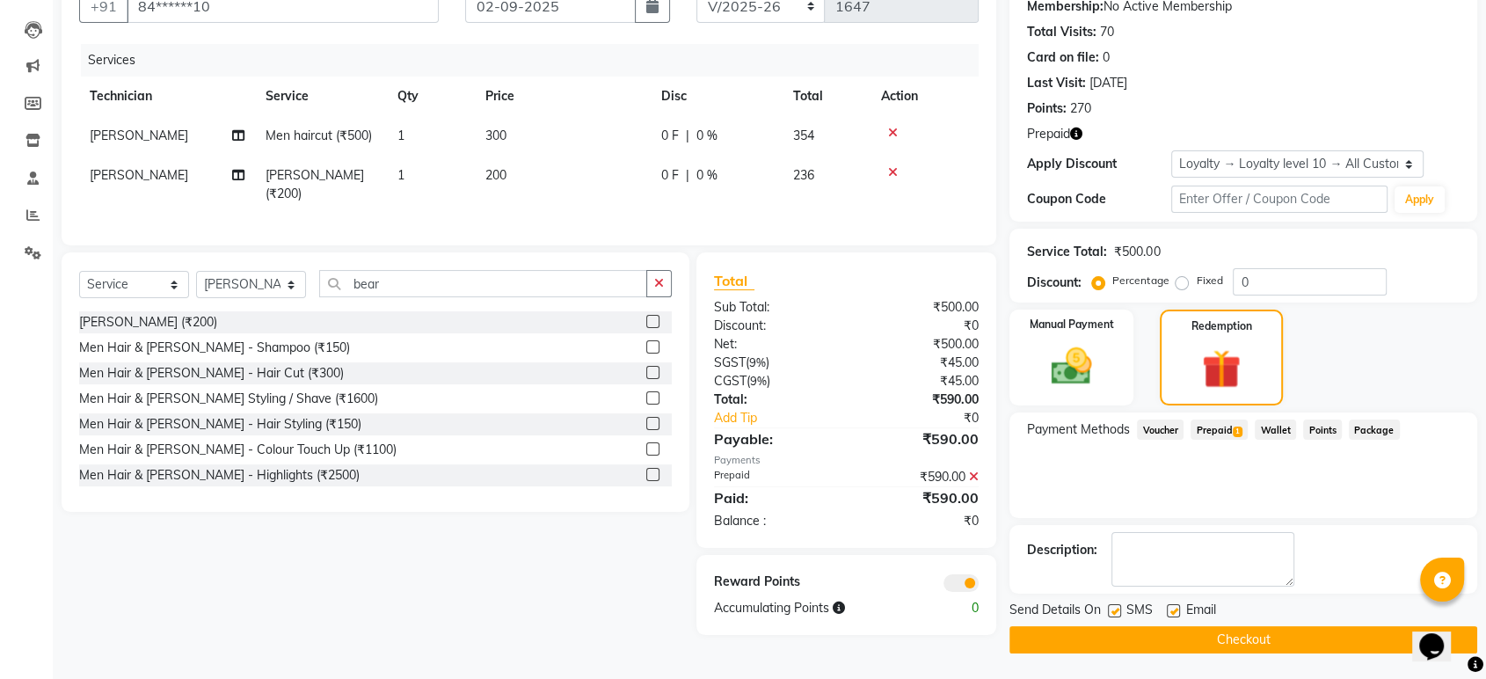
click at [1260, 640] on button "Checkout" at bounding box center [1243, 639] width 468 height 27
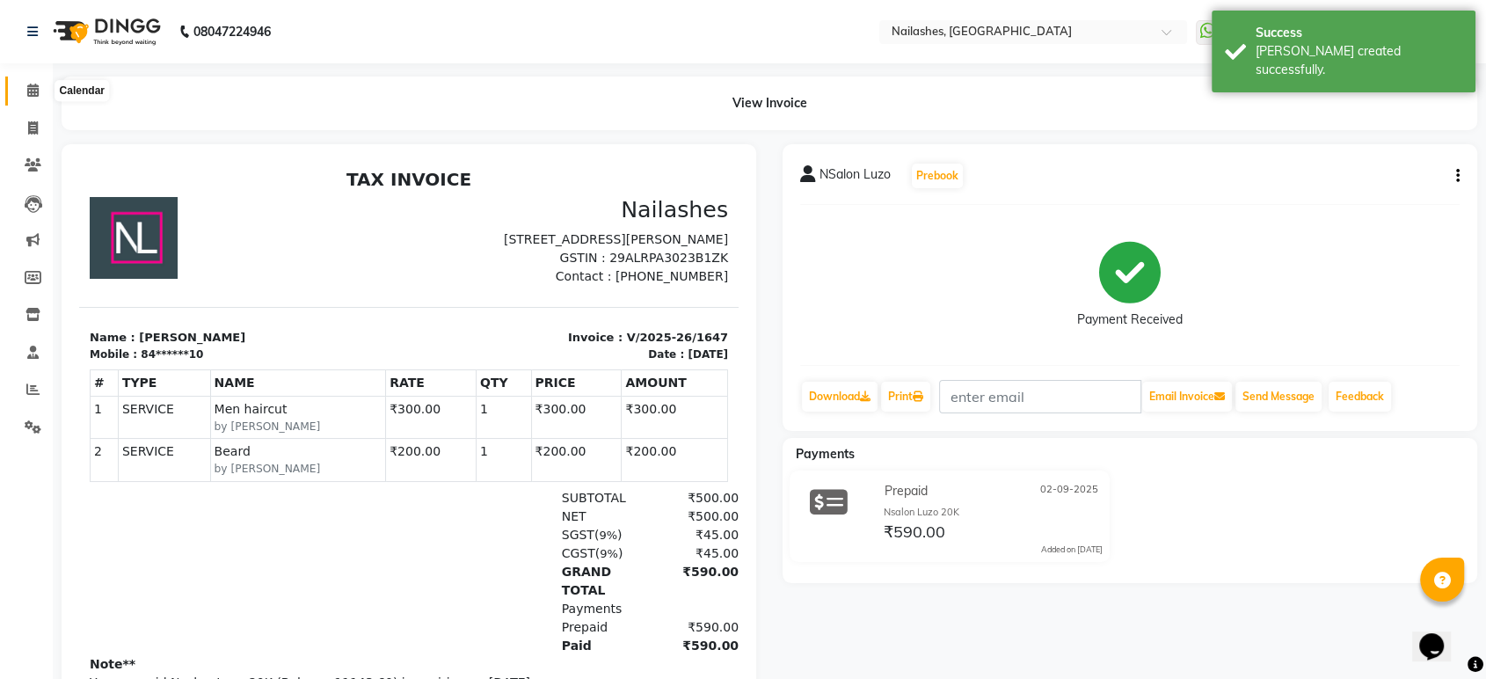
click at [32, 86] on icon at bounding box center [32, 90] width 11 height 13
